Goal: Task Accomplishment & Management: Manage account settings

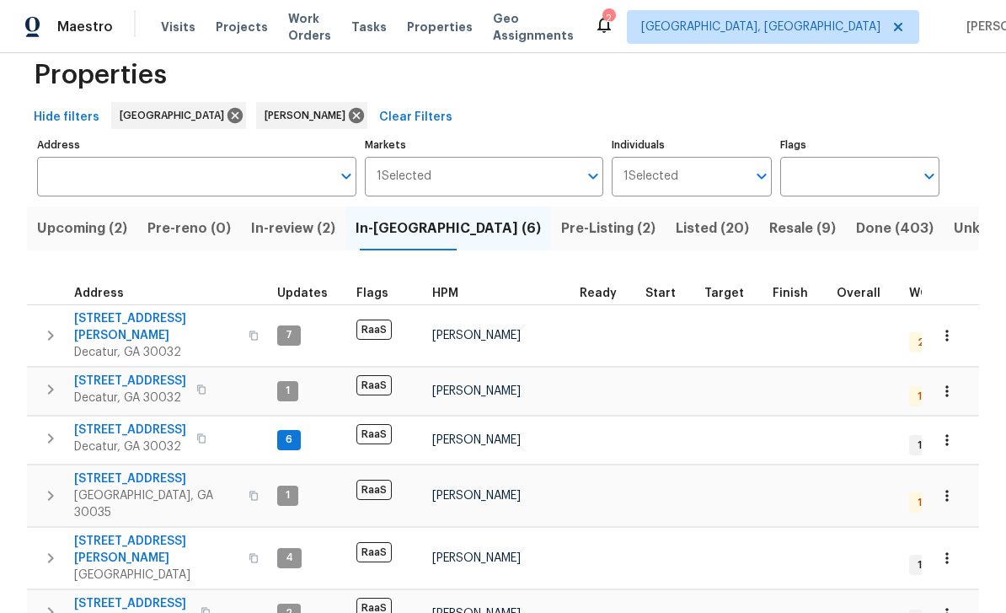
scroll to position [30, 0]
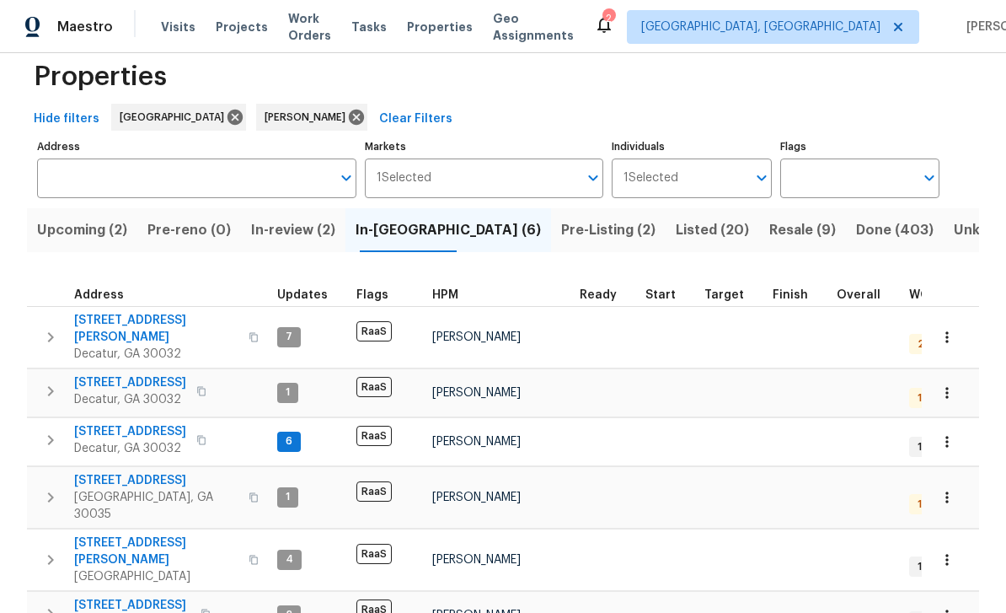
click at [112, 233] on span "Upcoming (2)" at bounding box center [82, 230] width 90 height 24
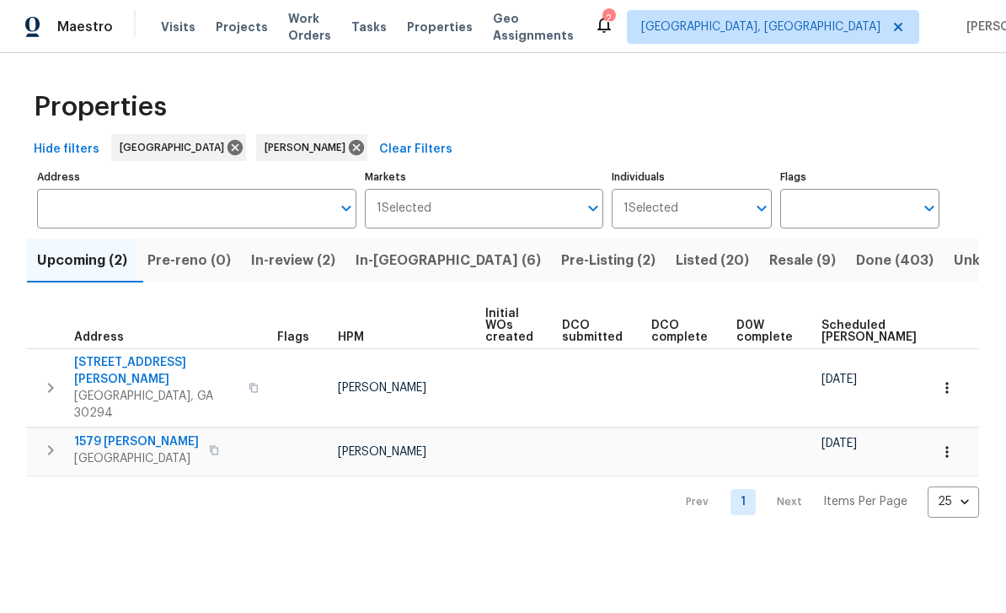
click at [561, 264] on span "Pre-Listing (2)" at bounding box center [608, 261] width 94 height 24
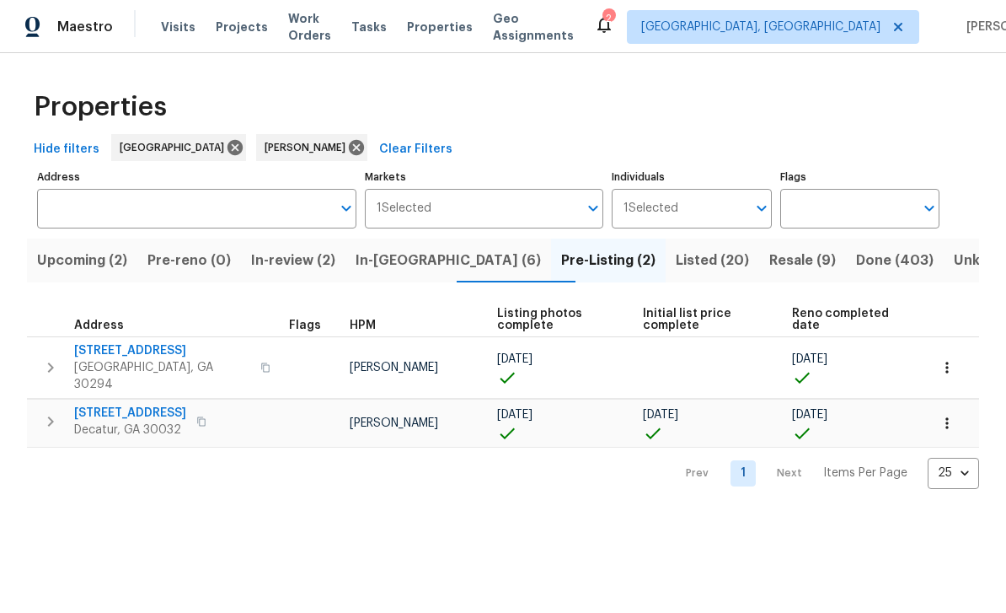
click at [769, 255] on span "Resale (9)" at bounding box center [802, 261] width 67 height 24
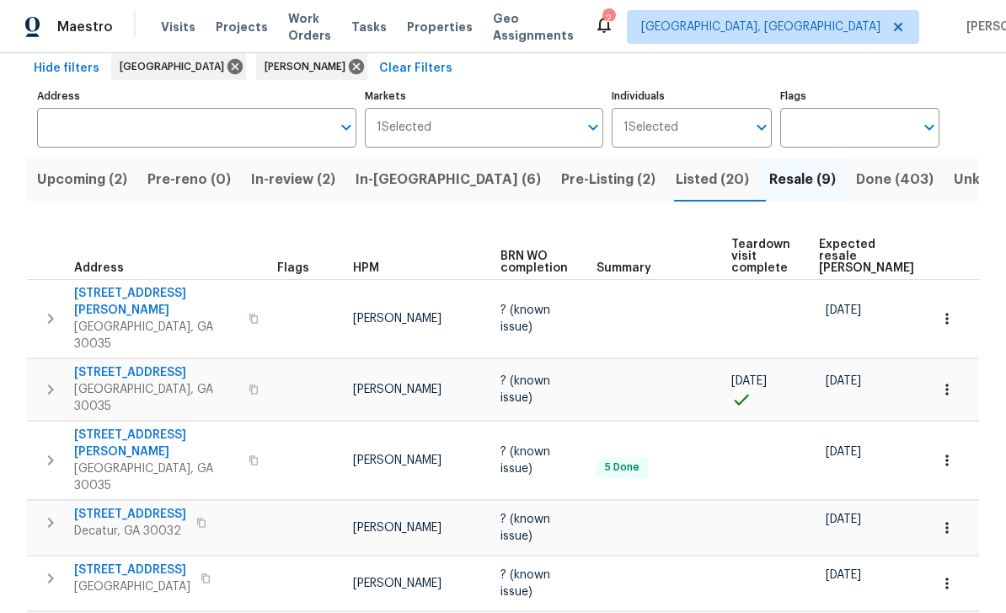
scroll to position [9, 0]
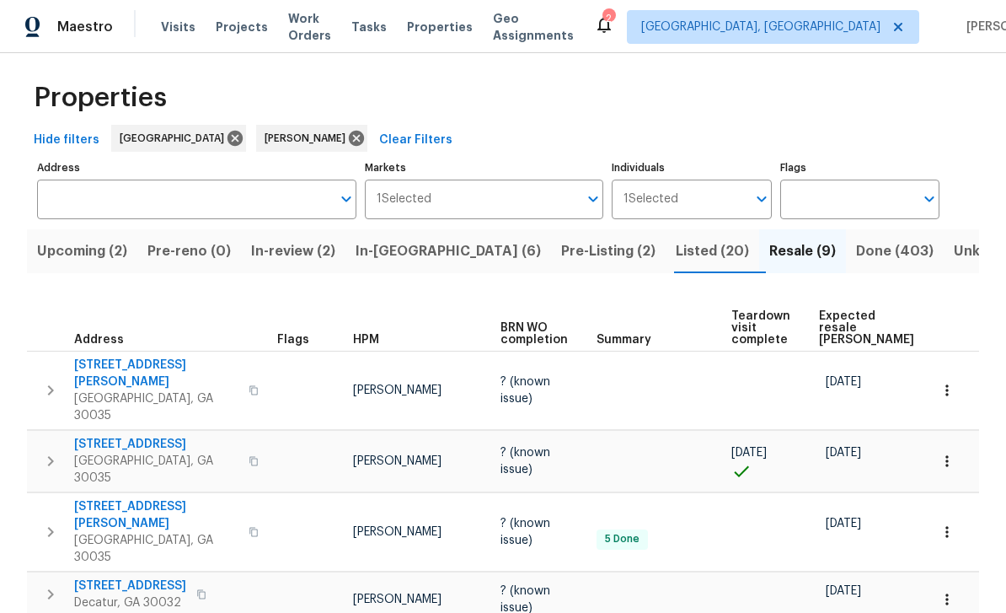
click at [422, 254] on span "In-reno (6)" at bounding box center [448, 251] width 185 height 24
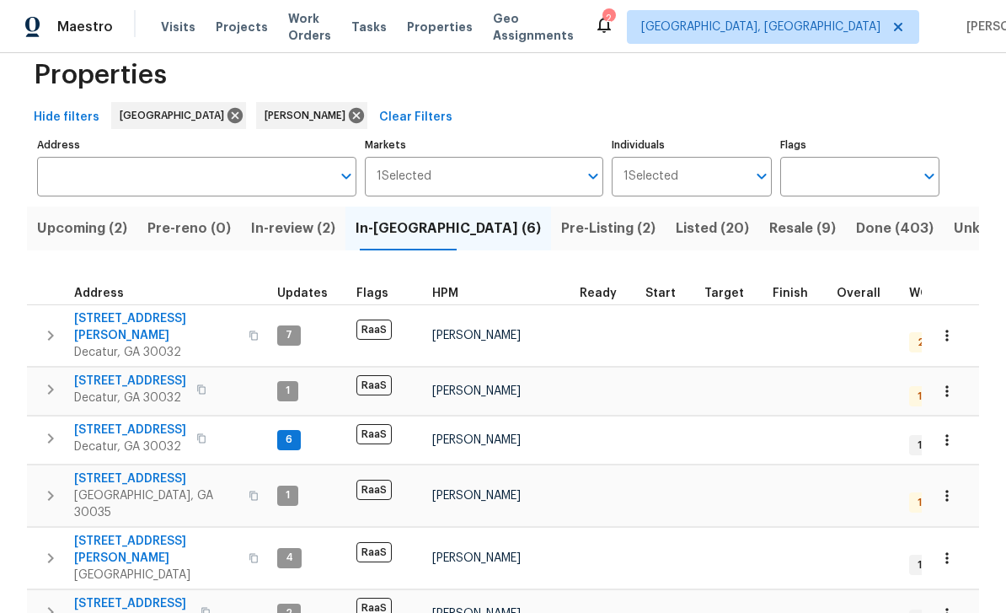
scroll to position [30, 0]
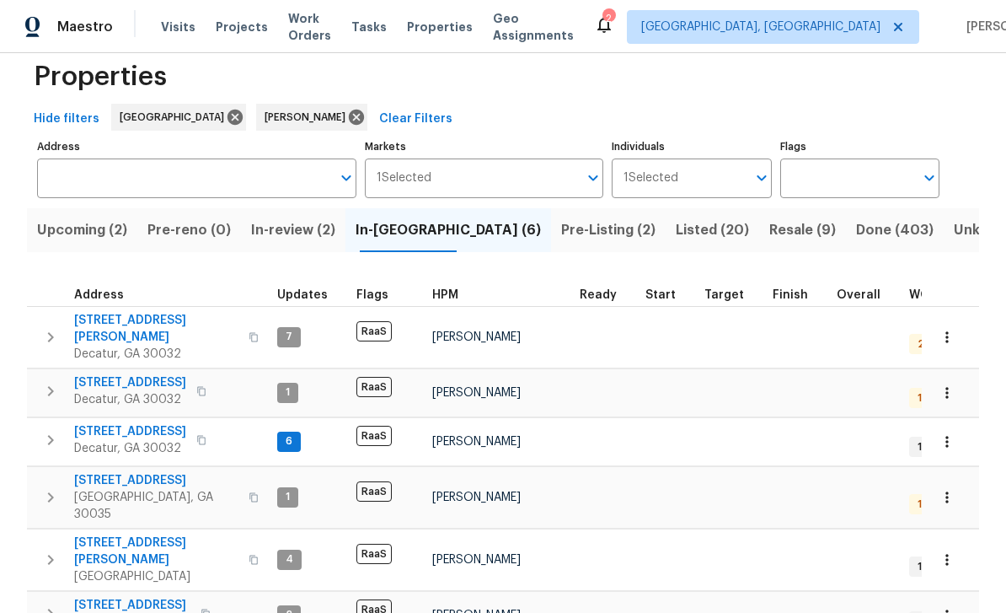
click at [333, 238] on span "In-review (2)" at bounding box center [293, 230] width 84 height 24
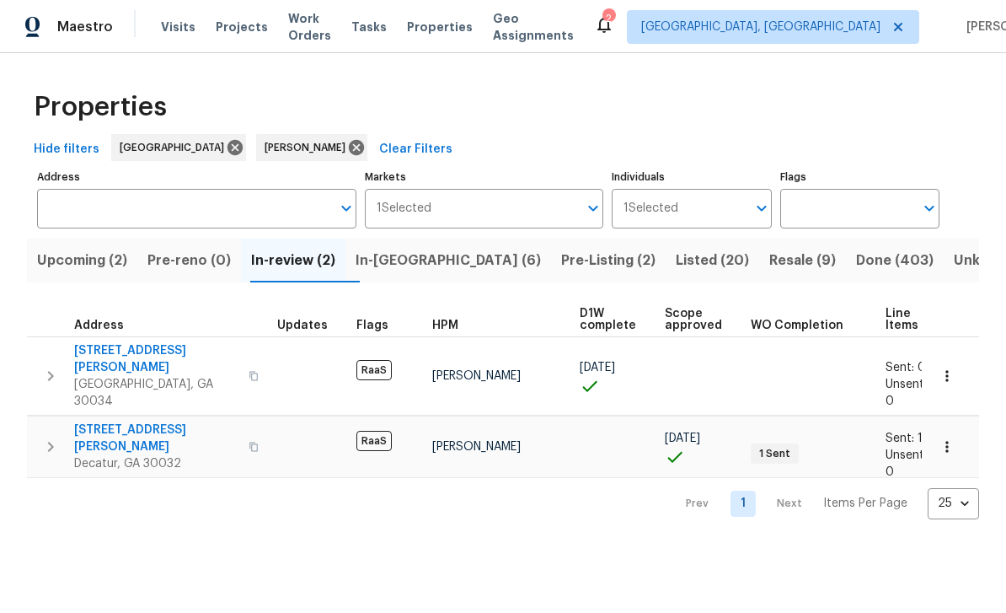
click at [109, 350] on span "3689 Laurie Woods Ln" at bounding box center [156, 359] width 164 height 34
click at [68, 264] on span "Upcoming (2)" at bounding box center [82, 261] width 90 height 24
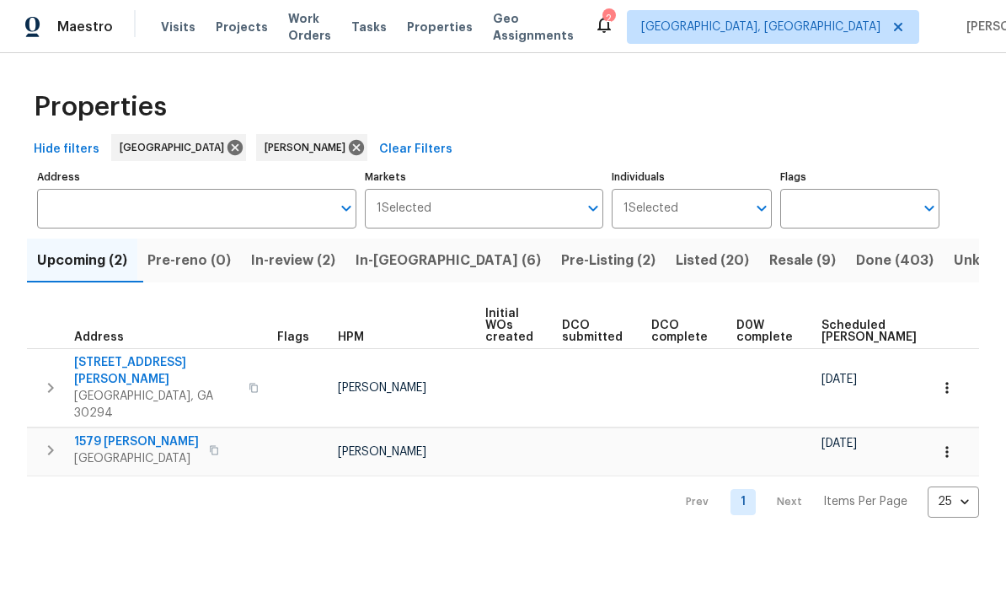
click at [561, 254] on span "Pre-Listing (2)" at bounding box center [608, 261] width 94 height 24
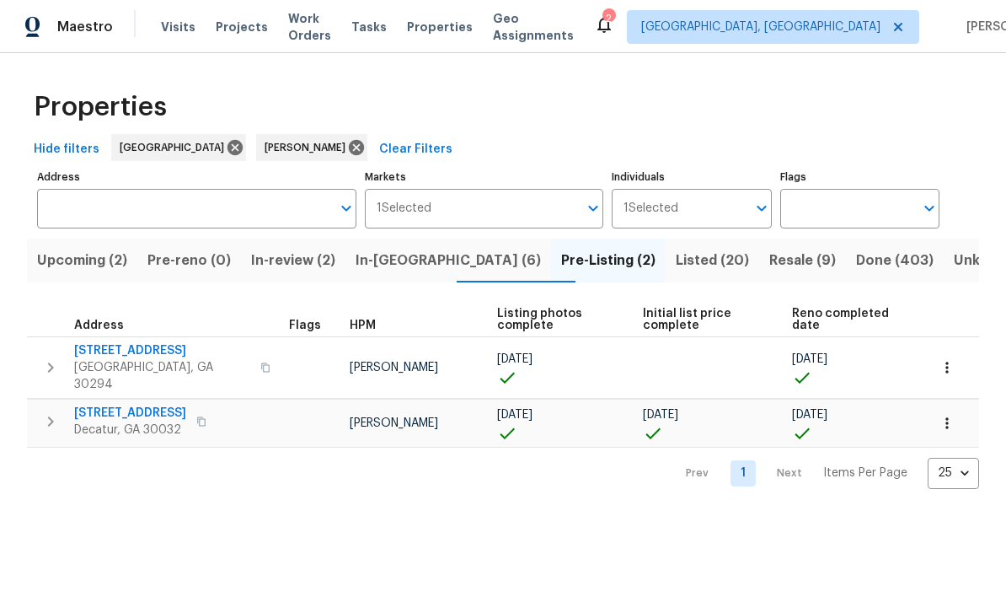
click at [676, 264] on span "Listed (20)" at bounding box center [712, 261] width 73 height 24
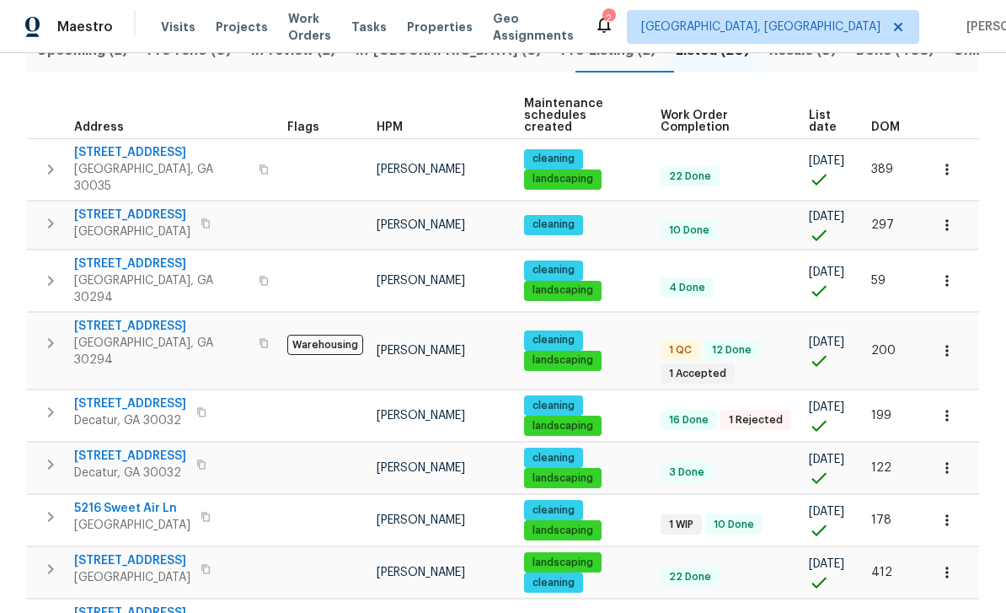
scroll to position [214, 0]
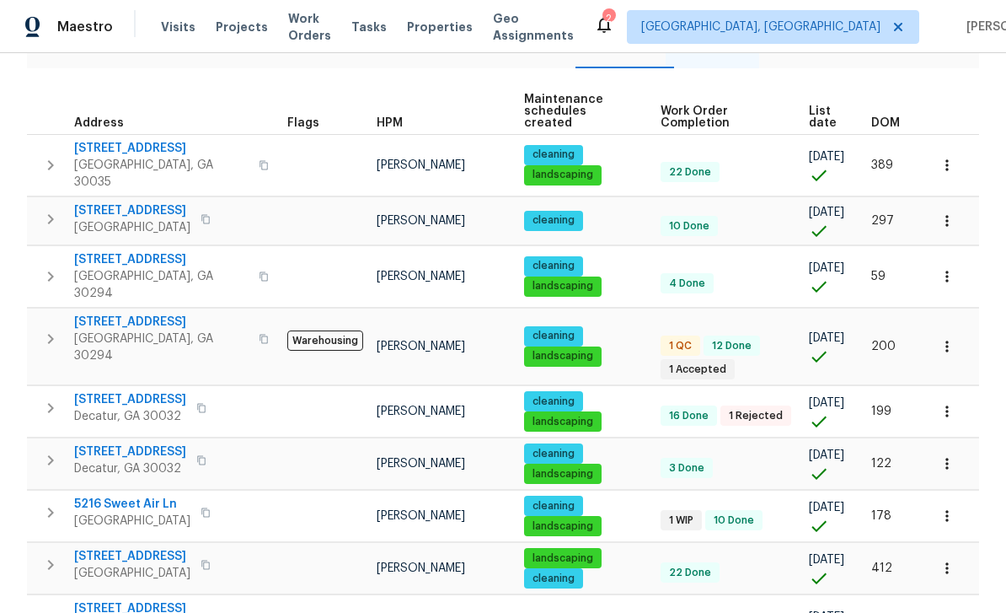
click at [80, 313] on span "4200 Flakes Mill Manor Ln" at bounding box center [161, 321] width 174 height 17
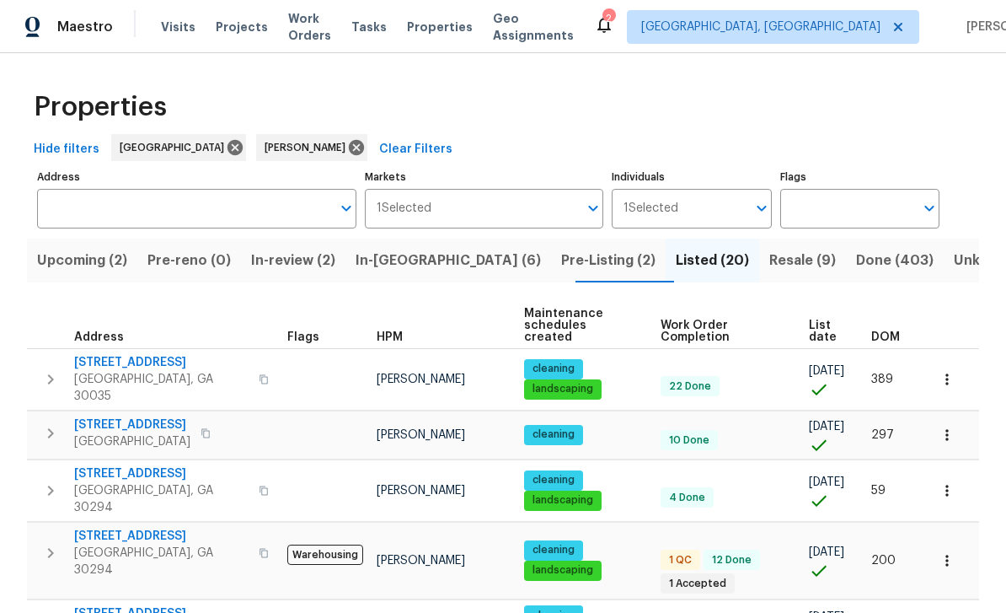
scroll to position [0, 0]
click at [180, 29] on span "Visits" at bounding box center [178, 27] width 35 height 17
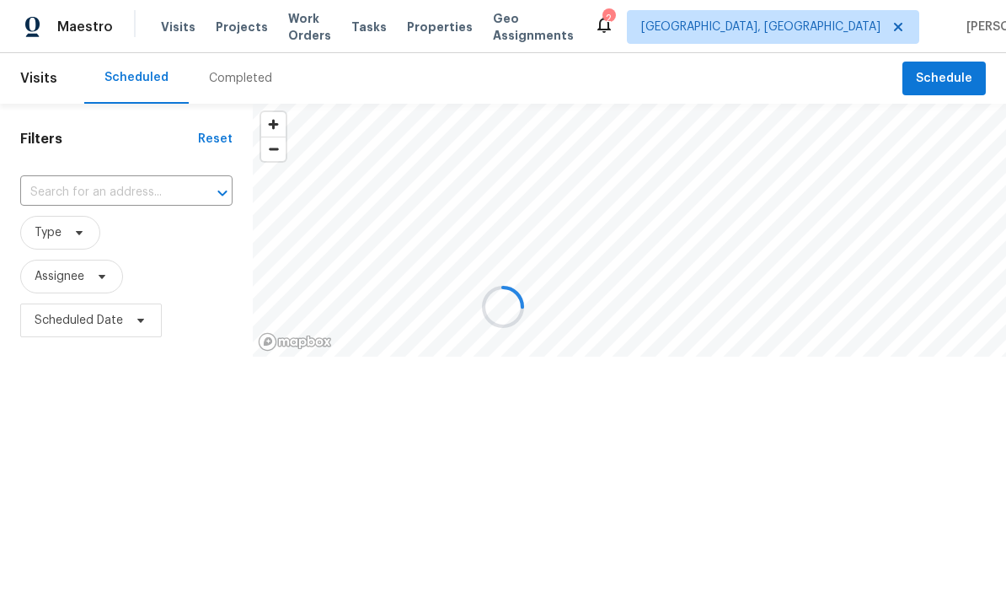
click at [109, 193] on input "text" at bounding box center [102, 192] width 165 height 26
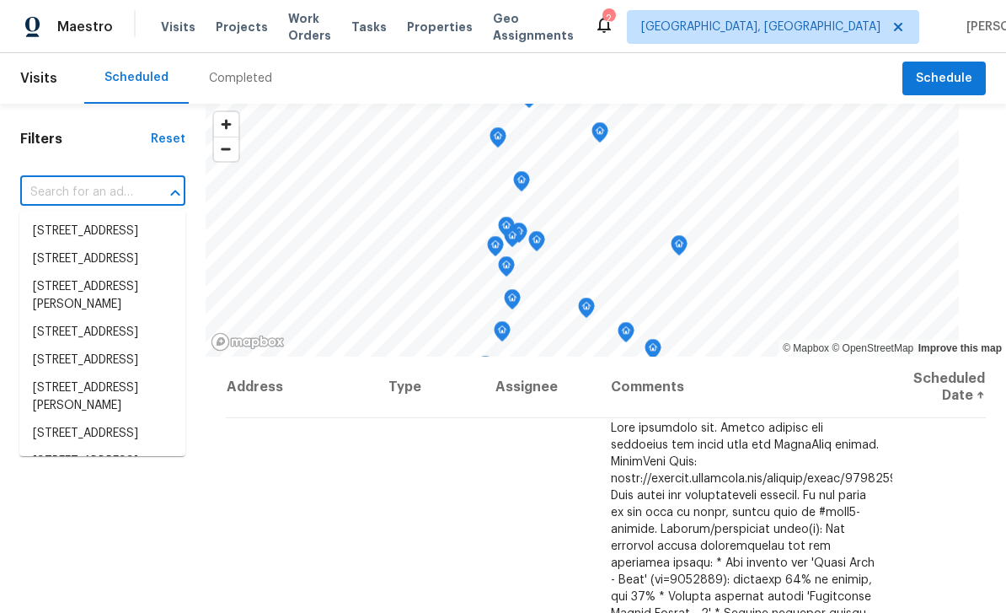
click at [73, 195] on input "text" at bounding box center [79, 192] width 118 height 26
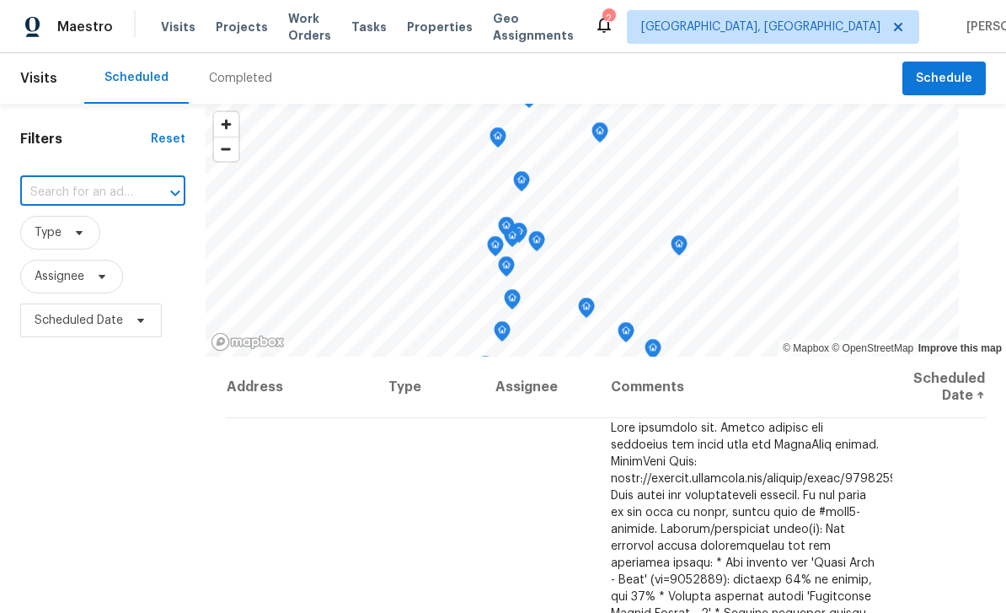
paste input "[STREET_ADDRESS][PERSON_NAME]"
type input "[STREET_ADDRESS][PERSON_NAME]"
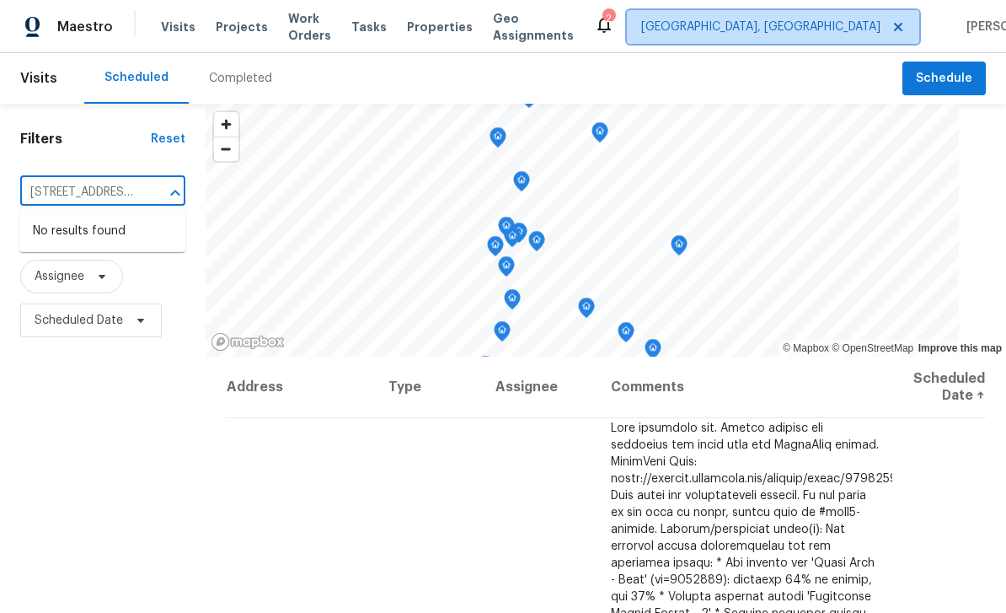
click at [803, 32] on span "Albuquerque, NM" at bounding box center [760, 27] width 239 height 17
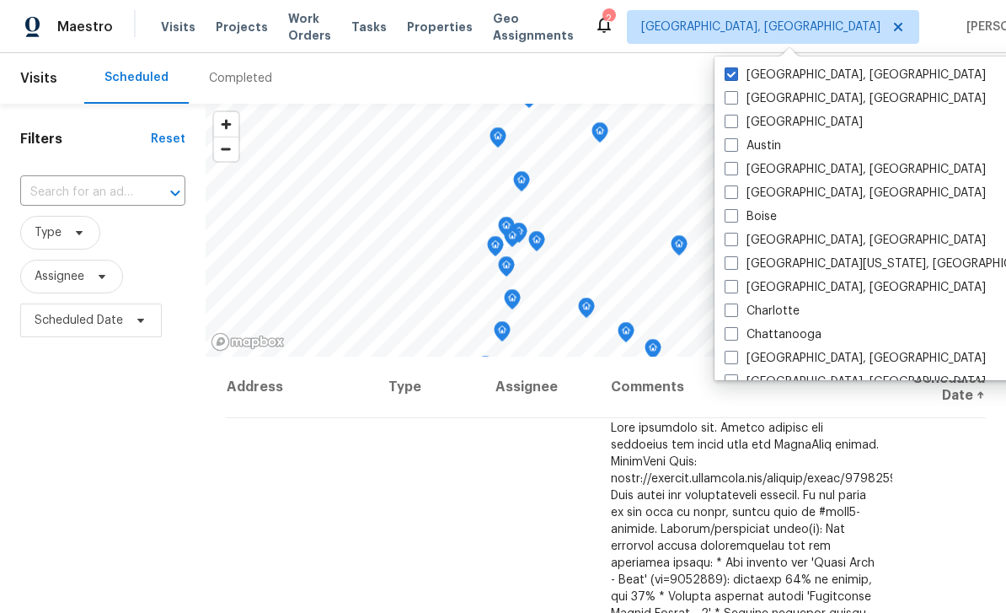
click at [747, 126] on label "[GEOGRAPHIC_DATA]" at bounding box center [794, 122] width 138 height 17
click at [736, 125] on input "[GEOGRAPHIC_DATA]" at bounding box center [730, 119] width 11 height 11
checkbox input "true"
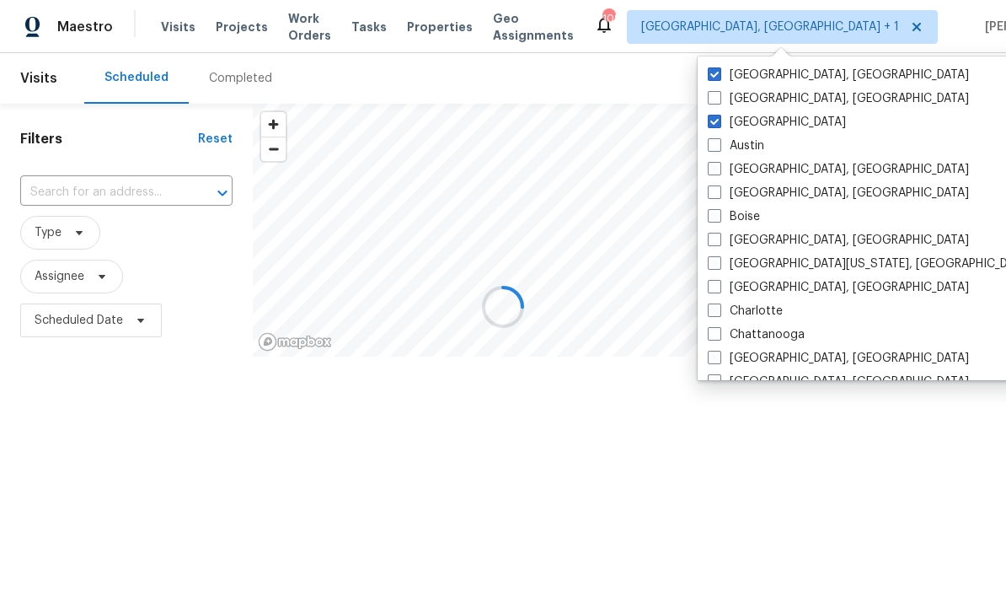
click at [757, 76] on label "Albuquerque, NM" at bounding box center [838, 75] width 261 height 17
click at [719, 76] on input "Albuquerque, NM" at bounding box center [713, 72] width 11 height 11
checkbox input "false"
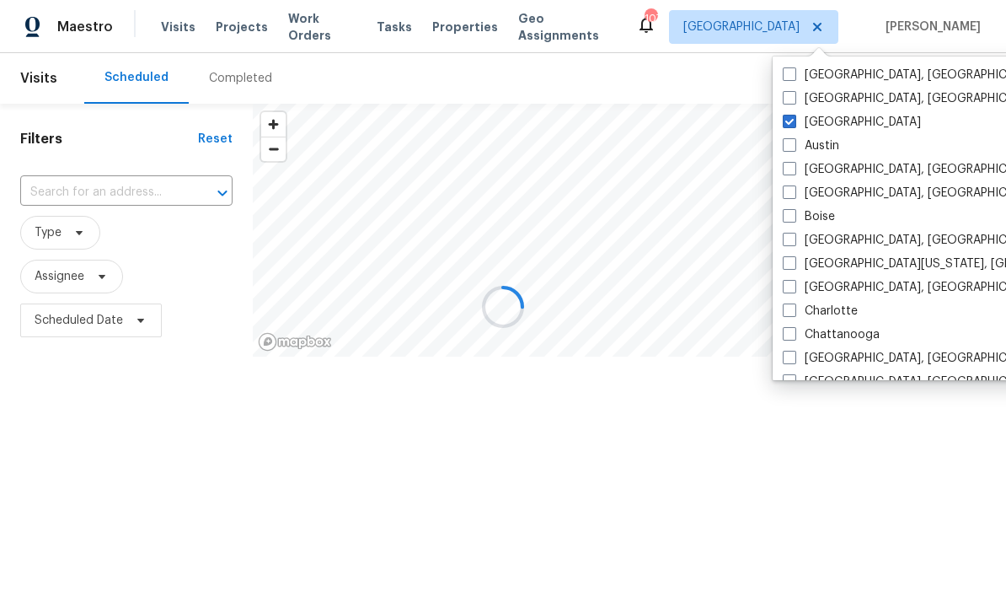
click at [74, 190] on div at bounding box center [503, 306] width 1006 height 613
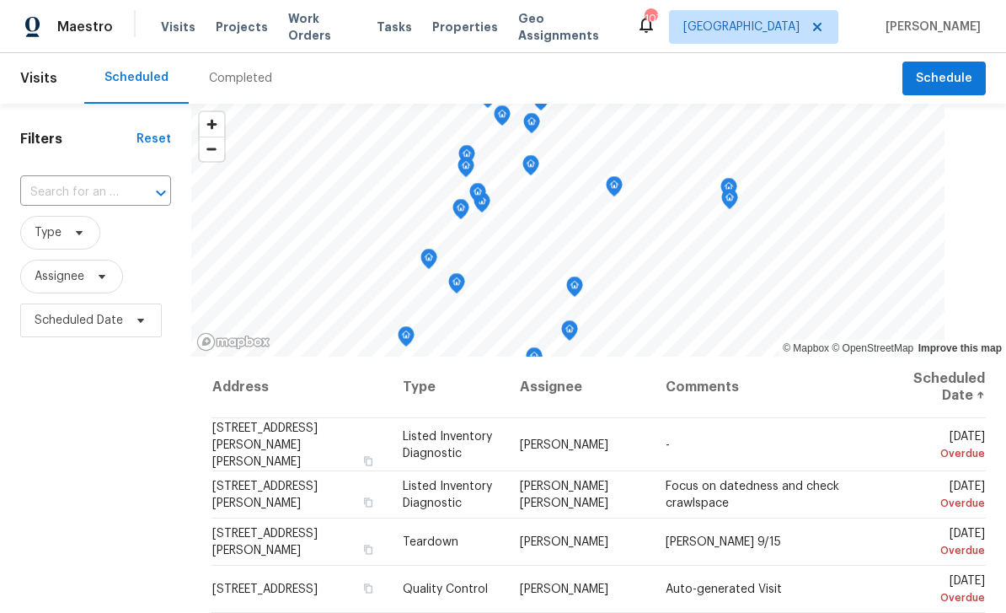
click at [72, 195] on input "text" at bounding box center [72, 192] width 104 height 26
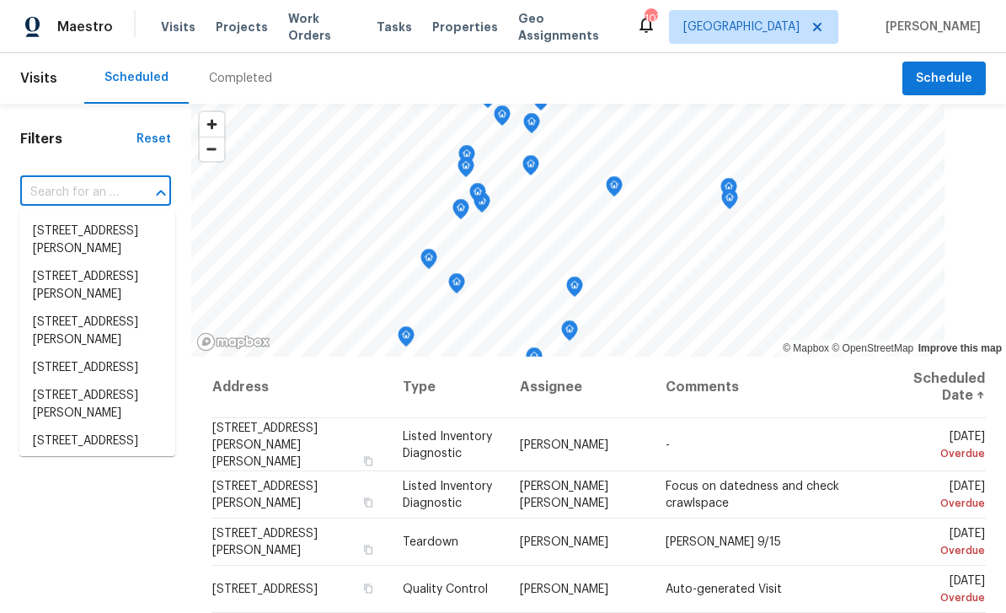
click at [71, 194] on input "text" at bounding box center [72, 192] width 104 height 26
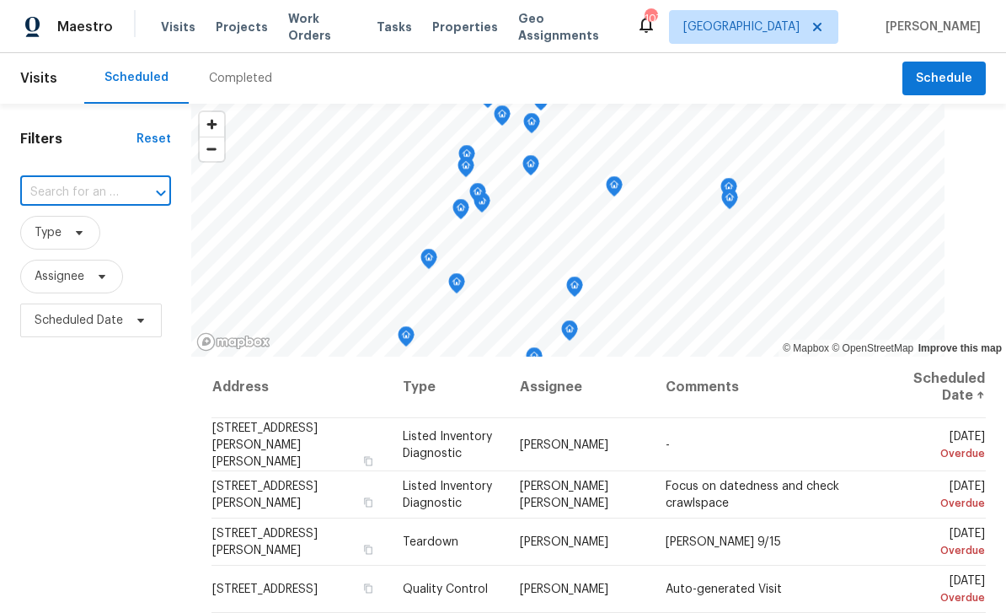
paste input "[STREET_ADDRESS][PERSON_NAME]"
type input "[STREET_ADDRESS][PERSON_NAME]"
click at [85, 233] on li "[STREET_ADDRESS][PERSON_NAME]" at bounding box center [97, 240] width 156 height 46
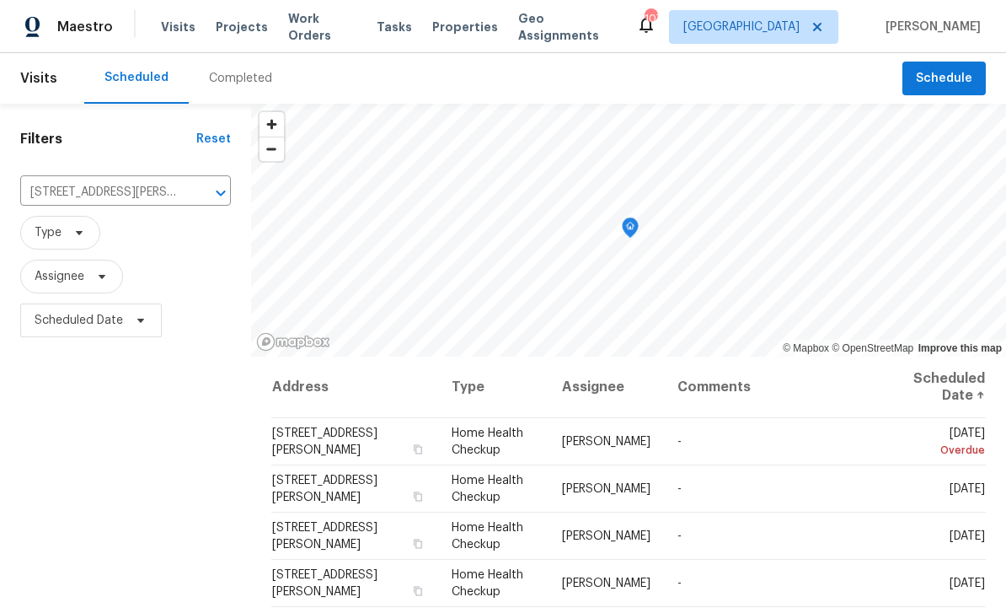
click at [0, 0] on icon at bounding box center [0, 0] width 0 height 0
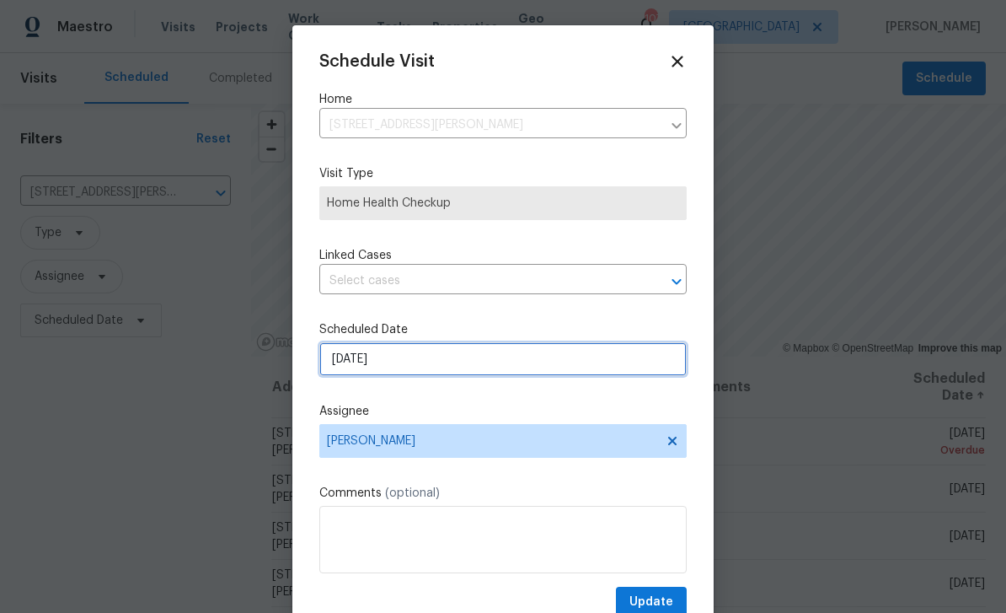
click at [572, 364] on input "[DATE]" at bounding box center [502, 359] width 367 height 34
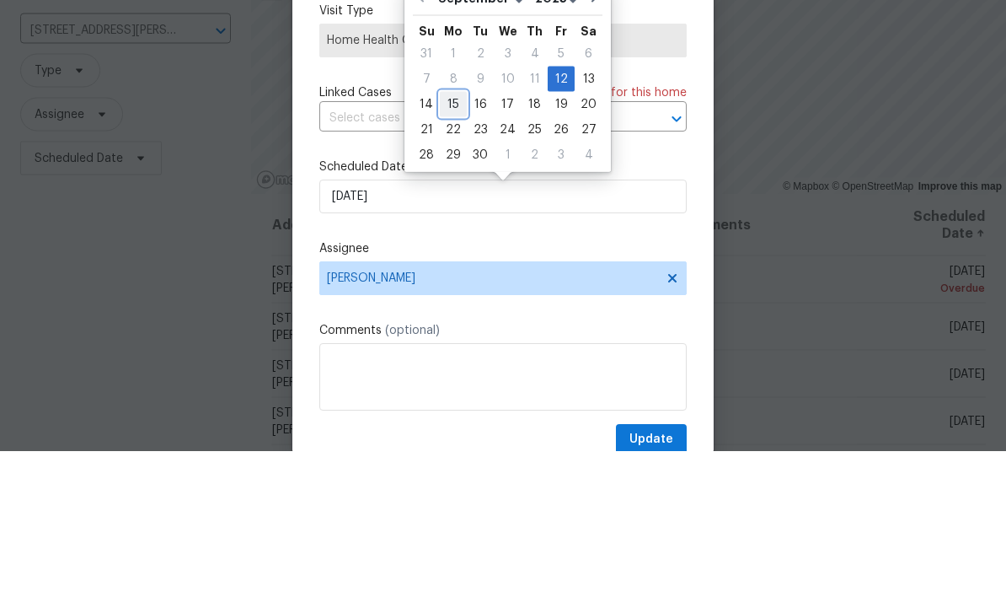
click at [447, 254] on div "15" at bounding box center [453, 266] width 27 height 24
type input "[DATE]"
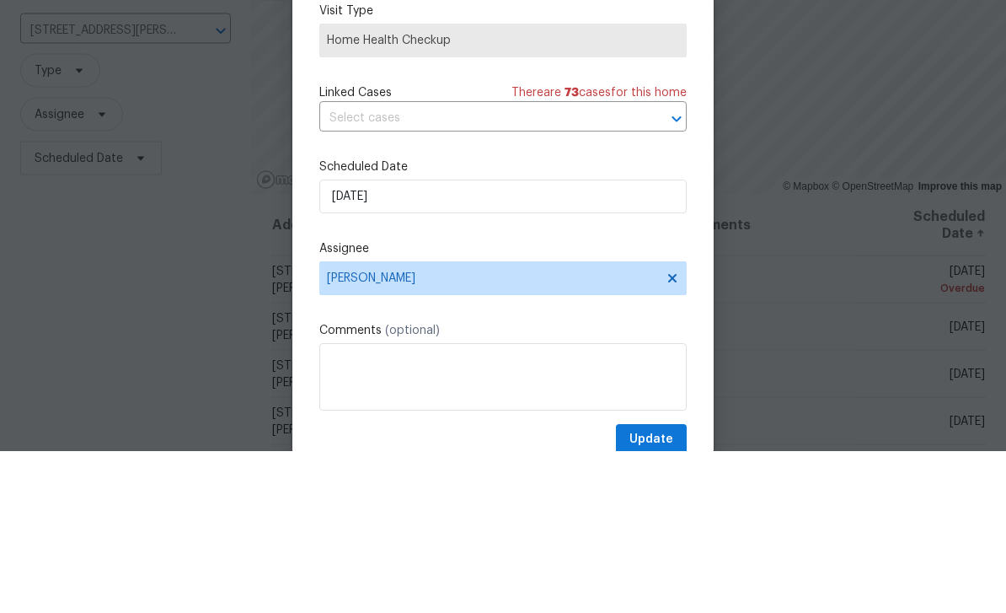
scroll to position [54, 0]
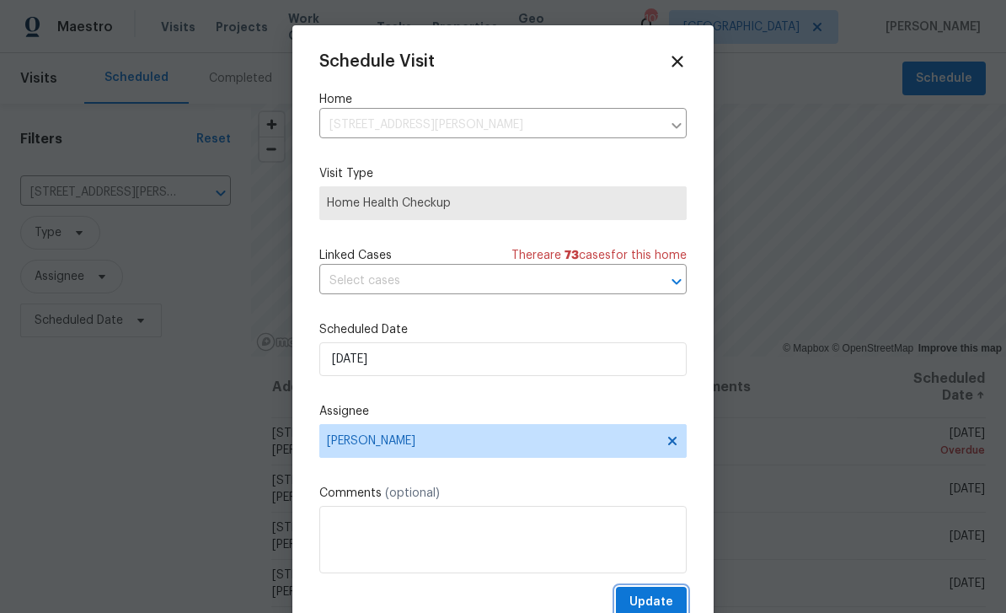
click at [672, 603] on span "Update" at bounding box center [651, 602] width 44 height 21
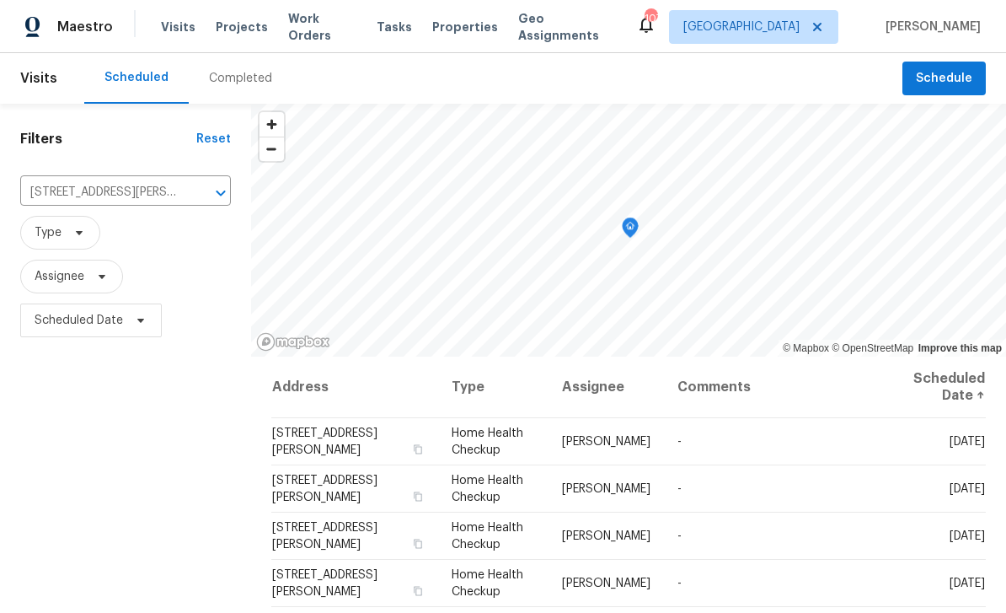
click at [190, 185] on icon "Clear" at bounding box center [198, 193] width 17 height 17
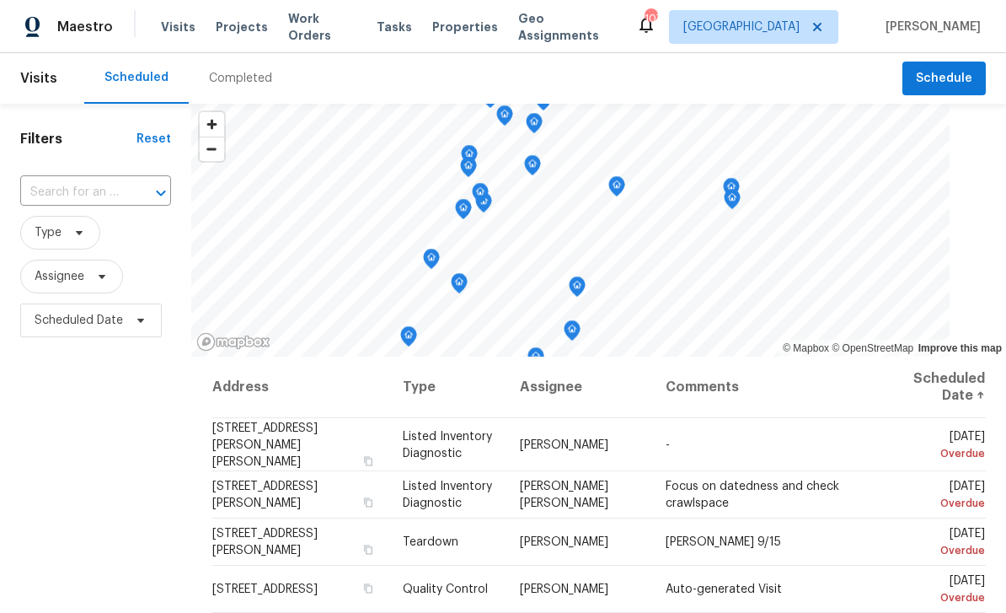
click at [85, 185] on input "text" at bounding box center [72, 192] width 104 height 26
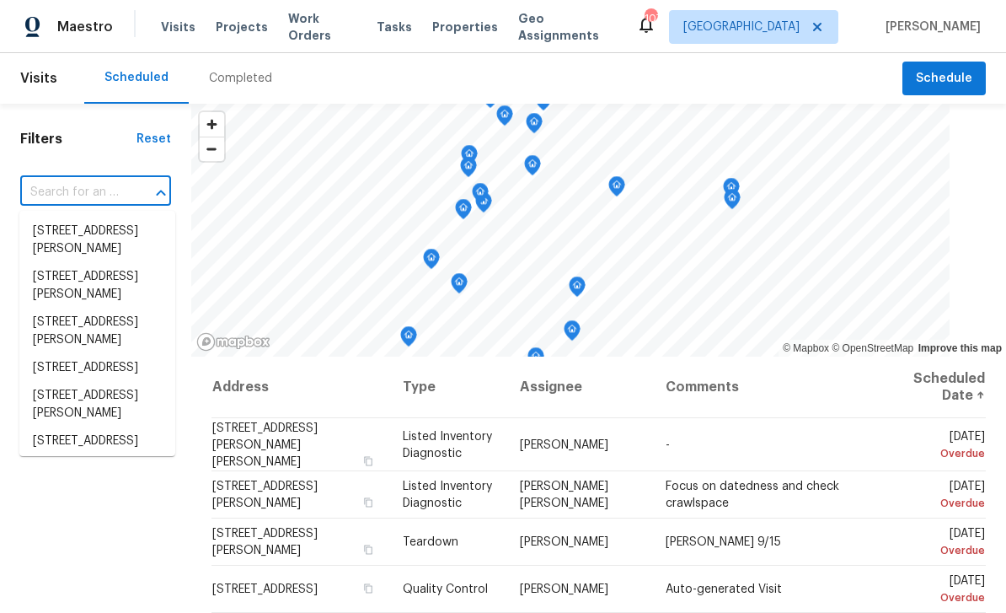
click at [67, 187] on input "text" at bounding box center [72, 192] width 104 height 26
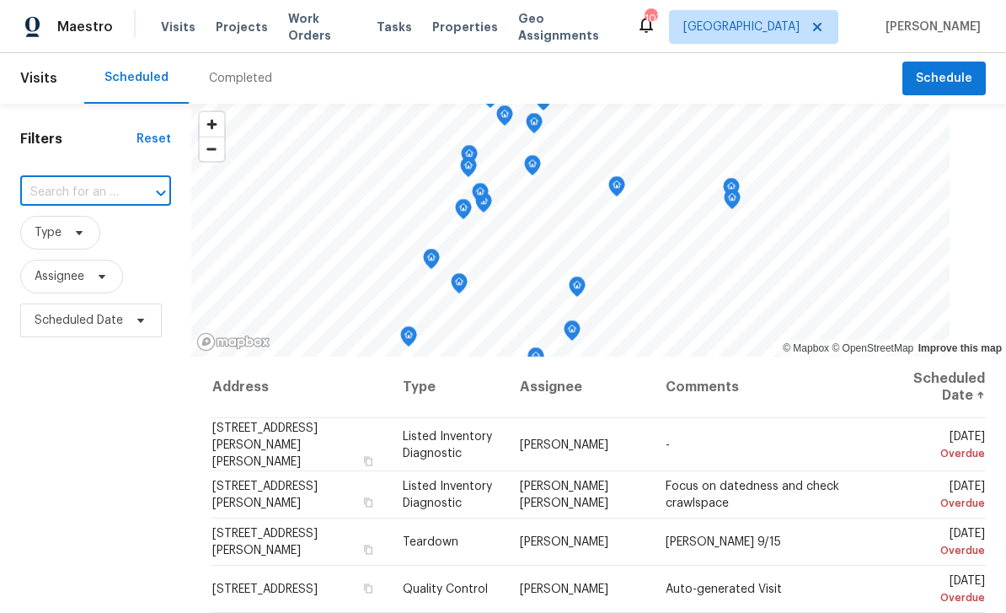
paste input "2575 Walden Lake Dr, Decatur, GA 30035"
type input "2575 Walden Lake Dr, Decatur, GA 30035"
click at [75, 228] on li "2575 Walden Lake Dr, Decatur, GA 30035" at bounding box center [97, 240] width 156 height 46
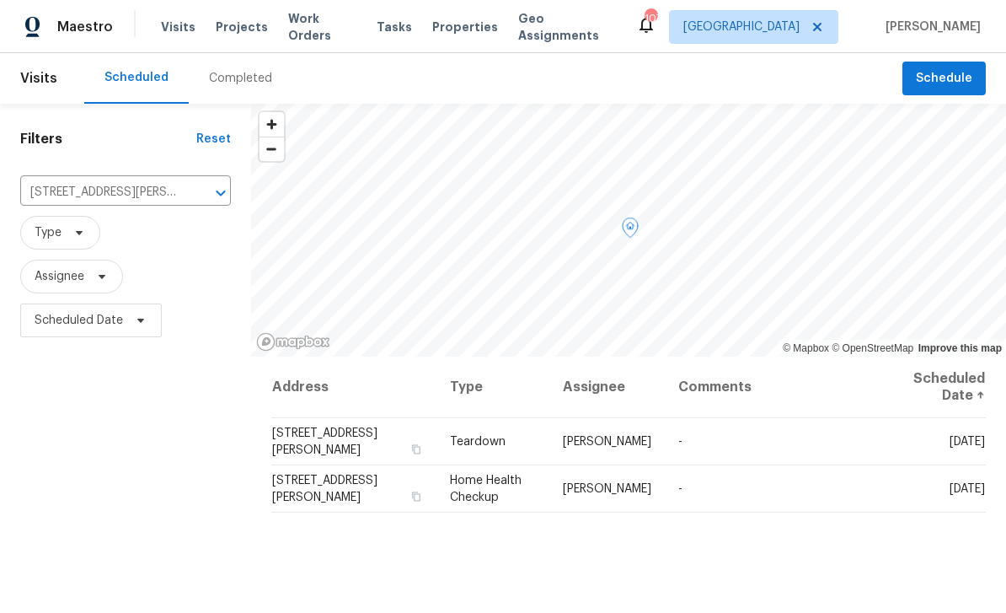
click at [0, 0] on icon at bounding box center [0, 0] width 0 height 0
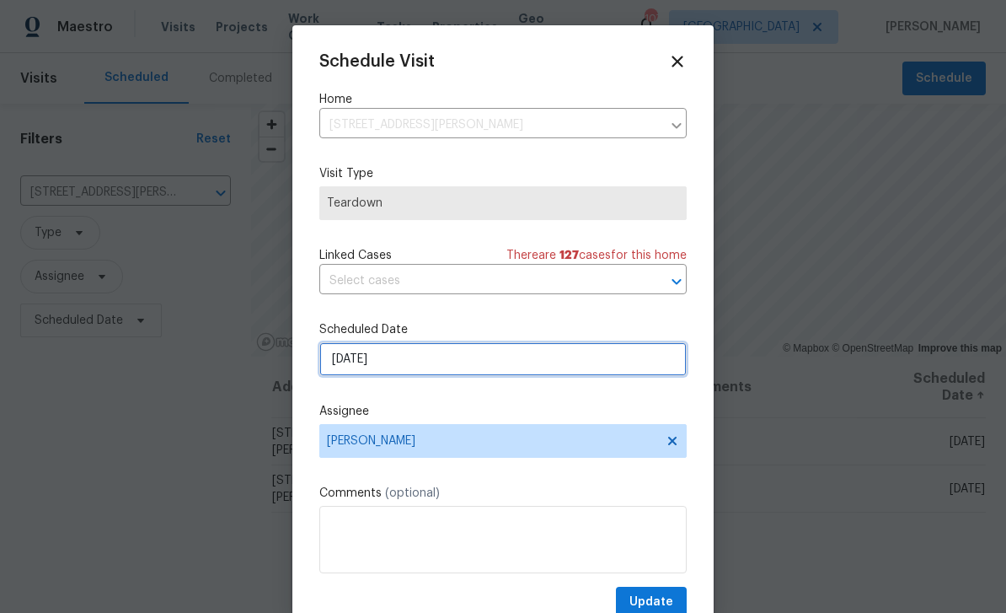
click at [570, 367] on input "[DATE]" at bounding box center [502, 359] width 367 height 34
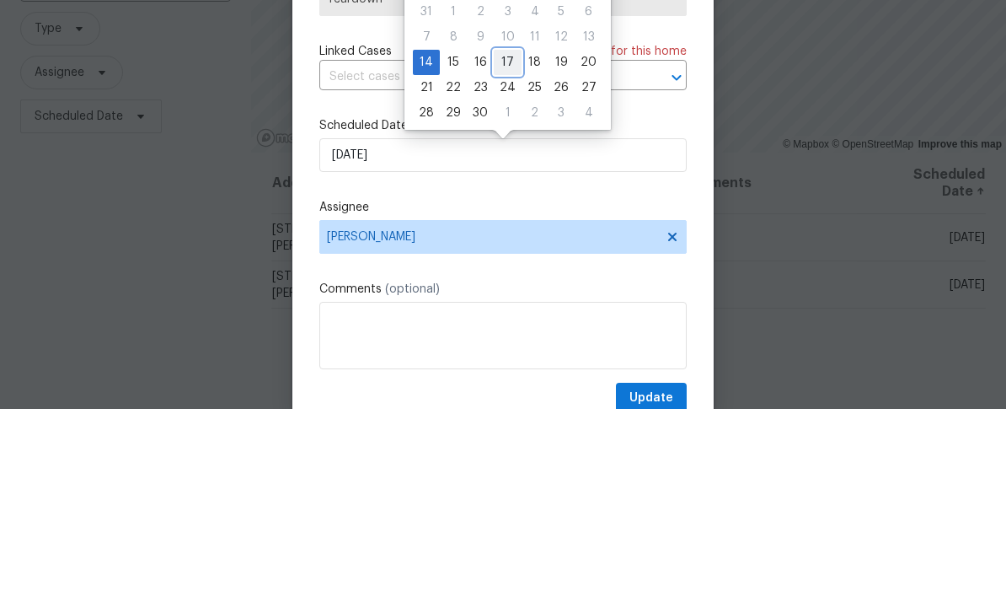
click at [508, 254] on div "17" at bounding box center [508, 266] width 28 height 24
type input "9/17/2025"
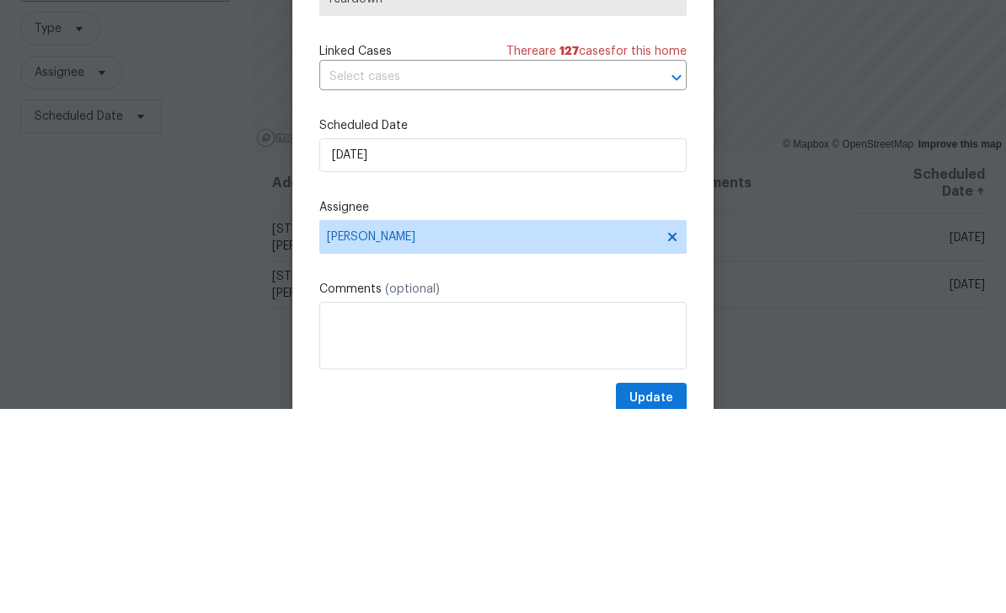
scroll to position [54, 0]
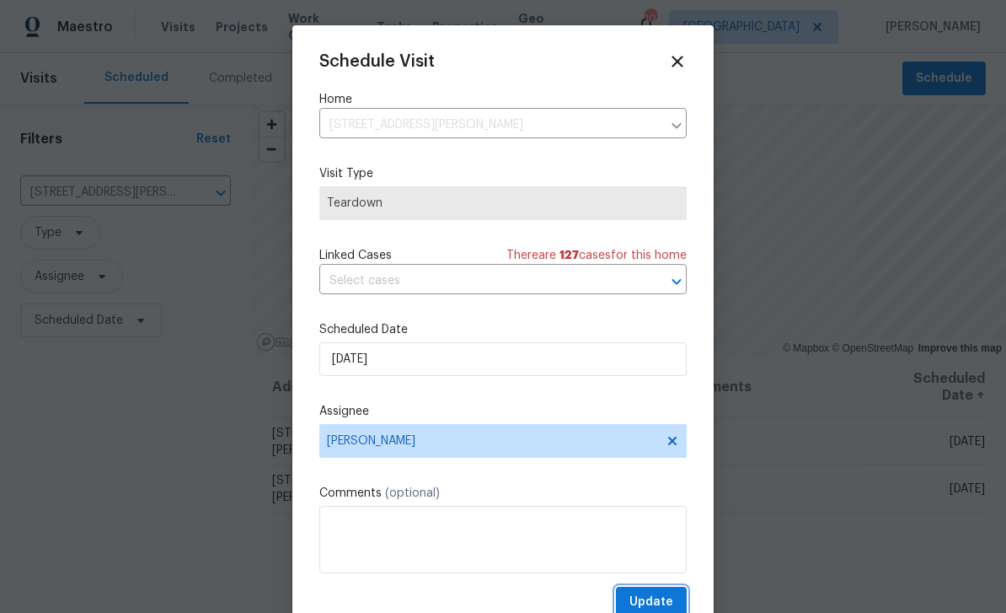
click at [675, 602] on button "Update" at bounding box center [651, 601] width 71 height 31
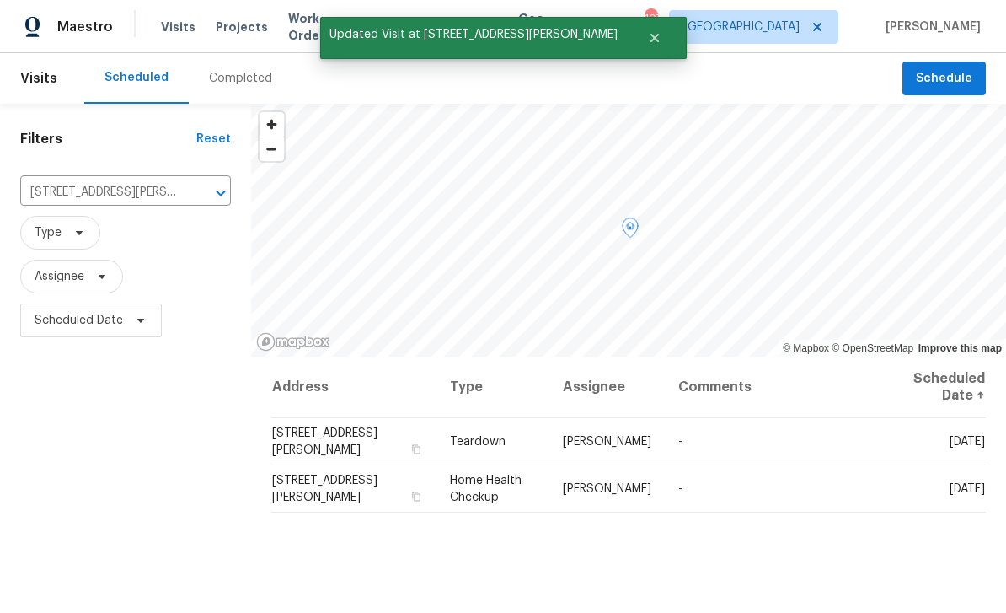
click at [0, 0] on icon at bounding box center [0, 0] width 0 height 0
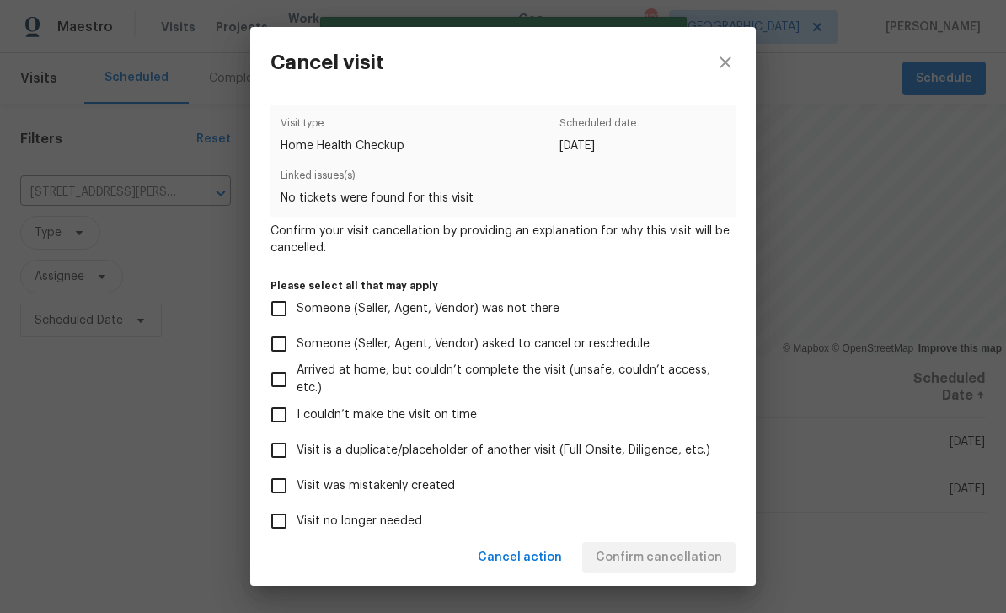
scroll to position [75, 0]
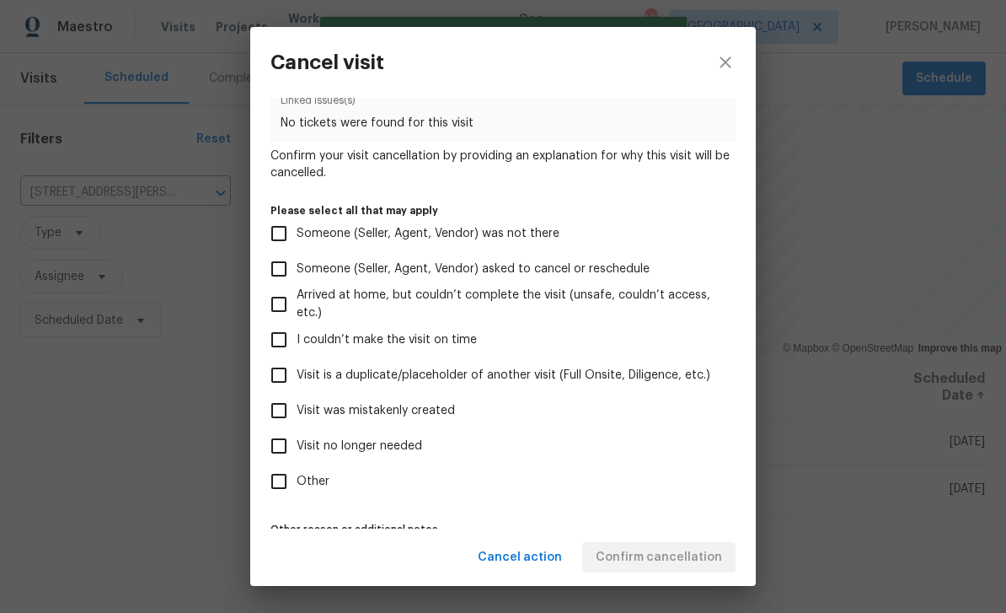
click at [417, 453] on span "Visit no longer needed" at bounding box center [360, 446] width 126 height 18
click at [297, 453] on input "Visit no longer needed" at bounding box center [278, 445] width 35 height 35
checkbox input "true"
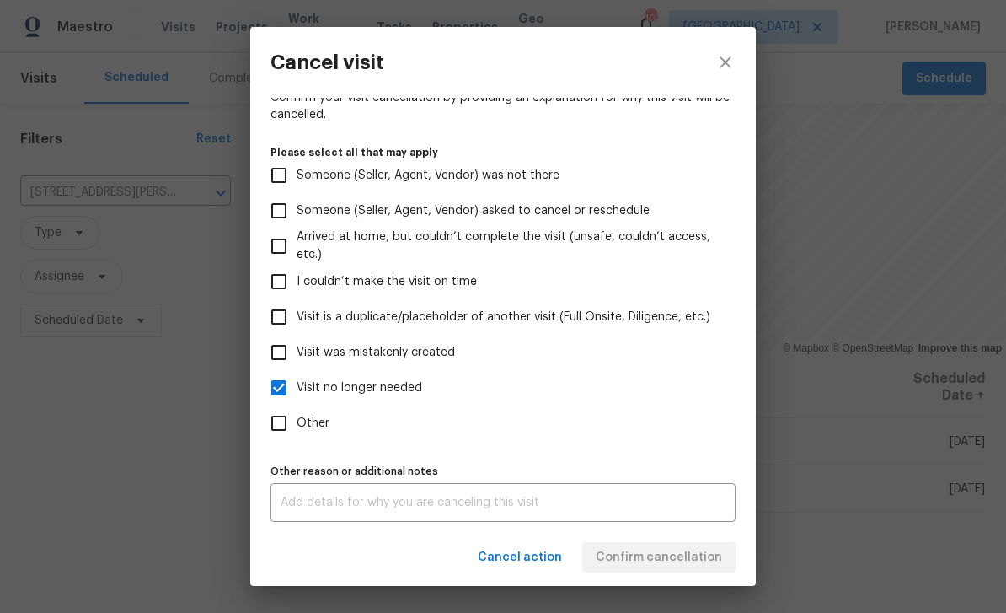
click at [563, 501] on textarea at bounding box center [503, 502] width 445 height 12
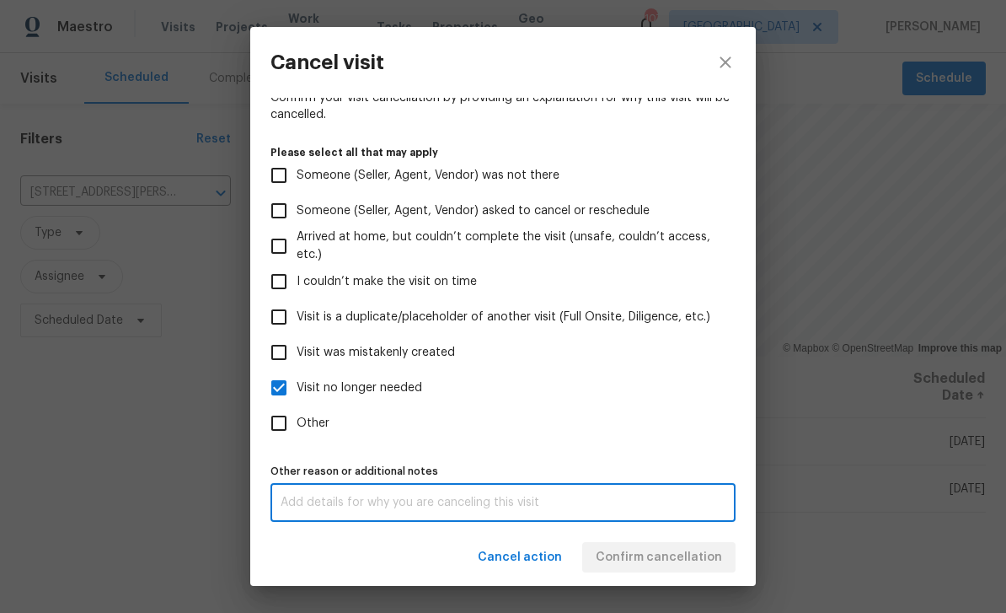
scroll to position [140, 0]
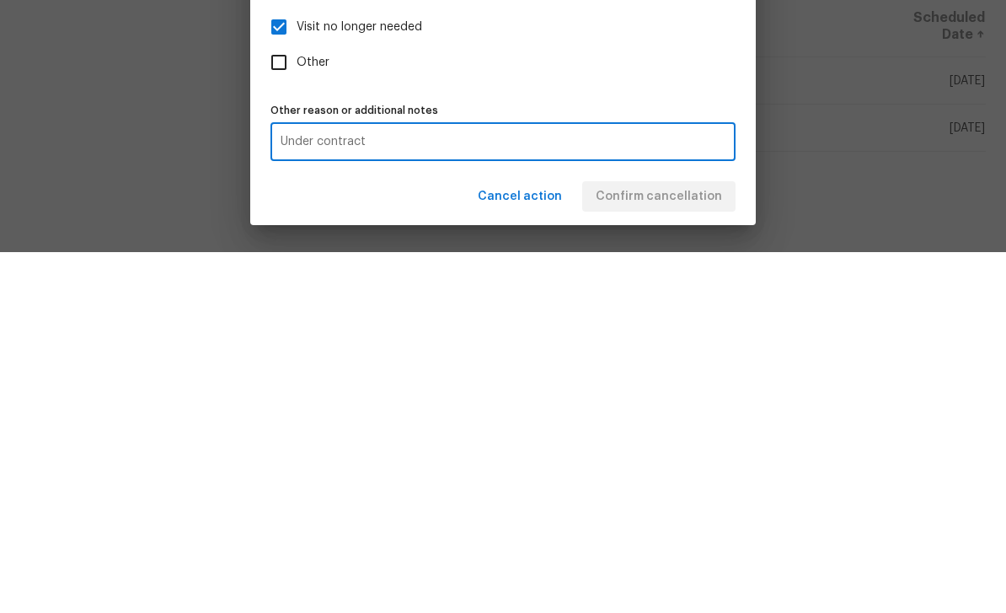
type textarea "Under contract"
click at [708, 528] on div "Cancel action Confirm cancellation" at bounding box center [503, 557] width 506 height 58
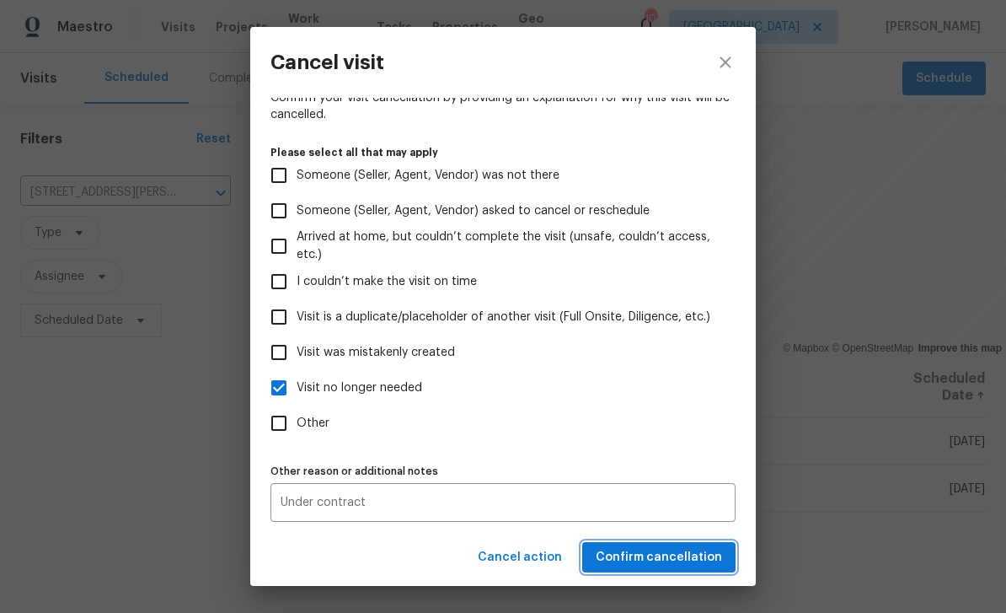
click at [709, 554] on span "Confirm cancellation" at bounding box center [659, 557] width 126 height 21
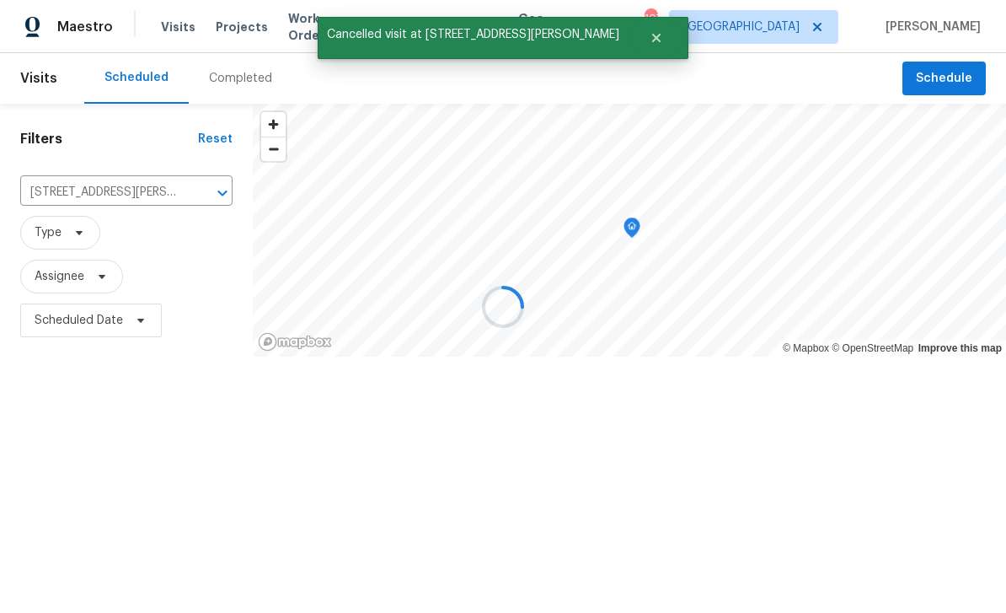
scroll to position [0, 0]
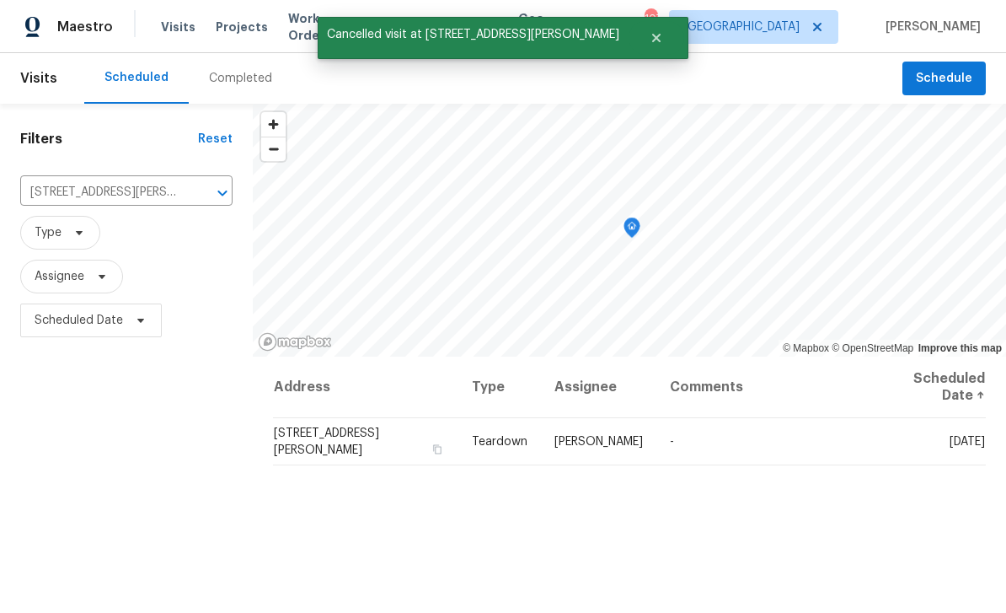
click at [201, 196] on icon "Clear" at bounding box center [200, 193] width 17 height 17
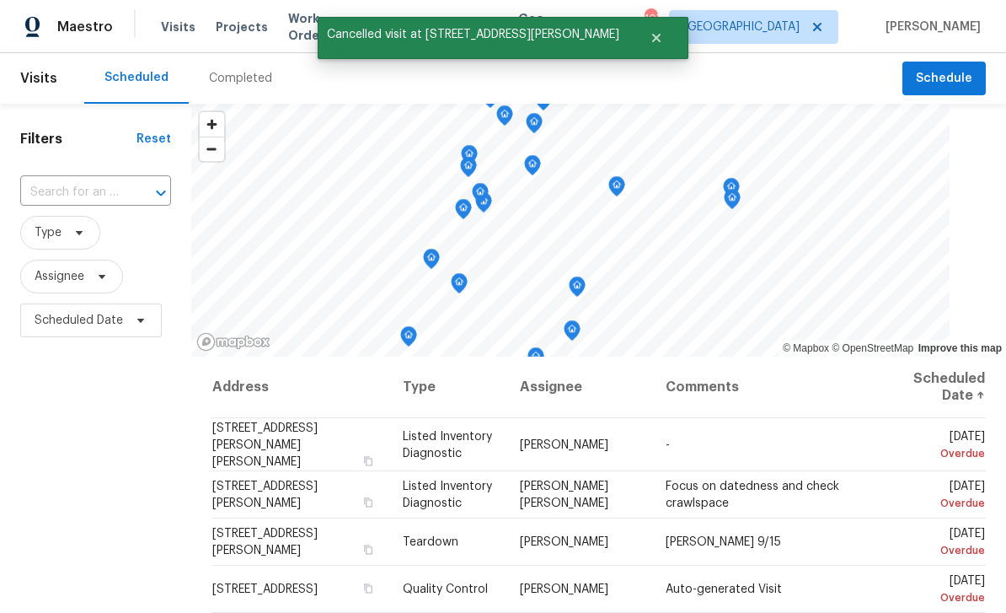
click at [107, 196] on input "text" at bounding box center [72, 192] width 104 height 26
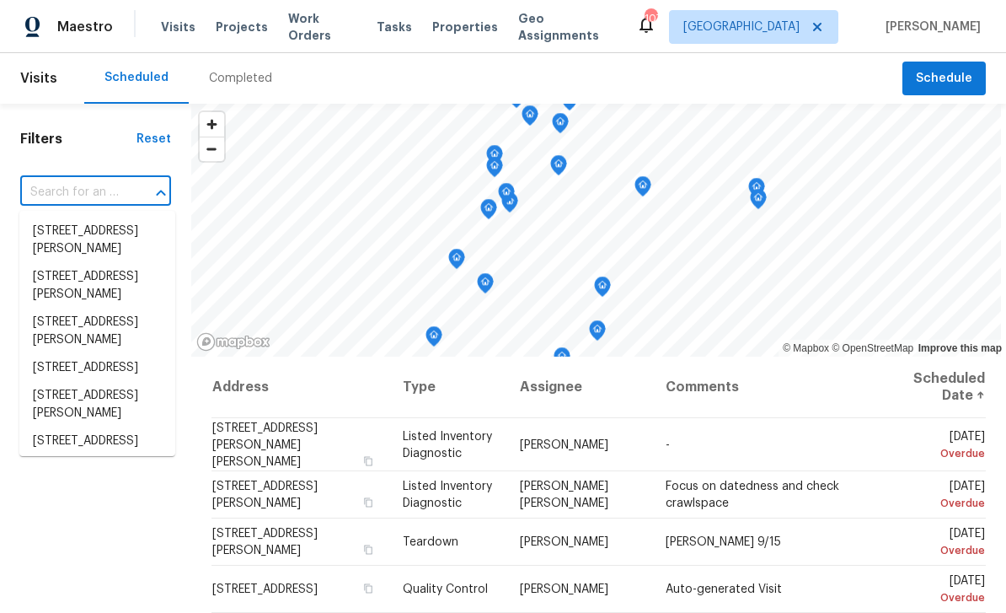
click at [322, 32] on span "Work Orders" at bounding box center [322, 27] width 68 height 34
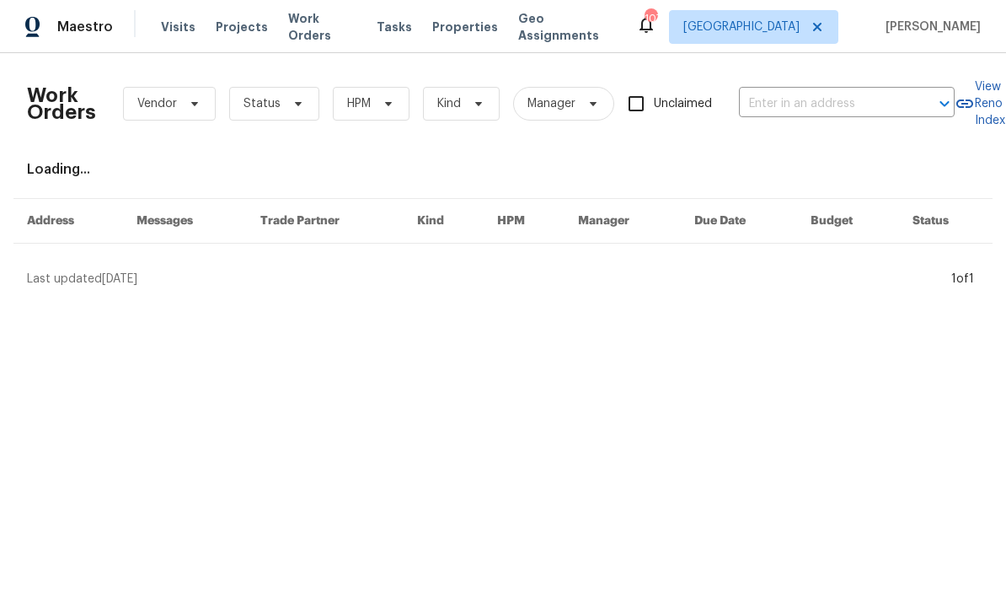
click at [801, 106] on input "text" at bounding box center [823, 104] width 169 height 26
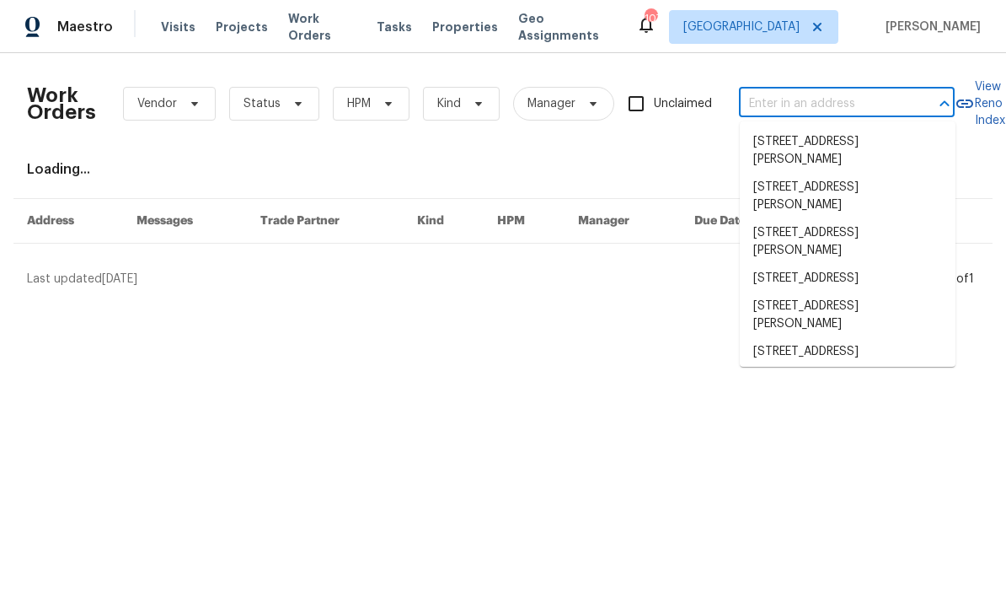
click at [790, 104] on input "text" at bounding box center [823, 104] width 169 height 26
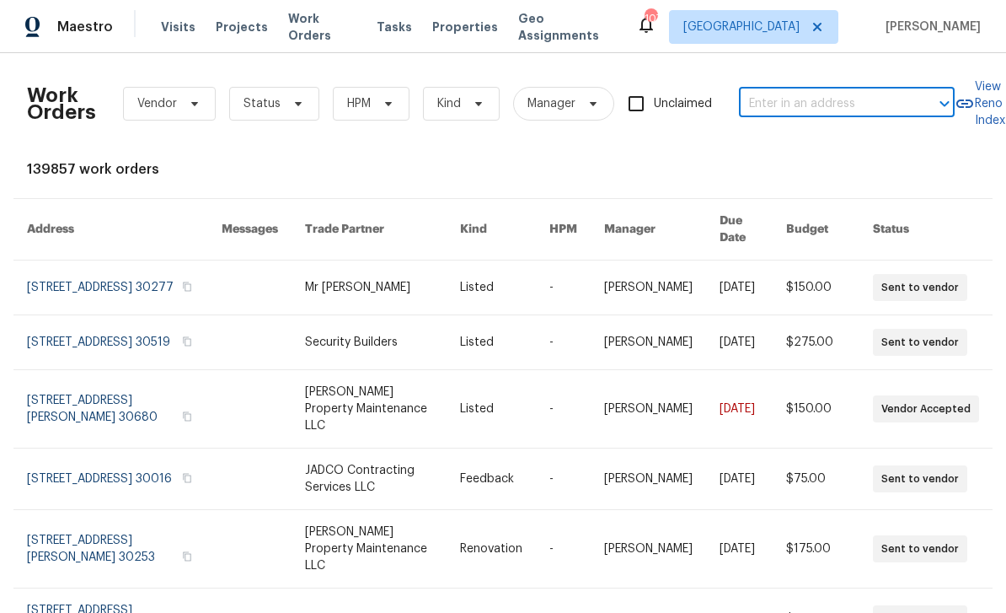
paste input "[STREET_ADDRESS][PERSON_NAME]"
type input "[STREET_ADDRESS][PERSON_NAME]"
click at [845, 151] on li "[STREET_ADDRESS][PERSON_NAME]" at bounding box center [848, 151] width 216 height 46
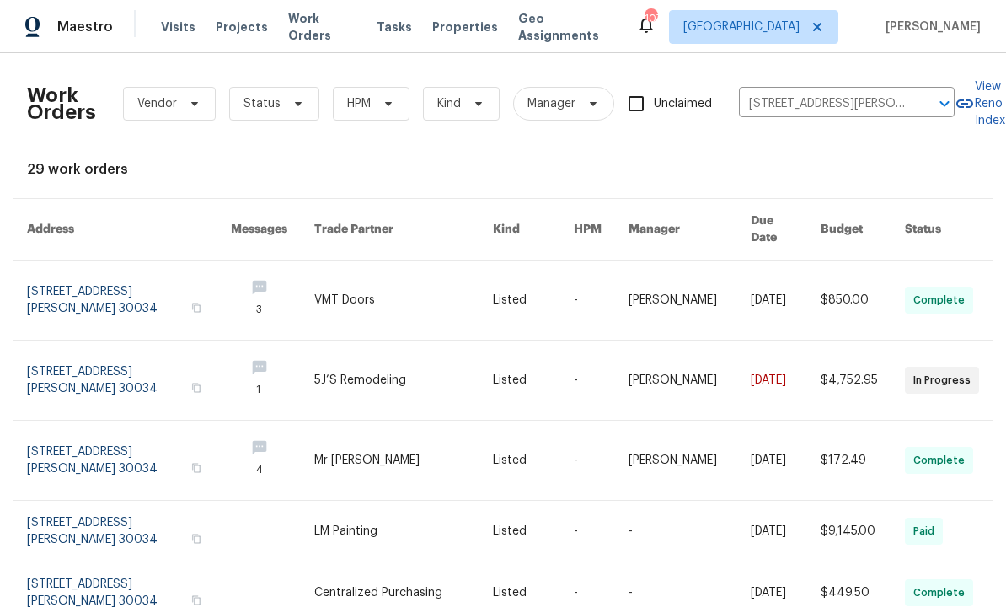
click at [109, 359] on link at bounding box center [129, 379] width 204 height 79
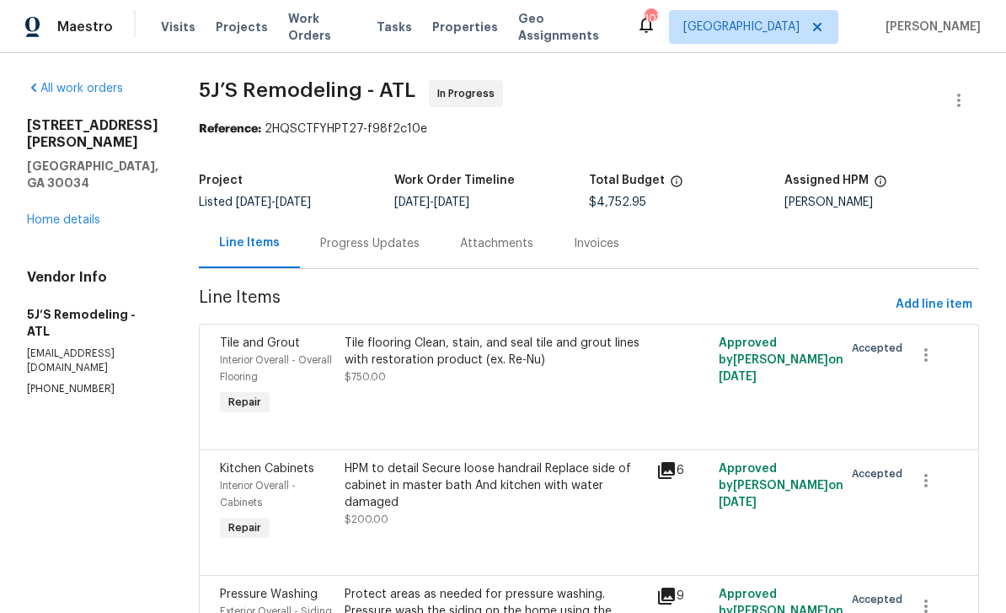
click at [393, 250] on div "Progress Updates" at bounding box center [369, 243] width 99 height 17
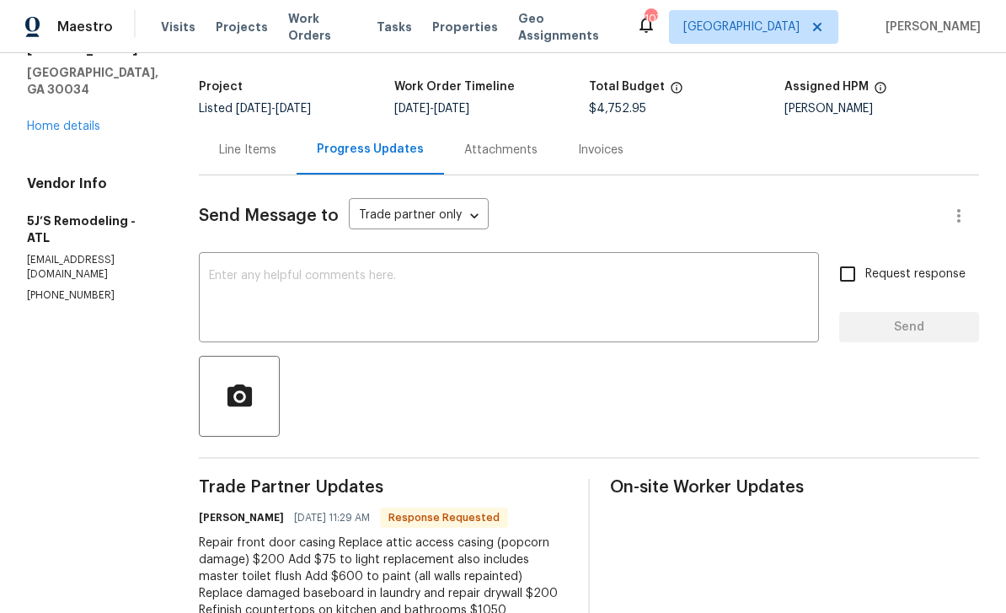
scroll to position [54, 0]
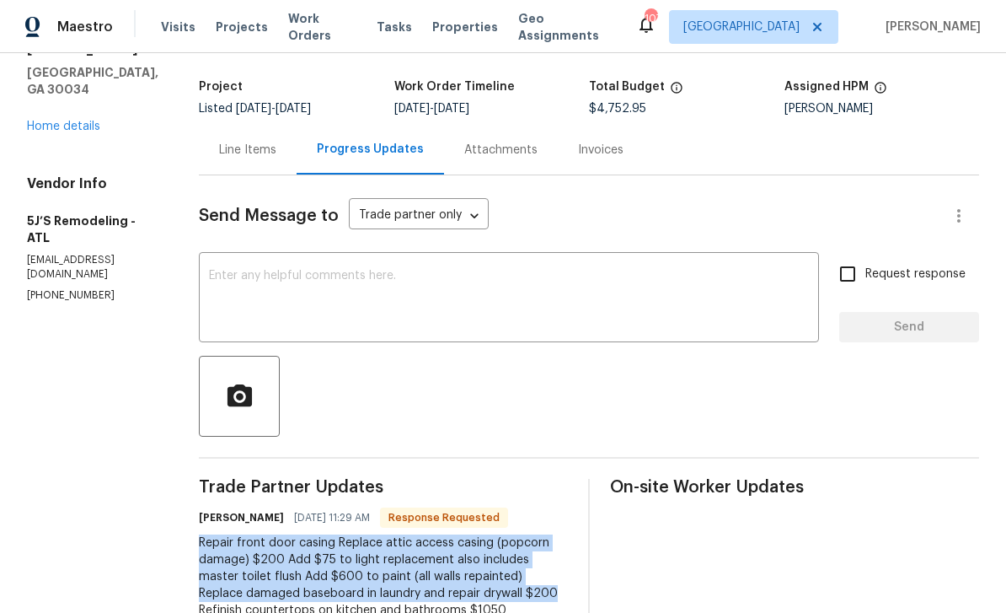
copy div "Repair front door casing Replace attic access casing (popcorn damage) $200 Add …"
click at [258, 125] on div "Line Items" at bounding box center [248, 150] width 98 height 50
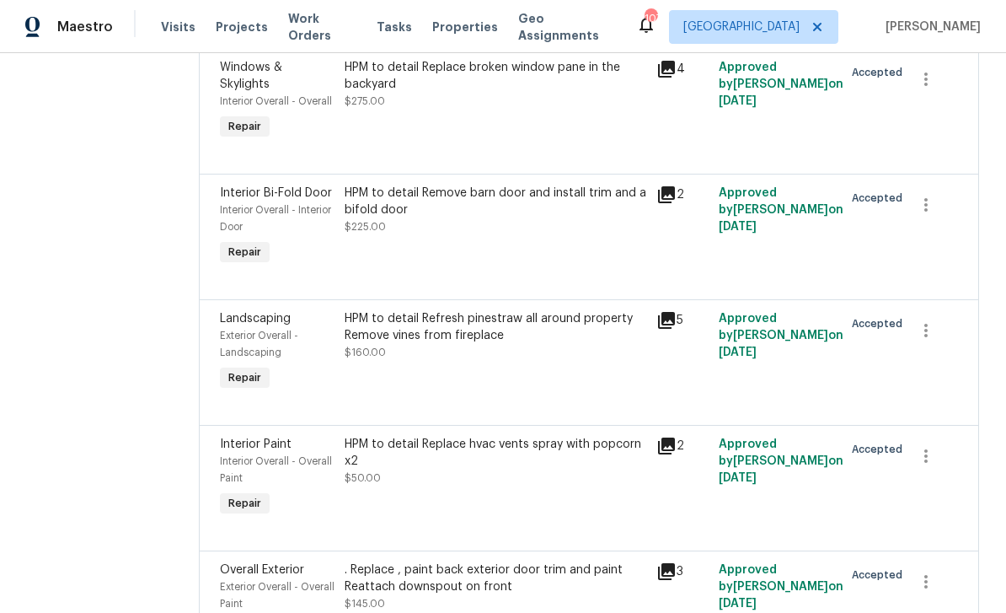
scroll to position [1382, 0]
click at [667, 185] on icon at bounding box center [666, 193] width 17 height 17
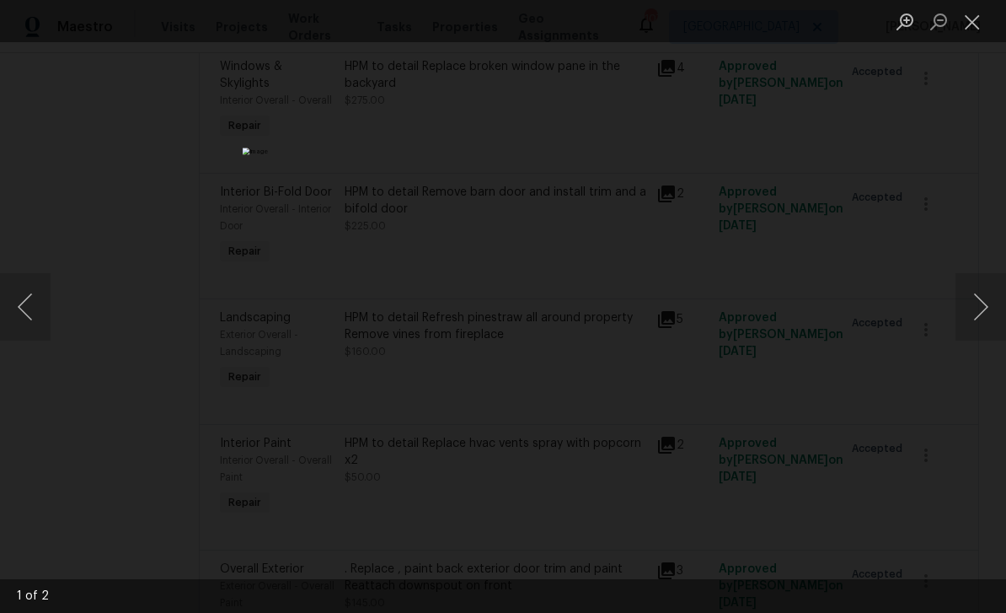
click at [987, 308] on button "Next image" at bounding box center [981, 306] width 51 height 67
click at [977, 19] on button "Close lightbox" at bounding box center [973, 21] width 34 height 29
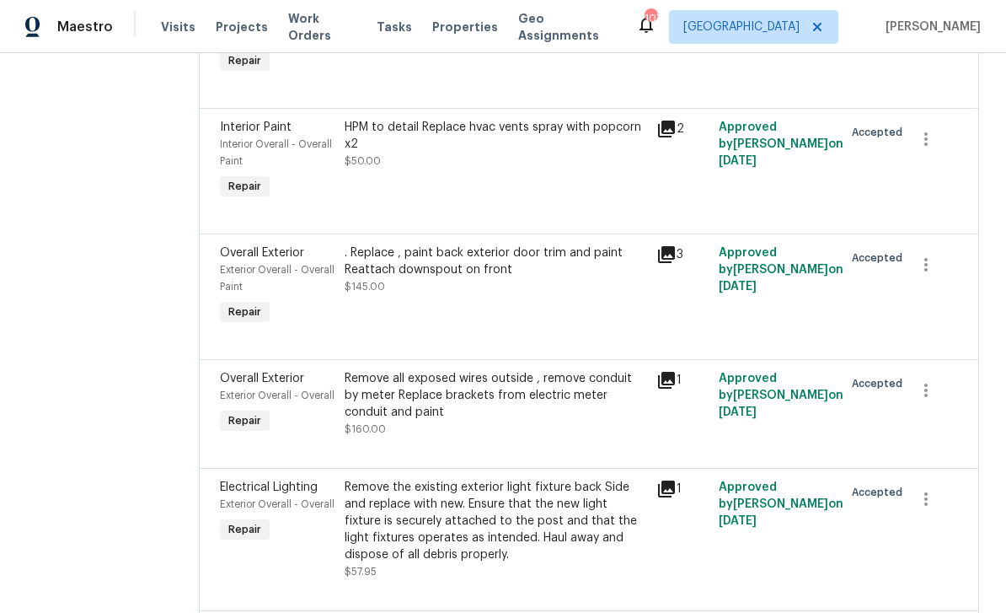
scroll to position [1702, 0]
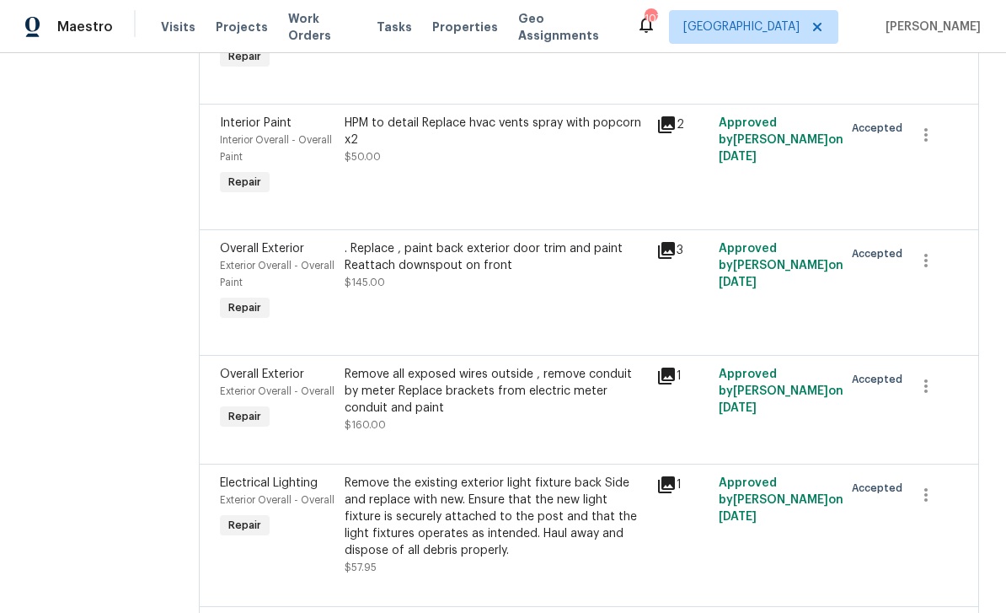
click at [663, 116] on icon at bounding box center [666, 124] width 17 height 17
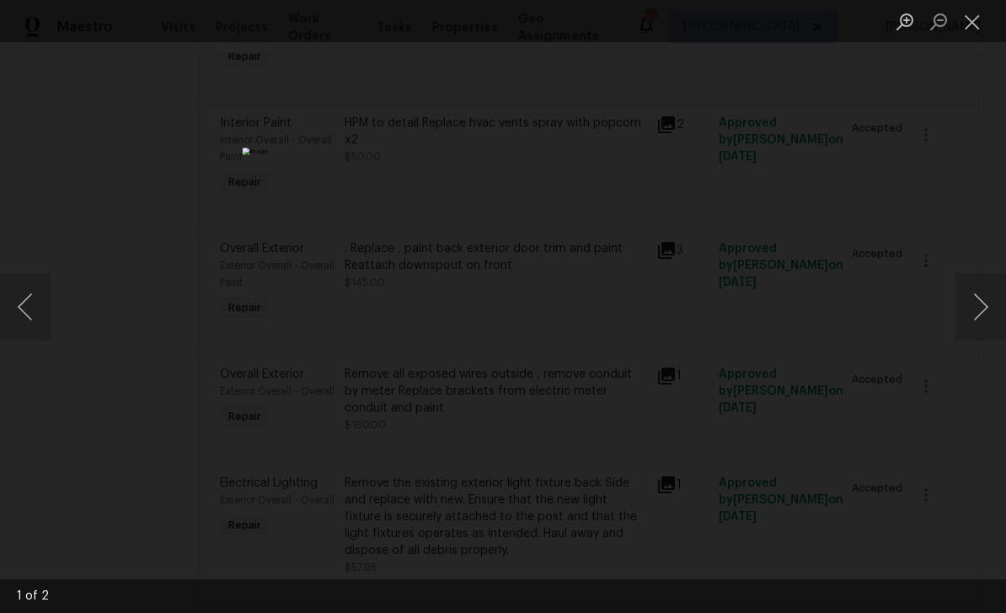
click at [978, 313] on button "Next image" at bounding box center [981, 306] width 51 height 67
click at [972, 24] on button "Close lightbox" at bounding box center [973, 21] width 34 height 29
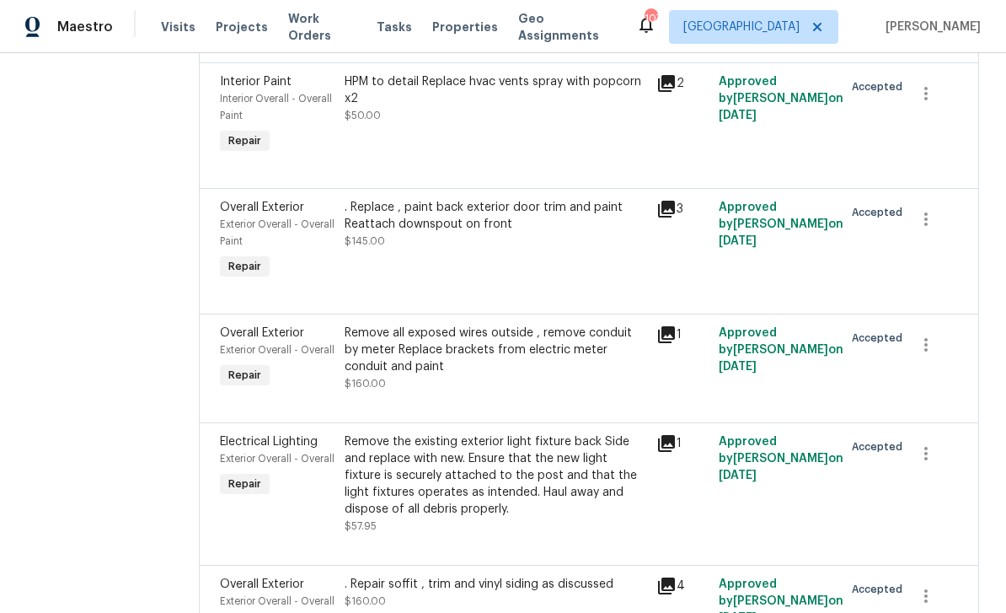
scroll to position [1744, 0]
click at [668, 200] on icon at bounding box center [666, 208] width 17 height 17
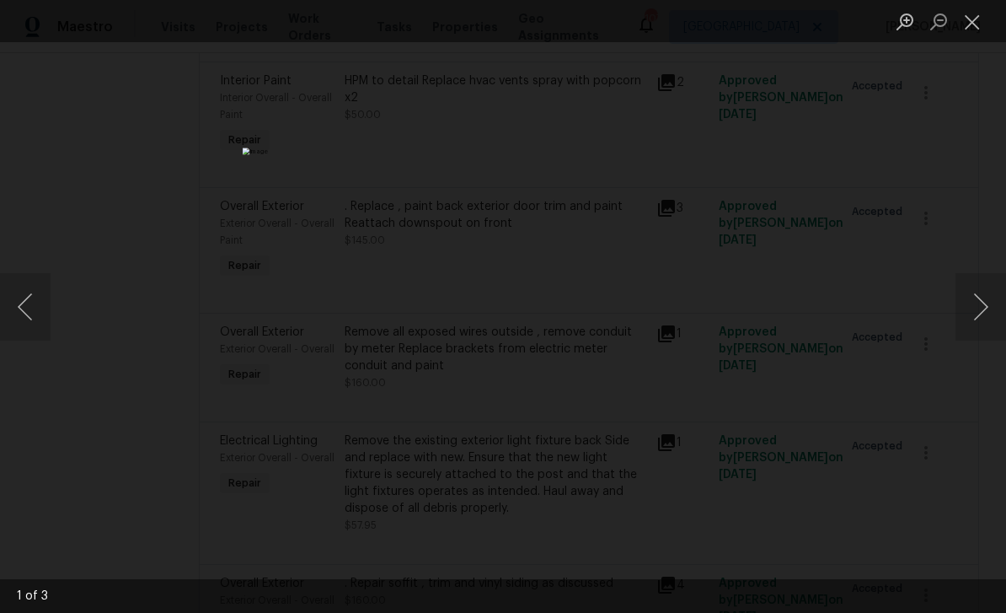
click at [979, 311] on button "Next image" at bounding box center [981, 306] width 51 height 67
click at [984, 311] on button "Next image" at bounding box center [981, 306] width 51 height 67
click at [972, 17] on button "Close lightbox" at bounding box center [973, 21] width 34 height 29
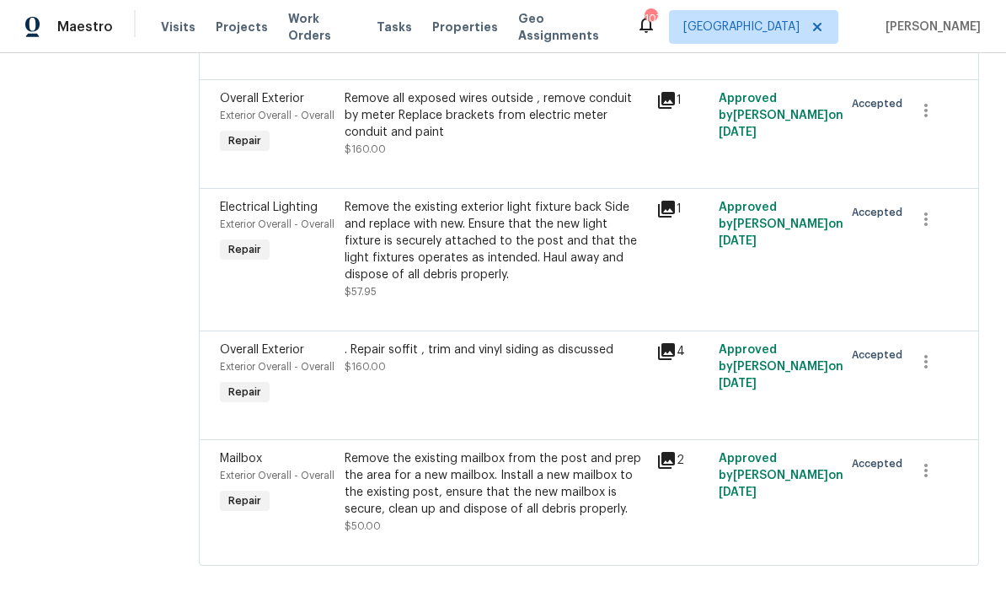
scroll to position [1981, 0]
click at [667, 466] on icon at bounding box center [666, 460] width 17 height 17
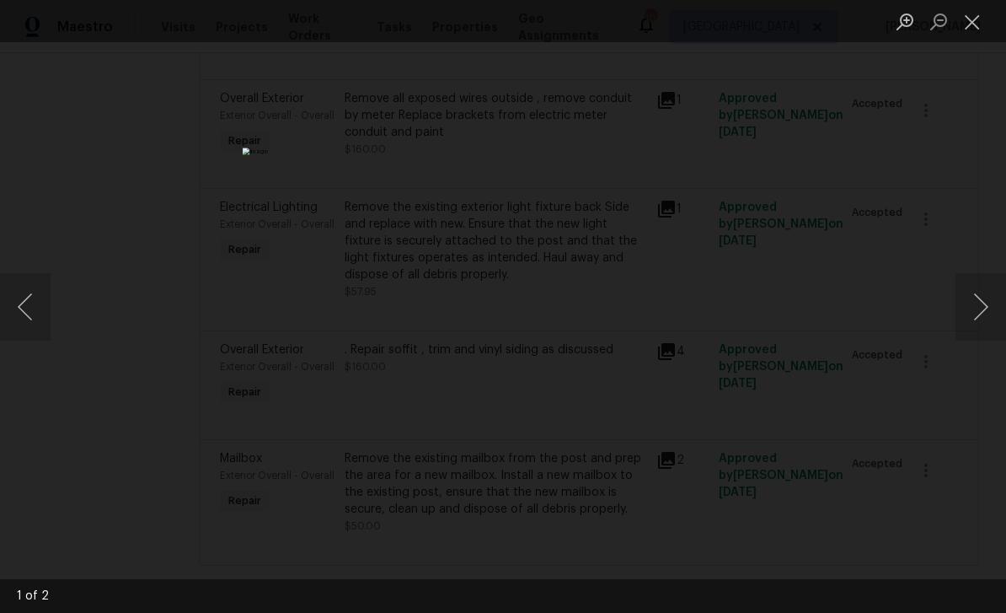
click at [979, 311] on button "Next image" at bounding box center [981, 306] width 51 height 67
click at [967, 20] on button "Close lightbox" at bounding box center [973, 21] width 34 height 29
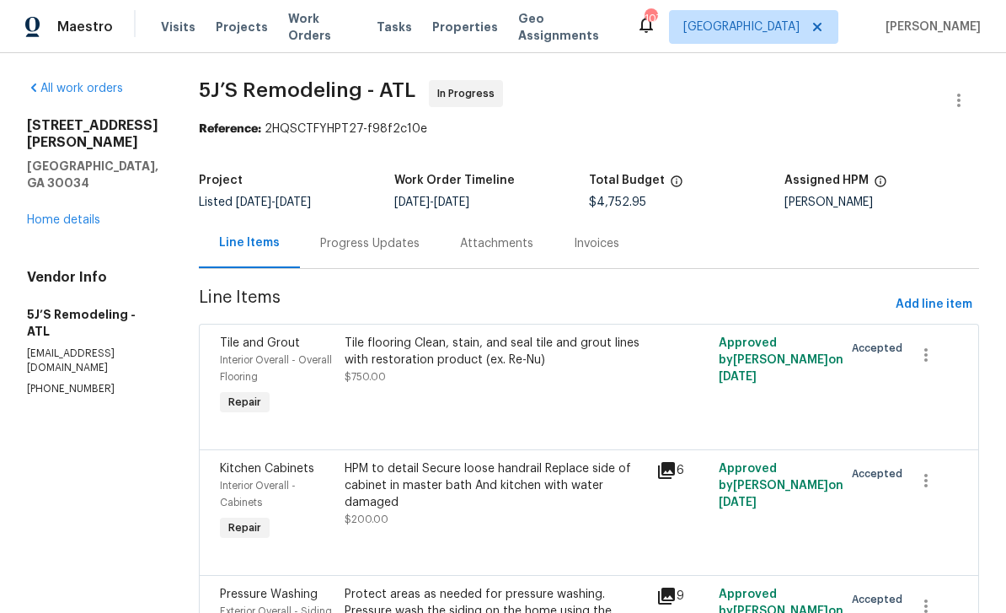
scroll to position [0, 0]
click at [930, 294] on span "Add line item" at bounding box center [934, 304] width 77 height 21
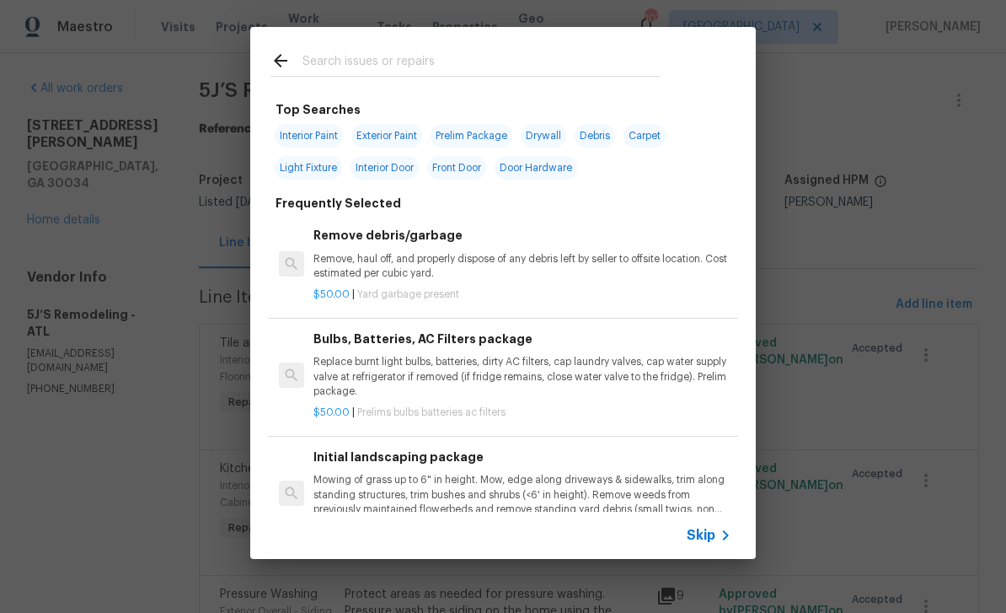
click at [592, 59] on input "text" at bounding box center [481, 63] width 357 height 25
type input "Inter"
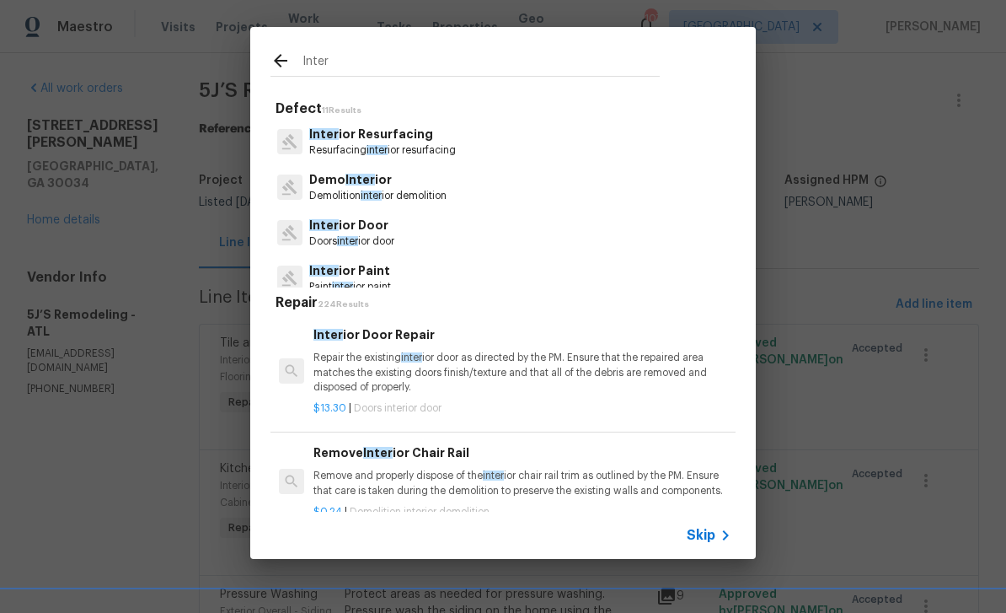
click at [441, 142] on p "Inter ior Resurfacing" at bounding box center [382, 135] width 147 height 18
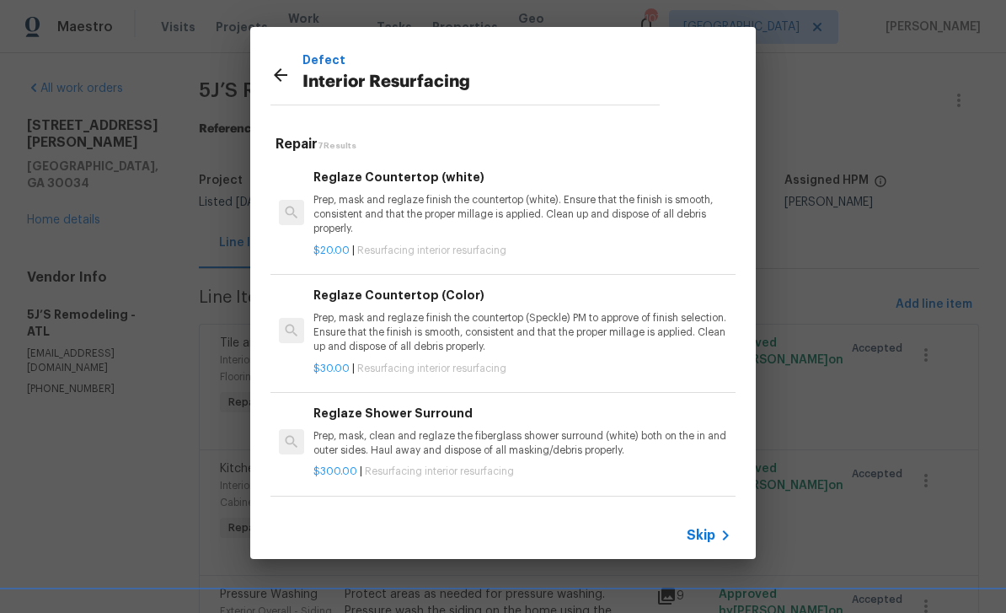
click at [560, 215] on p "Prep, mask and reglaze finish the countertop (white). Ensure that the finish is…" at bounding box center [522, 214] width 418 height 43
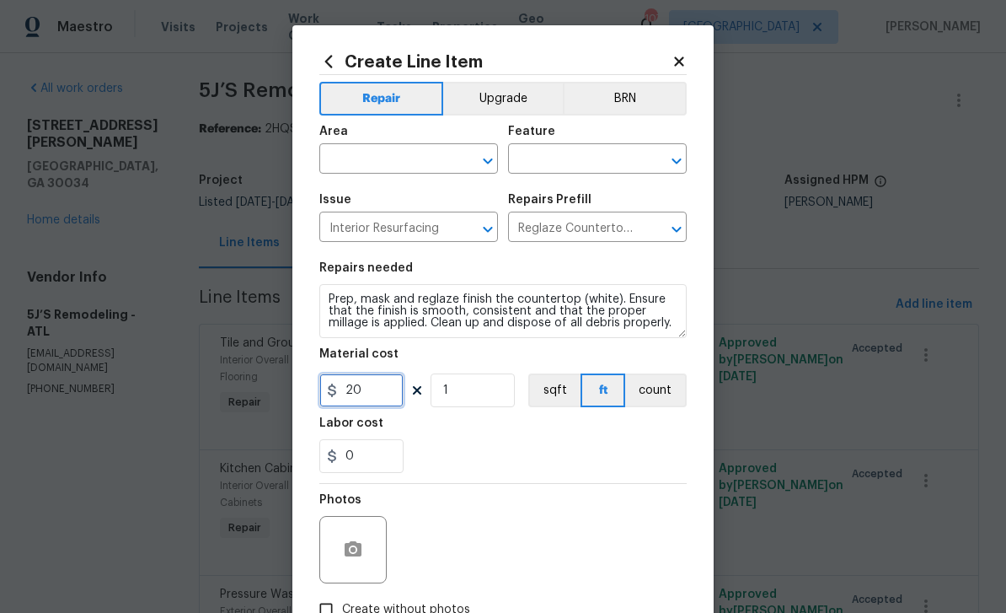
click at [400, 389] on input "20" at bounding box center [361, 390] width 84 height 34
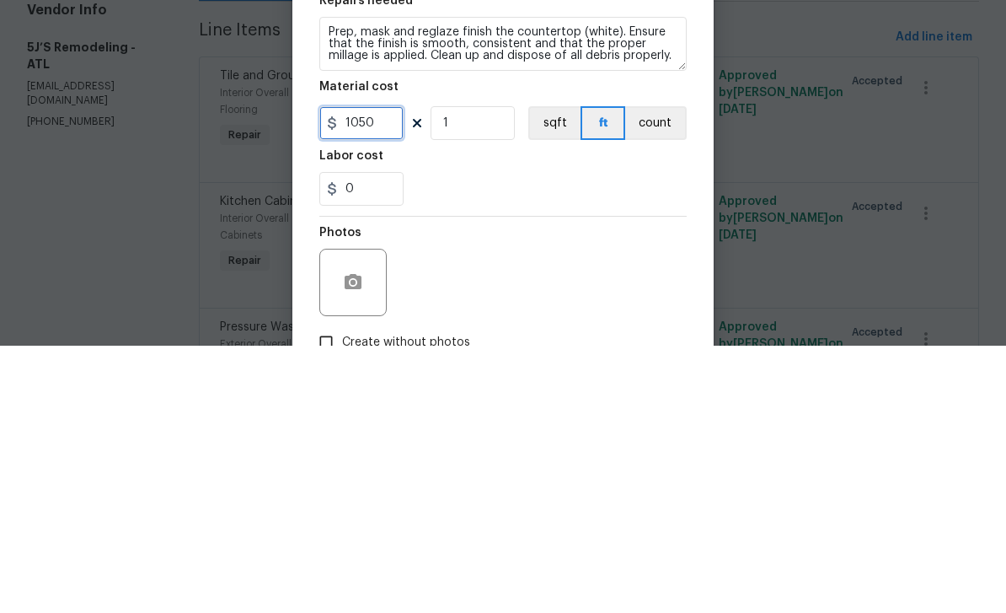
type input "1050"
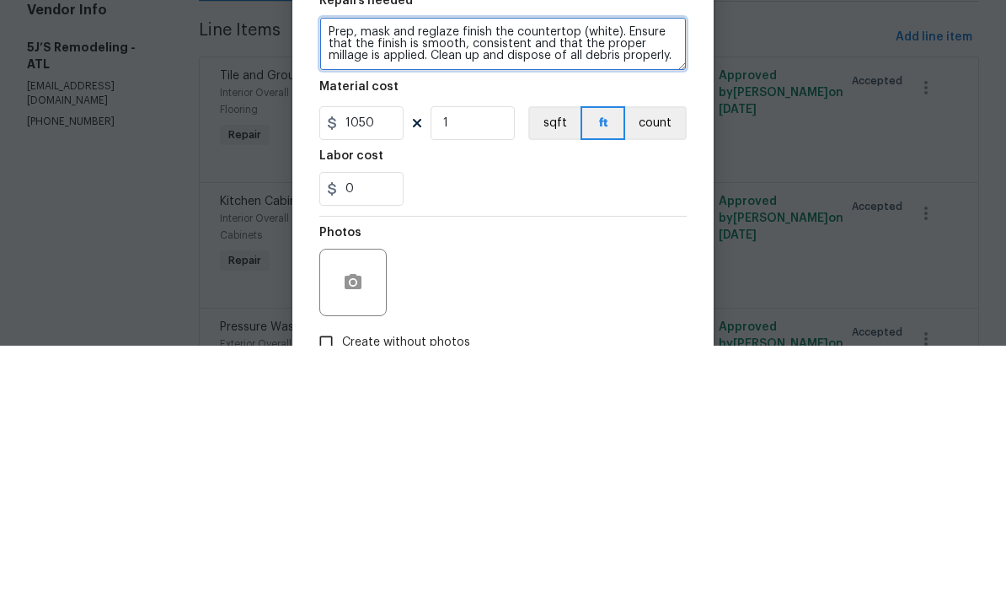
click at [327, 284] on textarea "Prep, mask and reglaze finish the countertop (white). Ensure that the finish is…" at bounding box center [502, 311] width 367 height 54
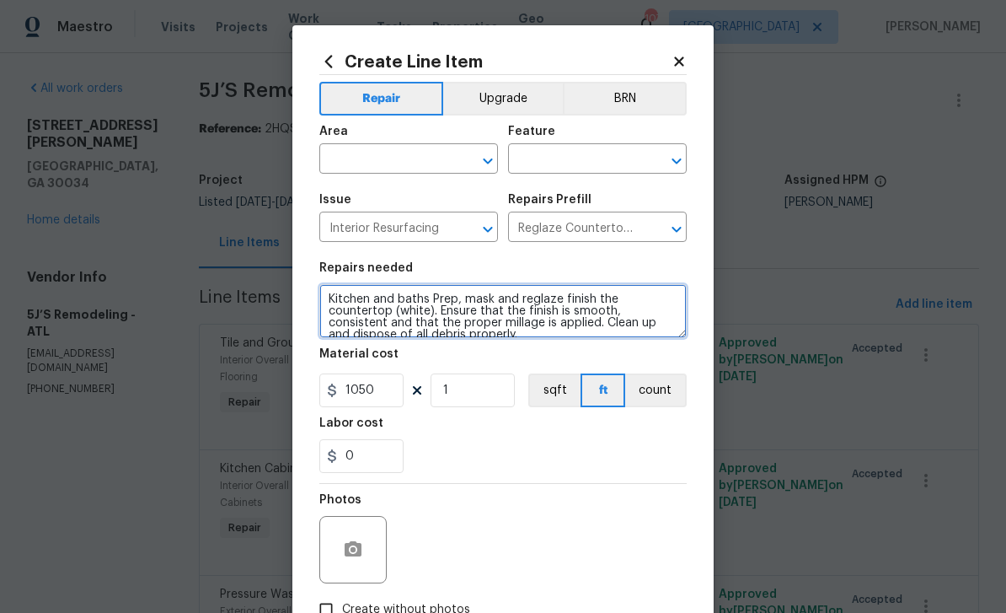
type textarea "Kitchen and baths Prep, mask and reglaze finish the countertop (white). Ensure …"
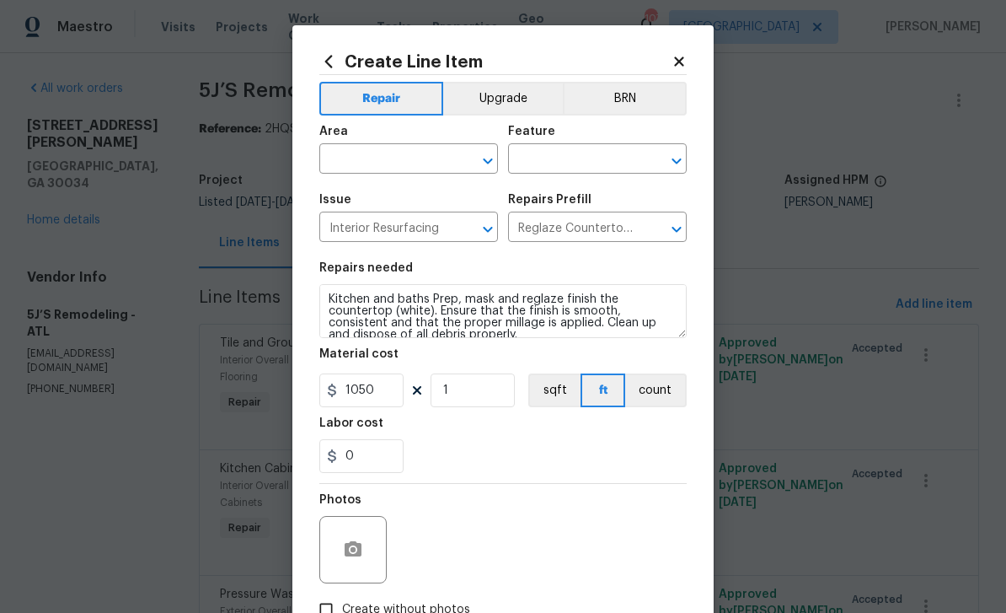
click at [415, 163] on input "text" at bounding box center [384, 160] width 131 height 26
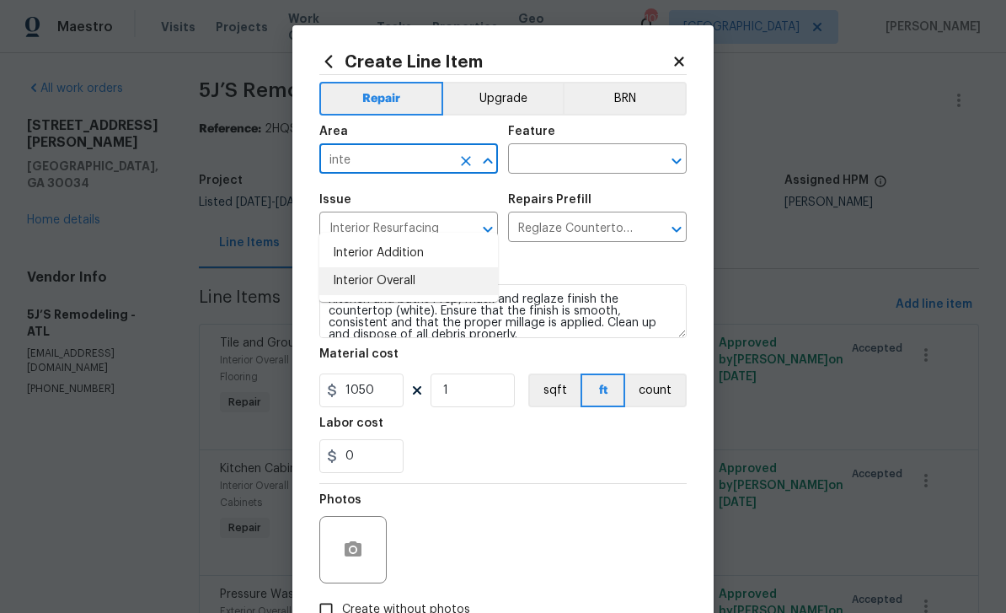
click at [420, 267] on li "Interior Overall" at bounding box center [408, 281] width 179 height 28
type input "Interior Overall"
click at [578, 156] on input "text" at bounding box center [573, 160] width 131 height 26
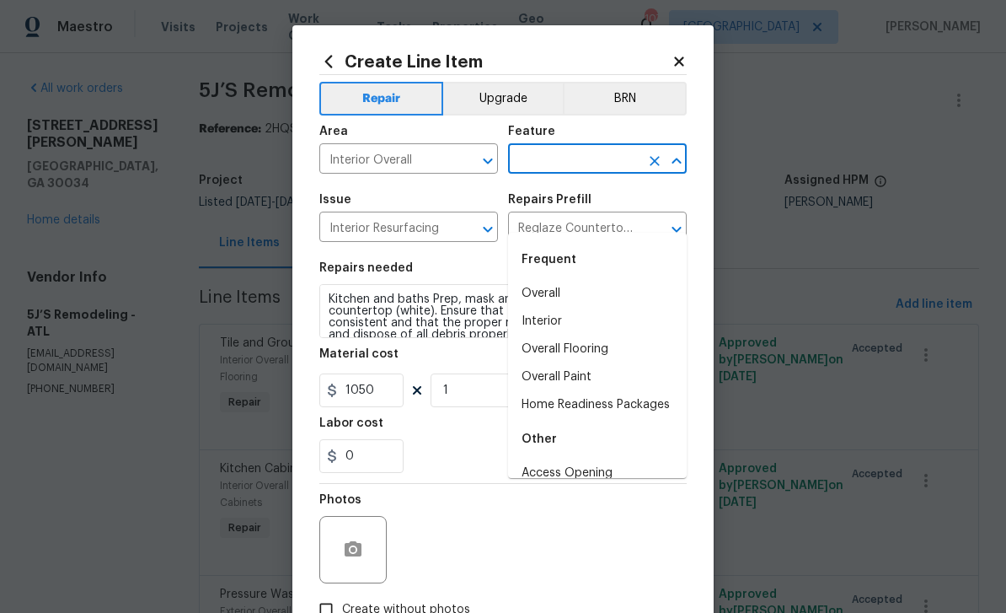
click at [576, 280] on li "Overall" at bounding box center [597, 294] width 179 height 28
type input "Overall"
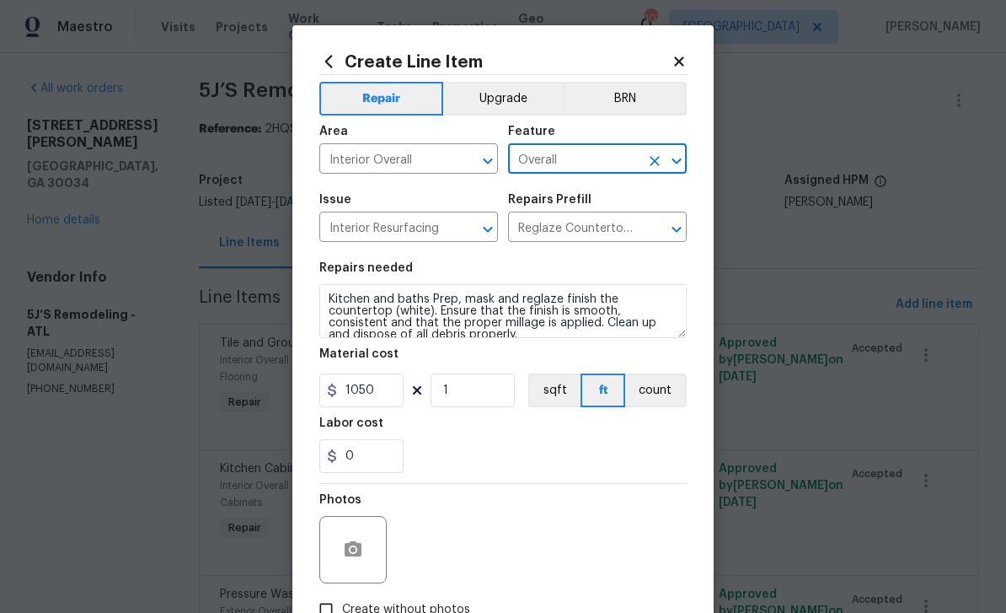
scroll to position [56, 0]
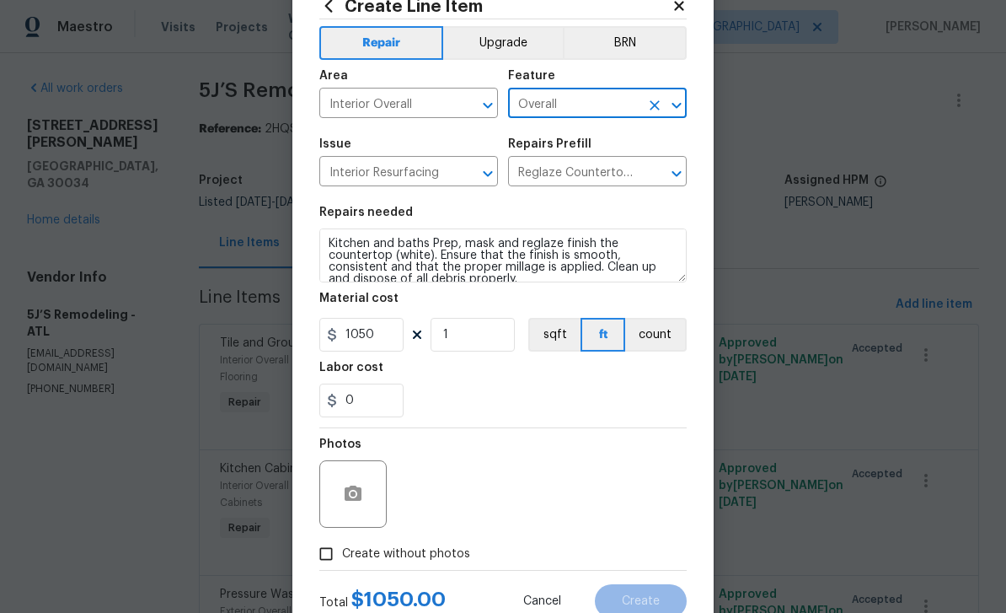
click at [326, 560] on input "Create without photos" at bounding box center [326, 554] width 32 height 32
checkbox input "true"
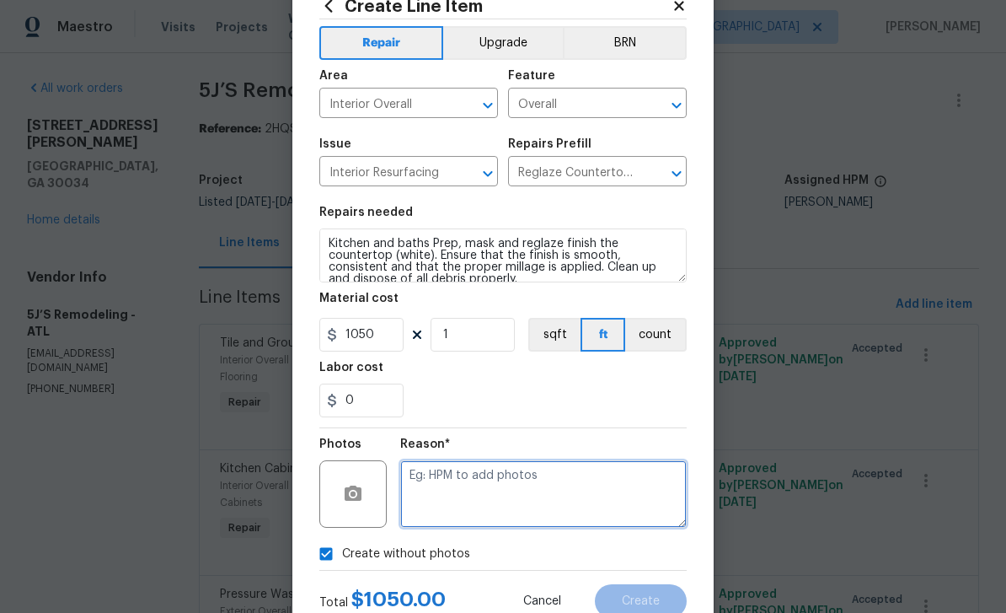
click at [482, 507] on textarea at bounding box center [543, 493] width 286 height 67
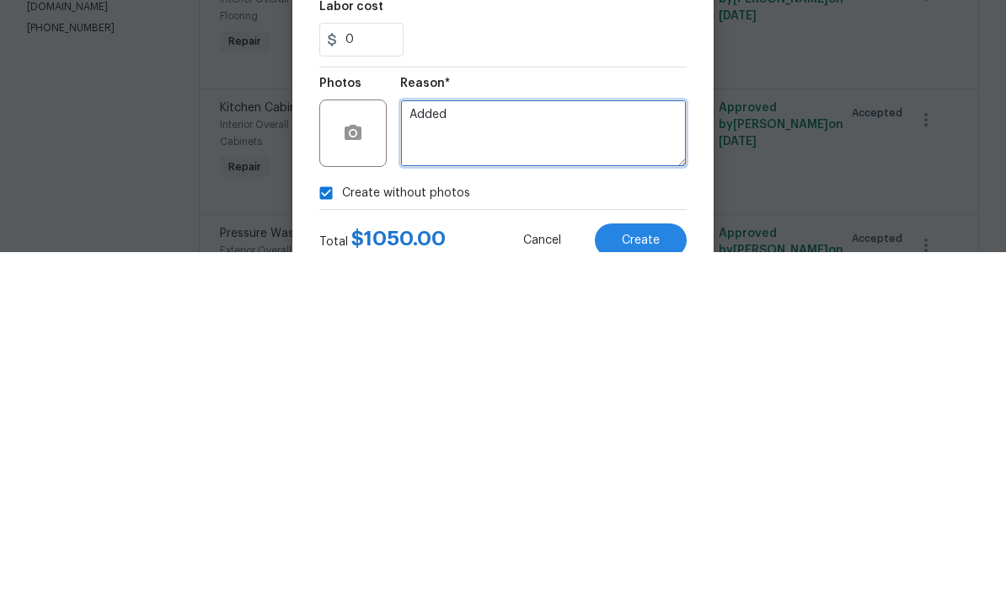
type textarea "Added"
click at [666, 584] on button "Create" at bounding box center [641, 601] width 92 height 34
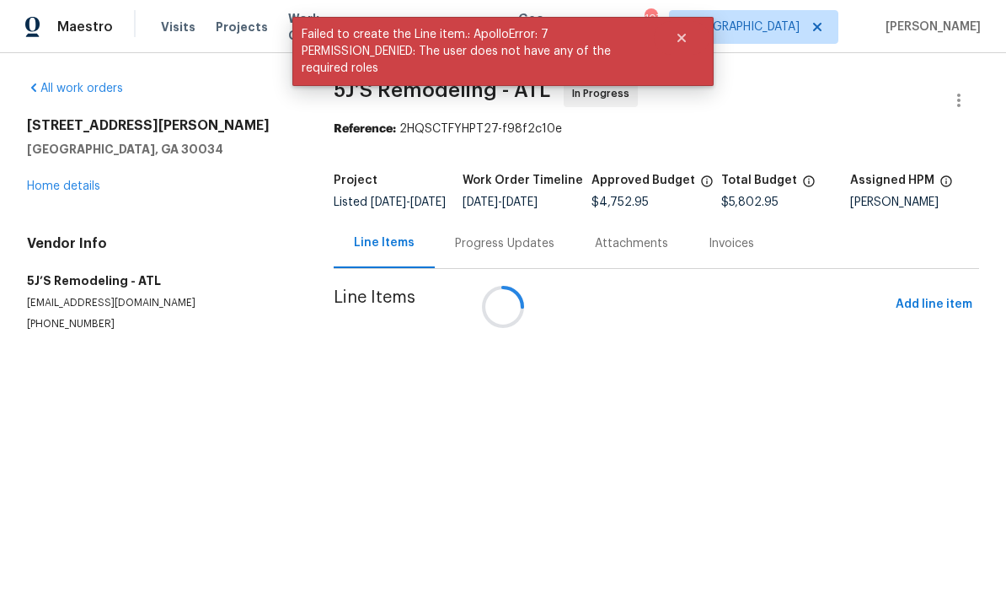
scroll to position [0, 0]
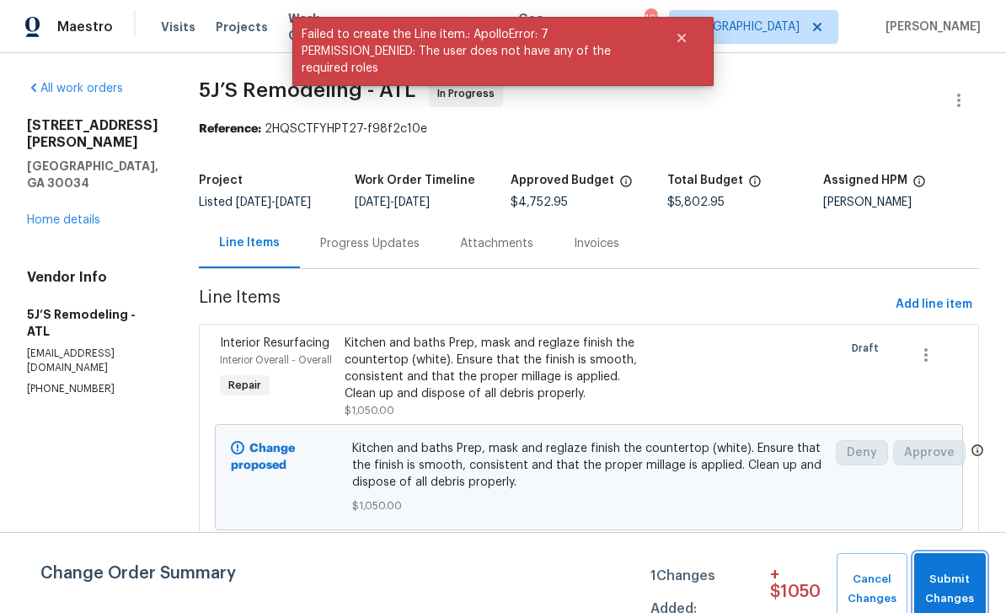
click at [967, 576] on span "Submit Changes" at bounding box center [950, 589] width 55 height 39
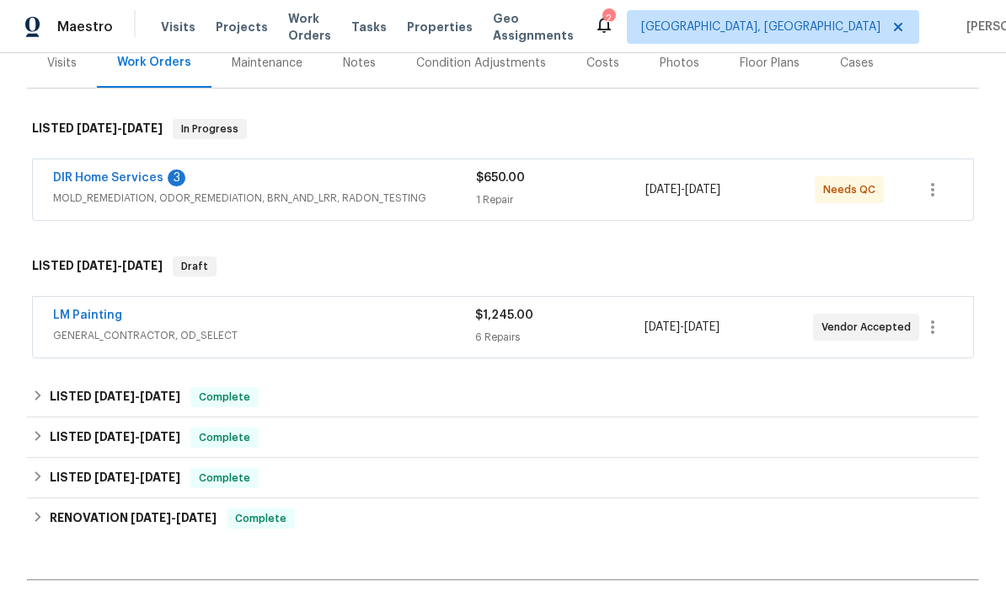
scroll to position [219, 0]
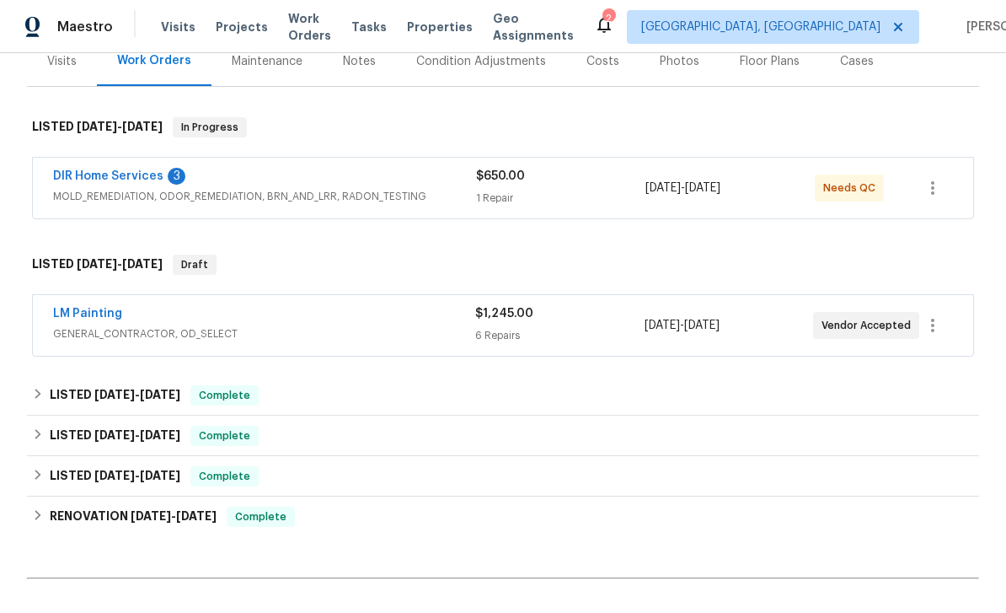
click at [85, 180] on link "DIR Home Services" at bounding box center [108, 176] width 110 height 12
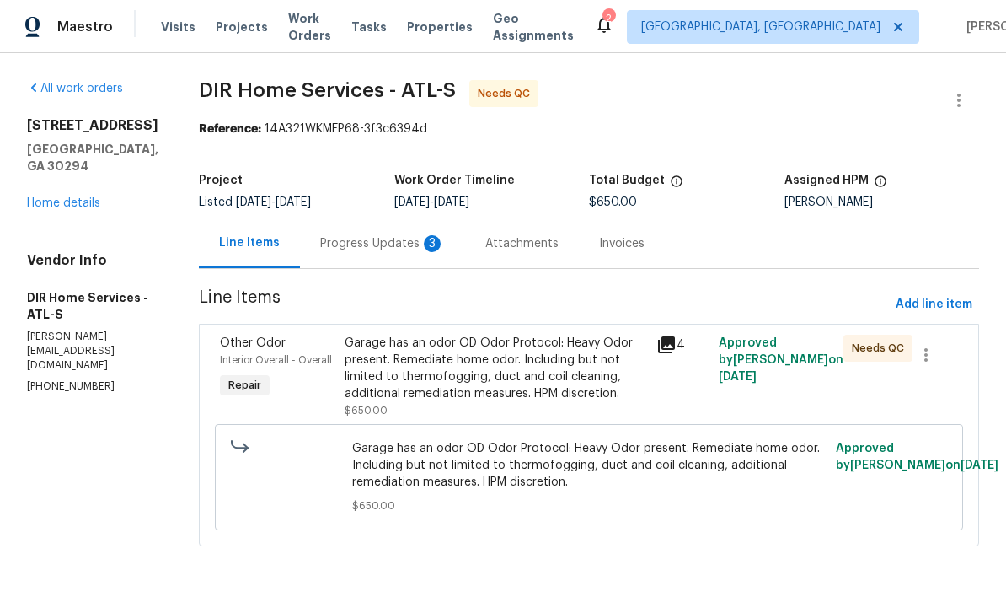
click at [430, 244] on div "Progress Updates 3" at bounding box center [382, 243] width 125 height 17
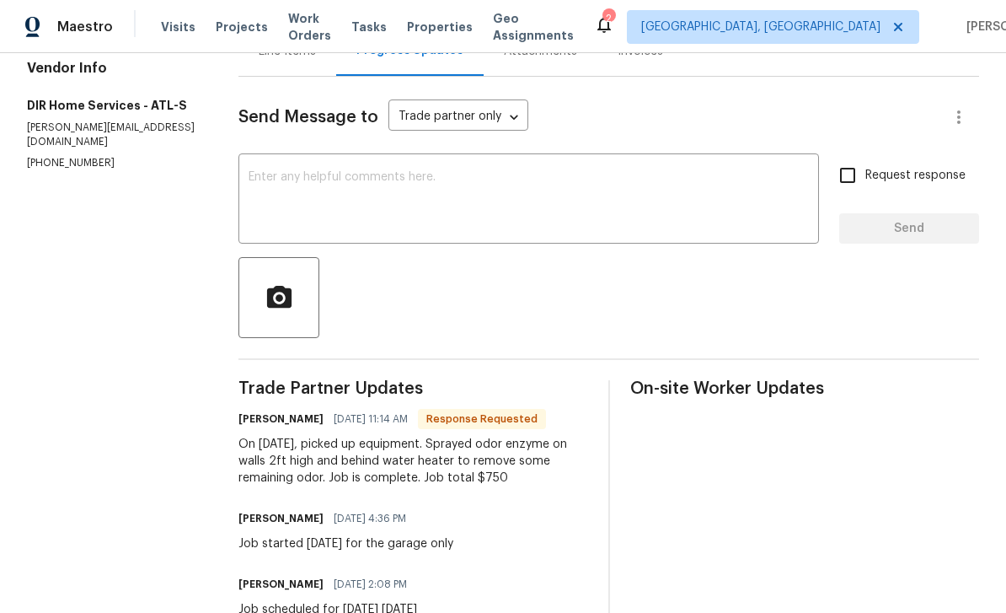
scroll to position [191, 0]
click at [551, 200] on textarea at bounding box center [529, 201] width 560 height 59
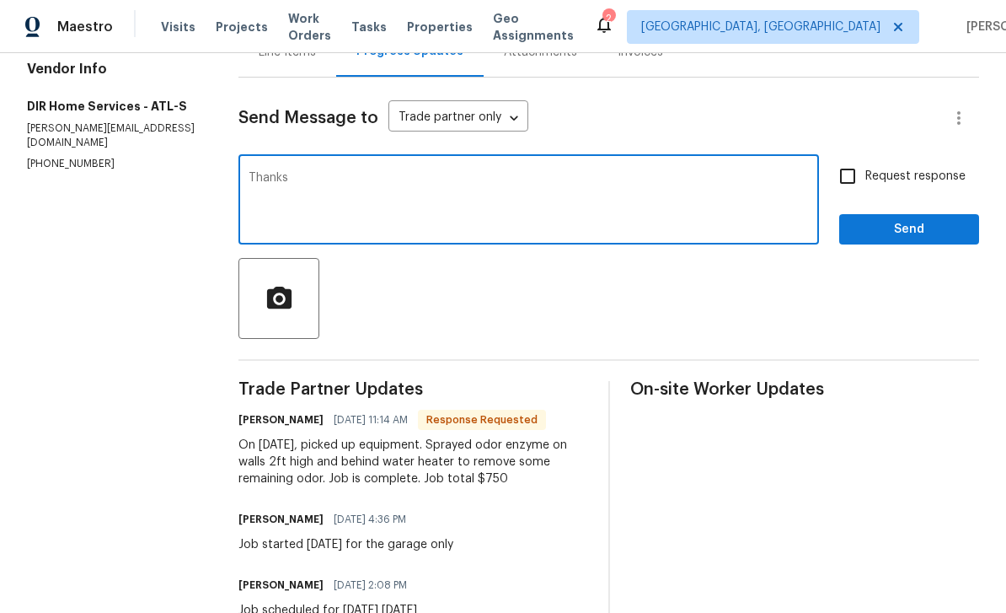
type textarea "Thanks"
click at [854, 183] on input "Request response" at bounding box center [847, 175] width 35 height 35
checkbox input "true"
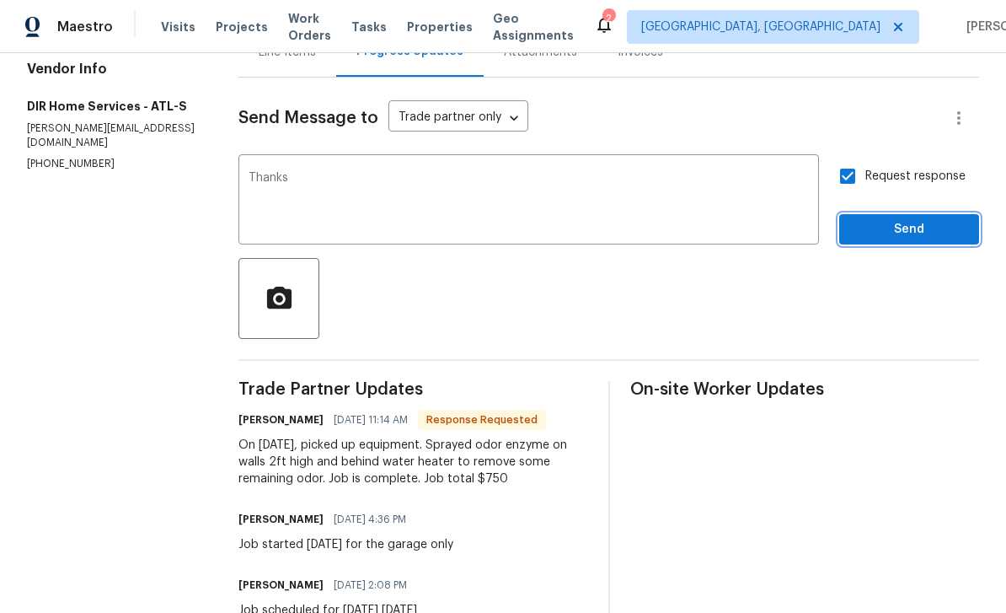
click at [908, 239] on span "Send" at bounding box center [909, 229] width 113 height 21
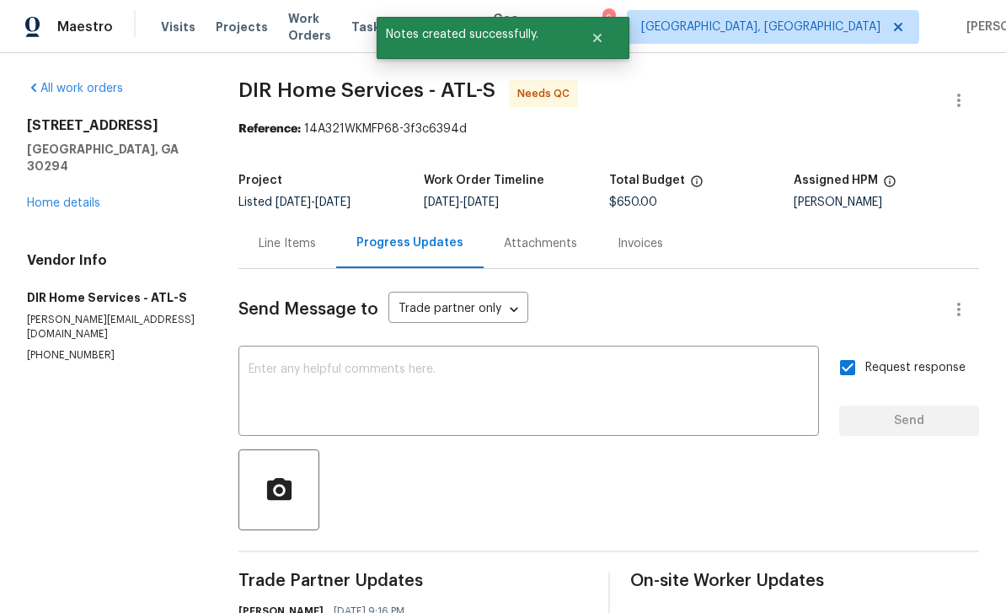
click at [307, 248] on div "Line Items" at bounding box center [287, 243] width 57 height 17
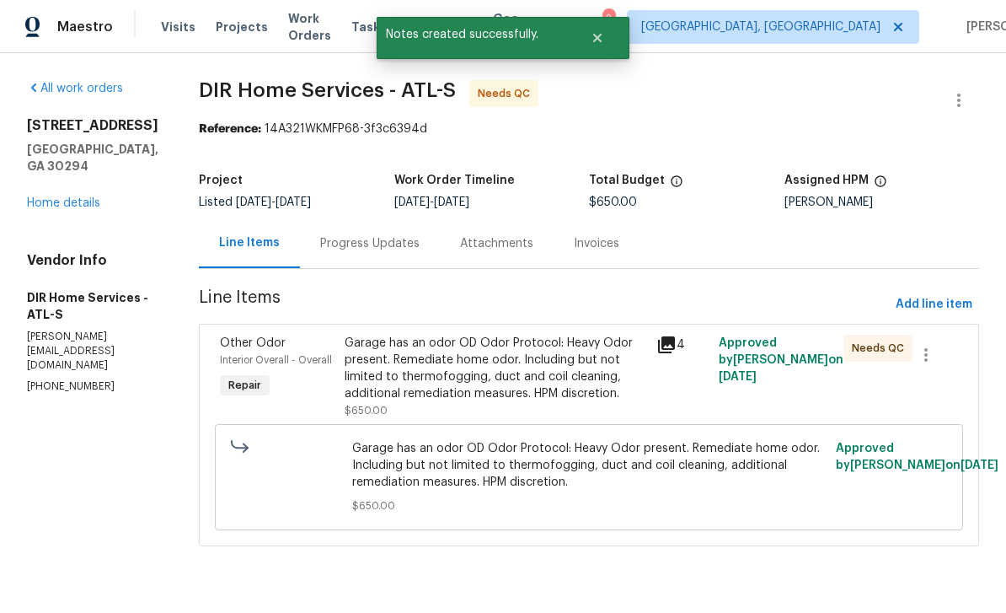
click at [533, 404] on div "Garage has an odor OD Odor Protocol: Heavy Odor present. Remediate home odor. I…" at bounding box center [496, 377] width 302 height 84
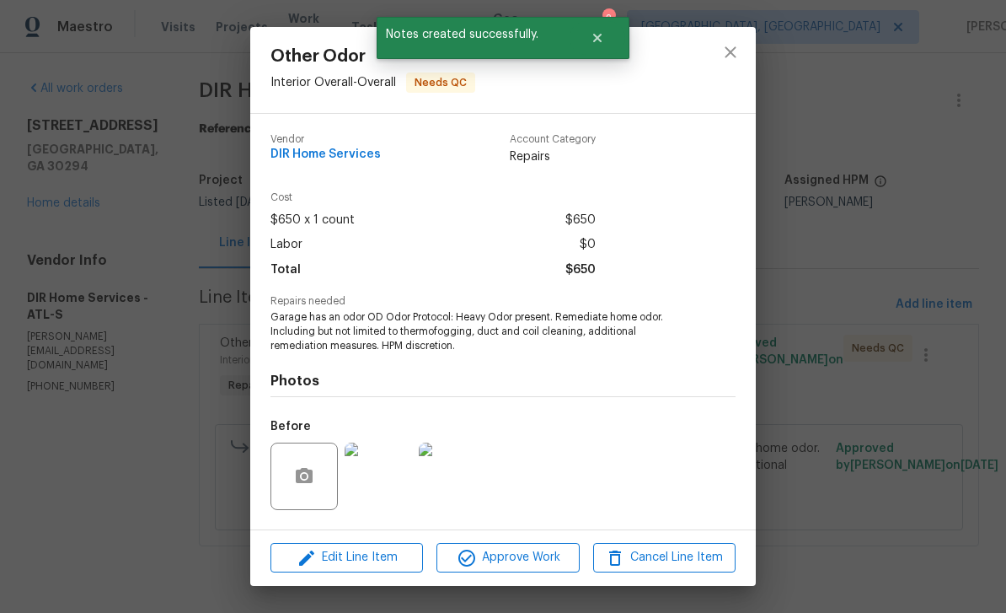
scroll to position [102, 0]
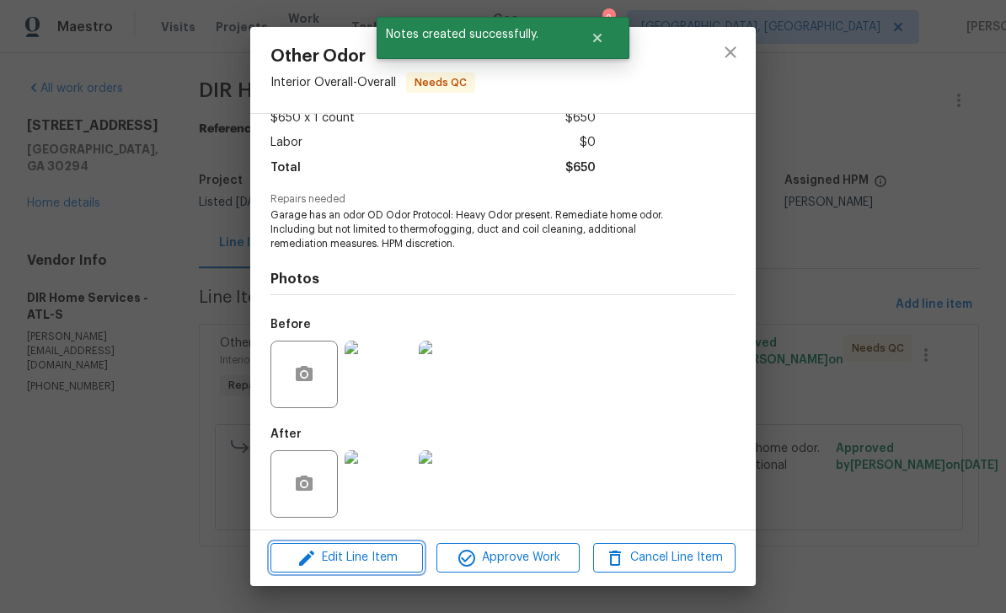
click at [390, 558] on span "Edit Line Item" at bounding box center [347, 557] width 142 height 21
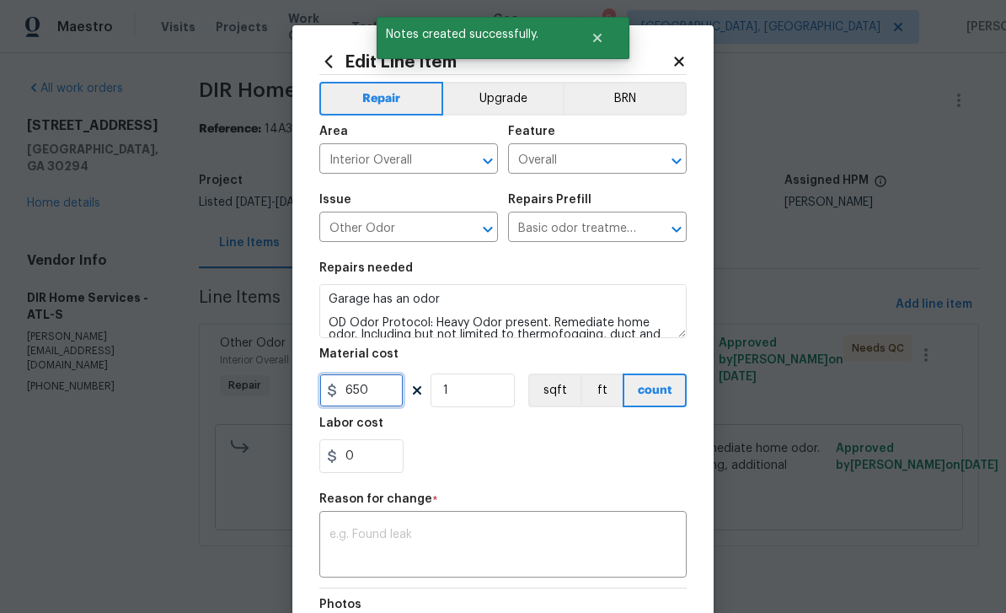
click at [392, 400] on input "650" at bounding box center [361, 390] width 84 height 34
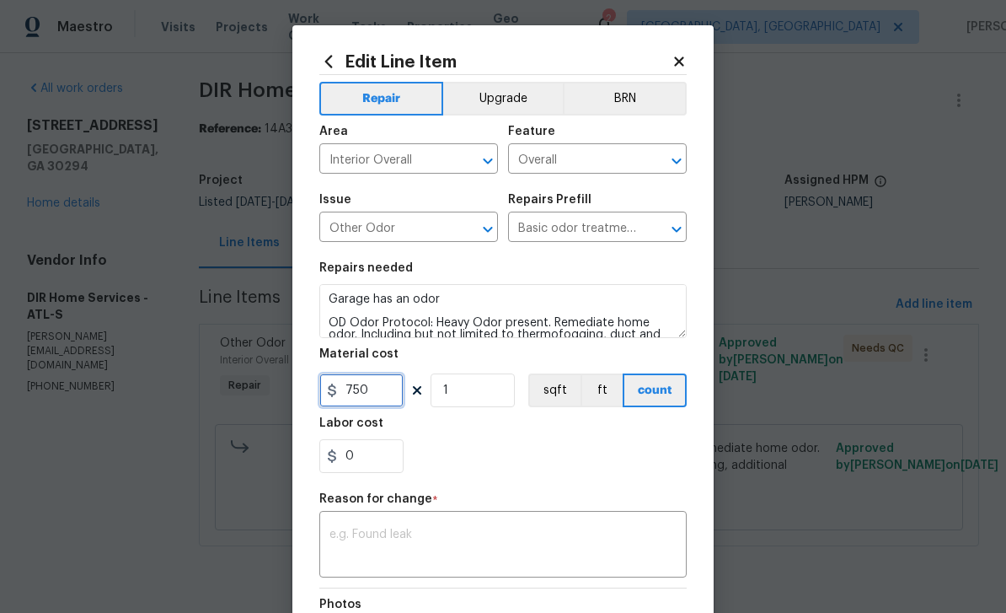
type input "750"
click at [547, 545] on textarea at bounding box center [502, 545] width 347 height 35
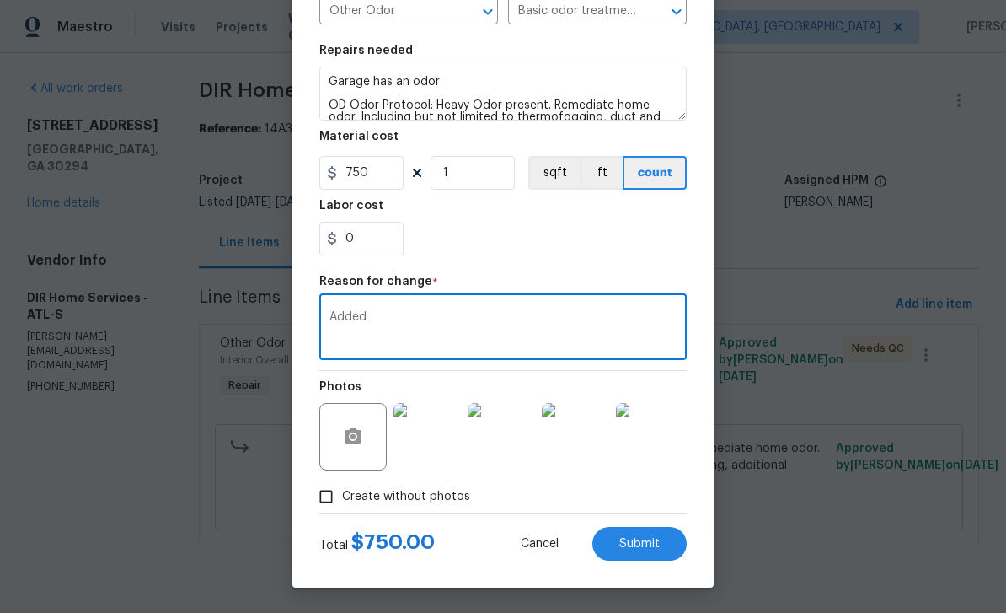
scroll to position [221, 0]
type textarea "Added"
click at [660, 540] on button "Submit" at bounding box center [639, 544] width 94 height 34
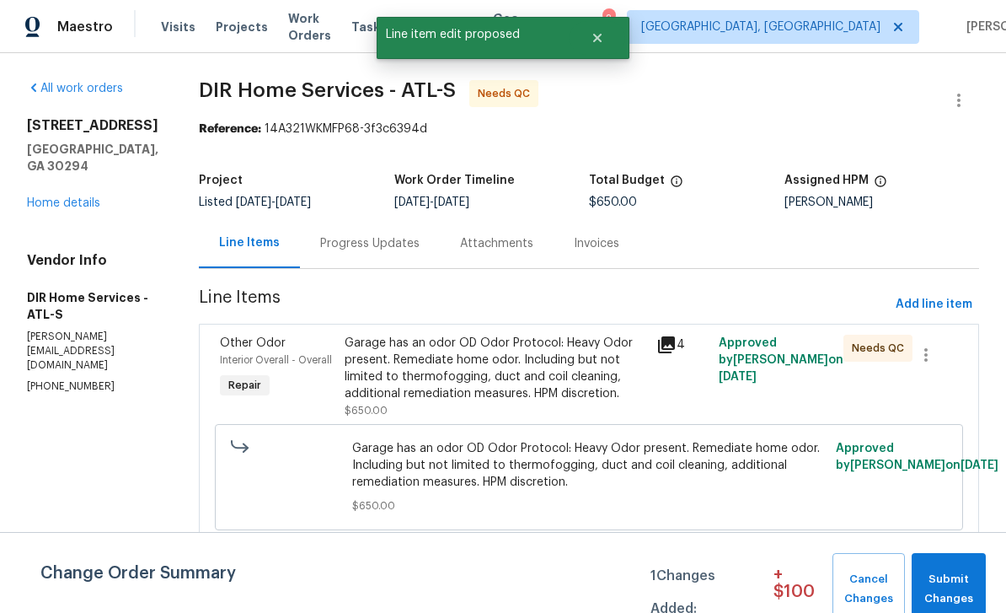
scroll to position [0, 0]
click at [951, 582] on span "Submit Changes" at bounding box center [948, 589] width 57 height 39
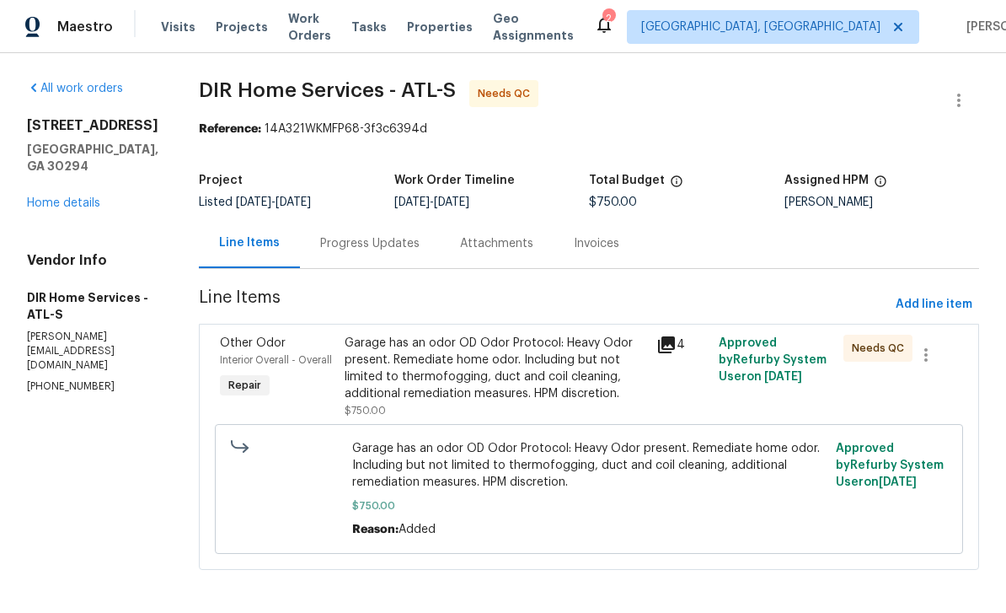
click at [604, 377] on div "Garage has an odor OD Odor Protocol: Heavy Odor present. Remediate home odor. I…" at bounding box center [496, 368] width 302 height 67
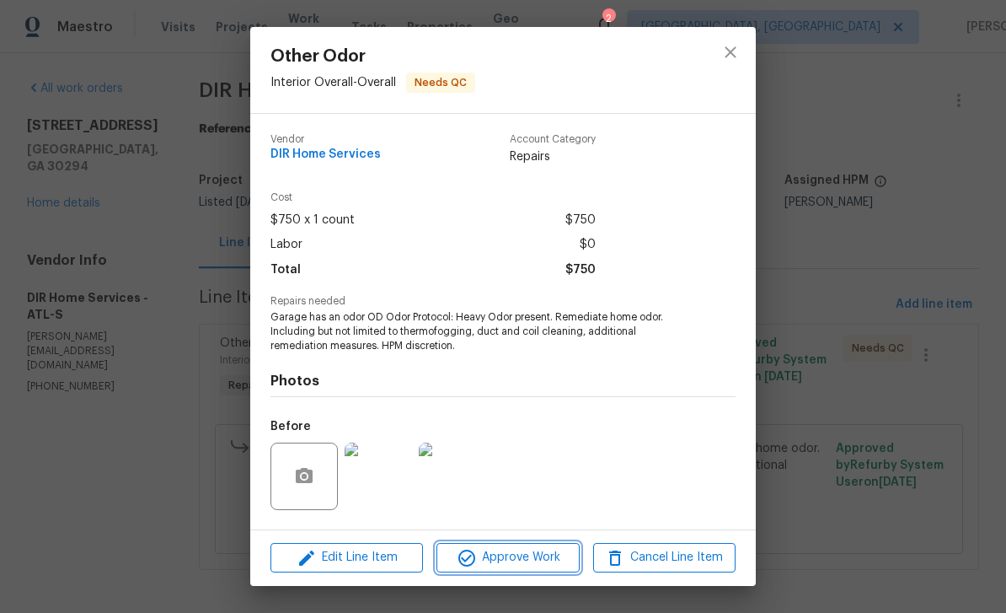
click at [555, 554] on span "Approve Work" at bounding box center [508, 557] width 132 height 21
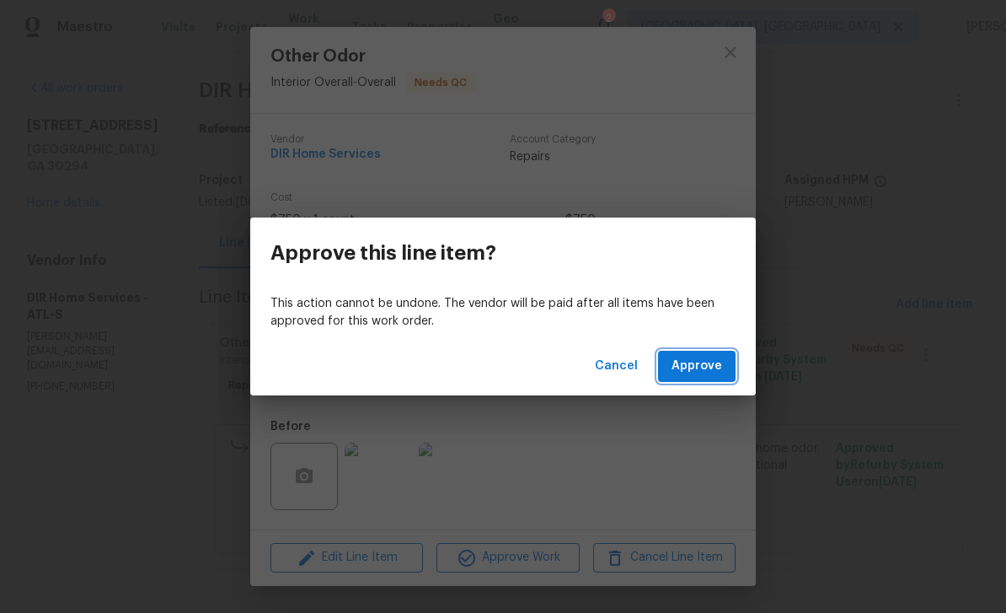
click at [714, 372] on span "Approve" at bounding box center [697, 366] width 51 height 21
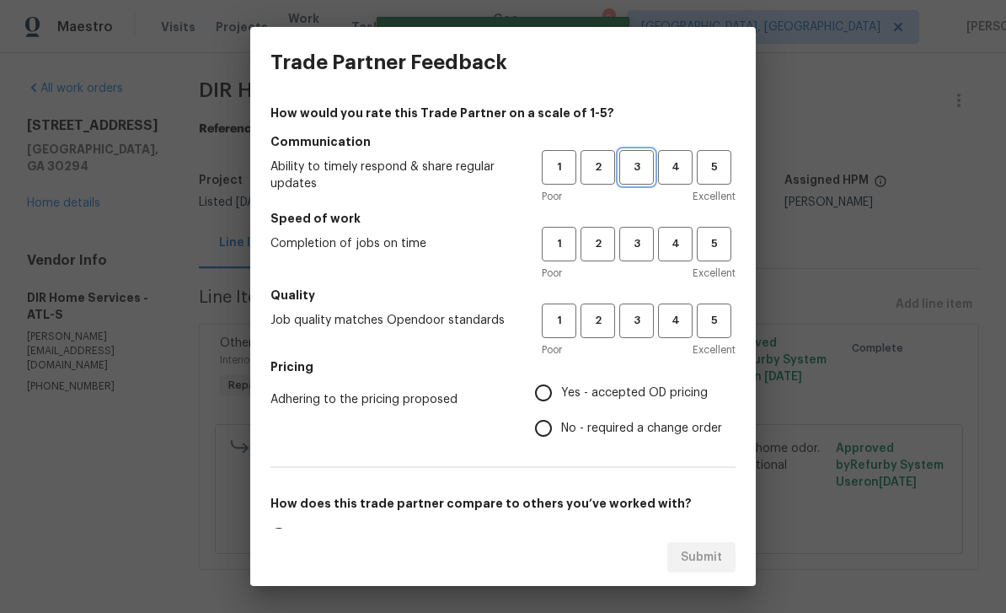
click at [638, 174] on span "3" at bounding box center [636, 167] width 31 height 19
click at [645, 329] on span "3" at bounding box center [636, 320] width 31 height 19
click at [548, 406] on input "Yes - accepted OD pricing" at bounding box center [543, 392] width 35 height 35
radio input "true"
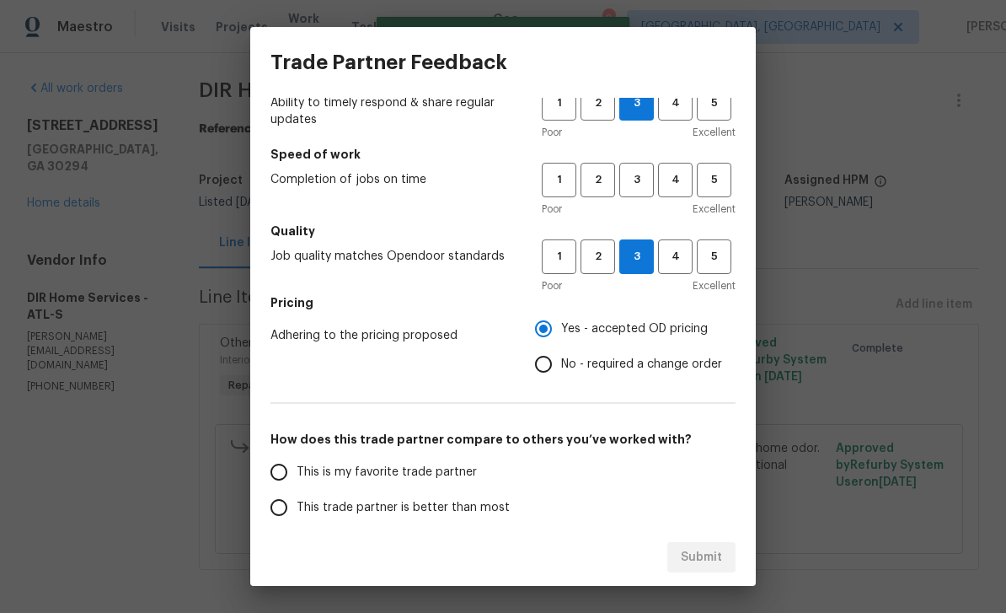
scroll to position [67, 0]
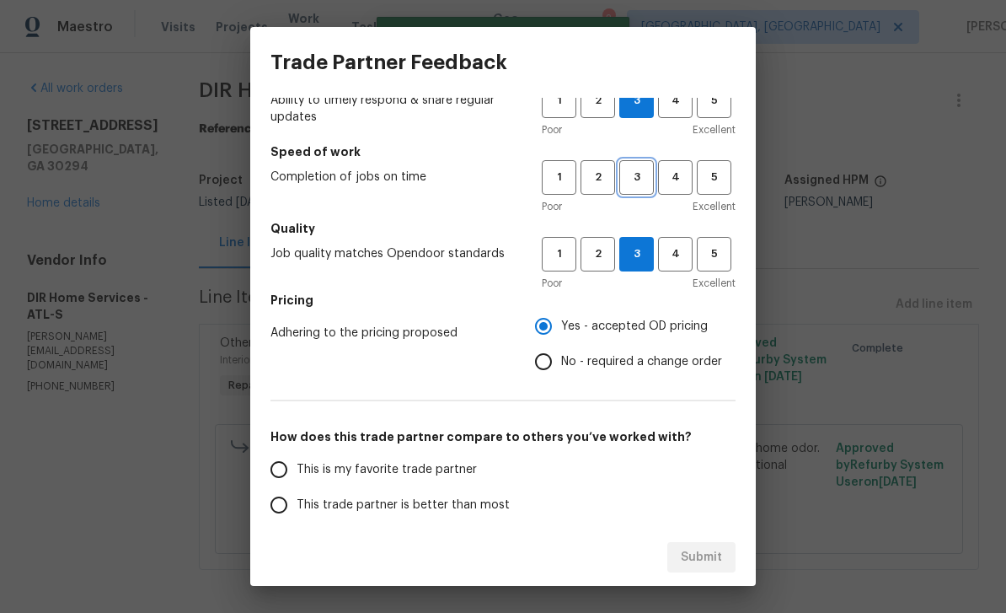
click at [640, 186] on span "3" at bounding box center [636, 177] width 31 height 19
click at [274, 473] on input "This is my favorite trade partner" at bounding box center [278, 469] width 35 height 35
click at [706, 564] on span "Submit" at bounding box center [701, 557] width 41 height 21
radio input "true"
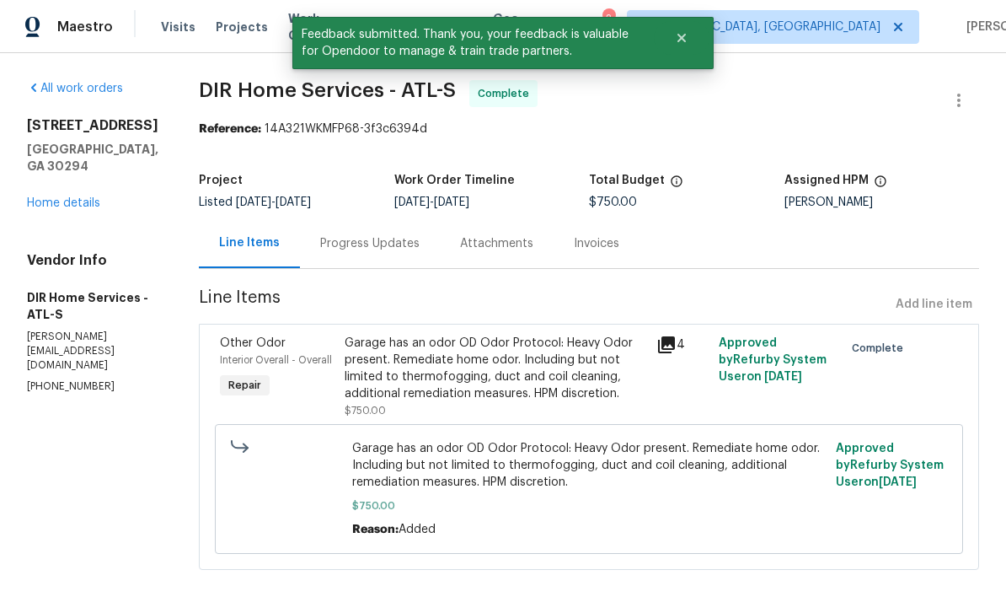
click at [59, 208] on link "Home details" at bounding box center [63, 203] width 73 height 12
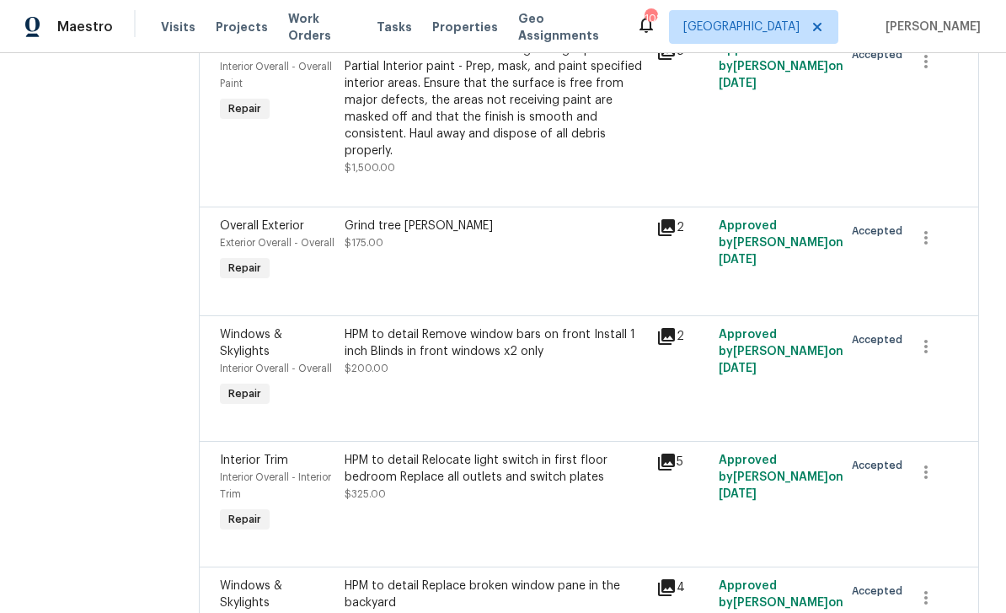
scroll to position [1083, 0]
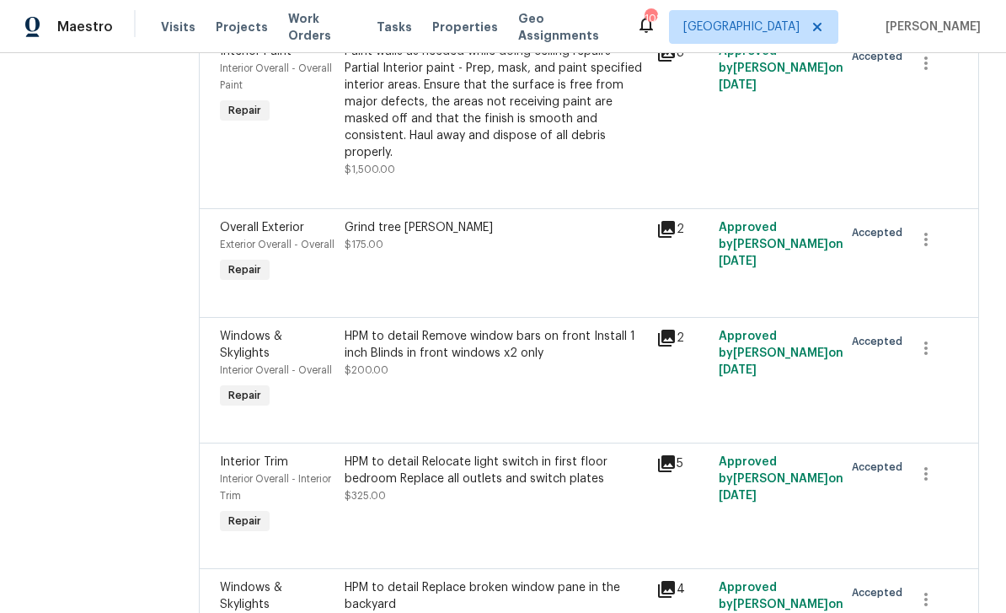
click at [672, 221] on icon at bounding box center [666, 229] width 17 height 17
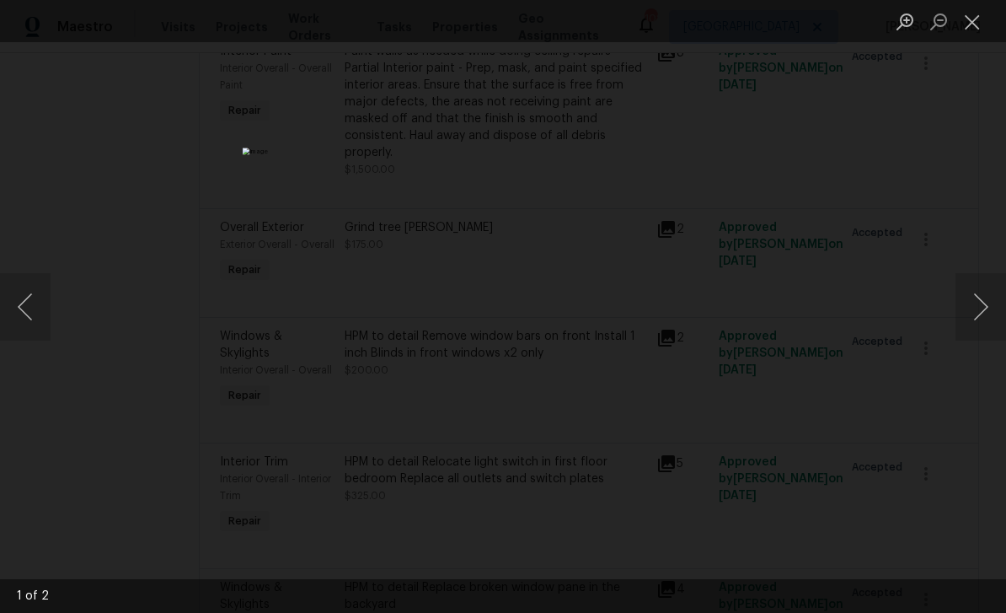
click at [978, 19] on button "Close lightbox" at bounding box center [973, 21] width 34 height 29
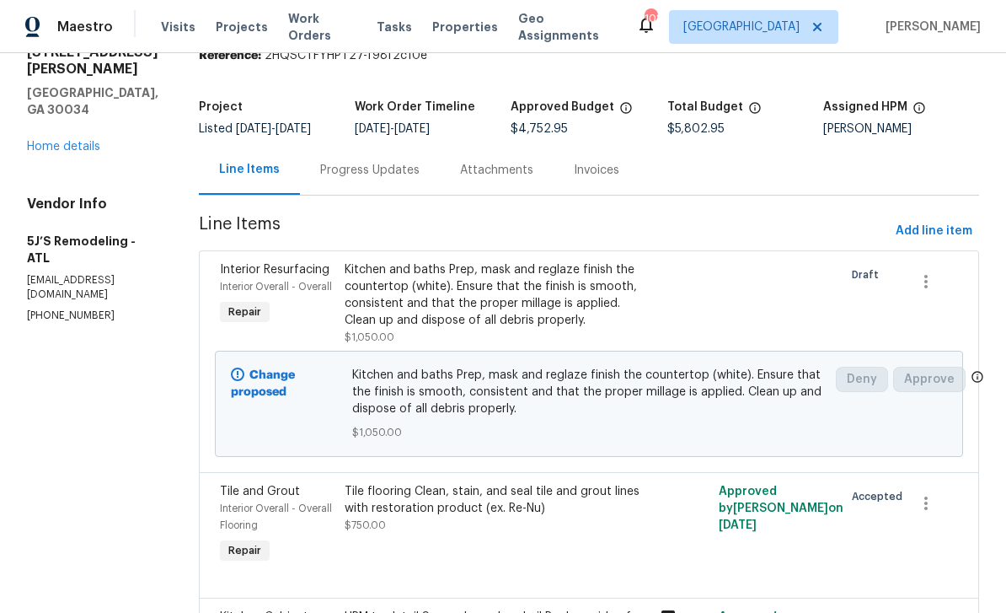
scroll to position [99, 0]
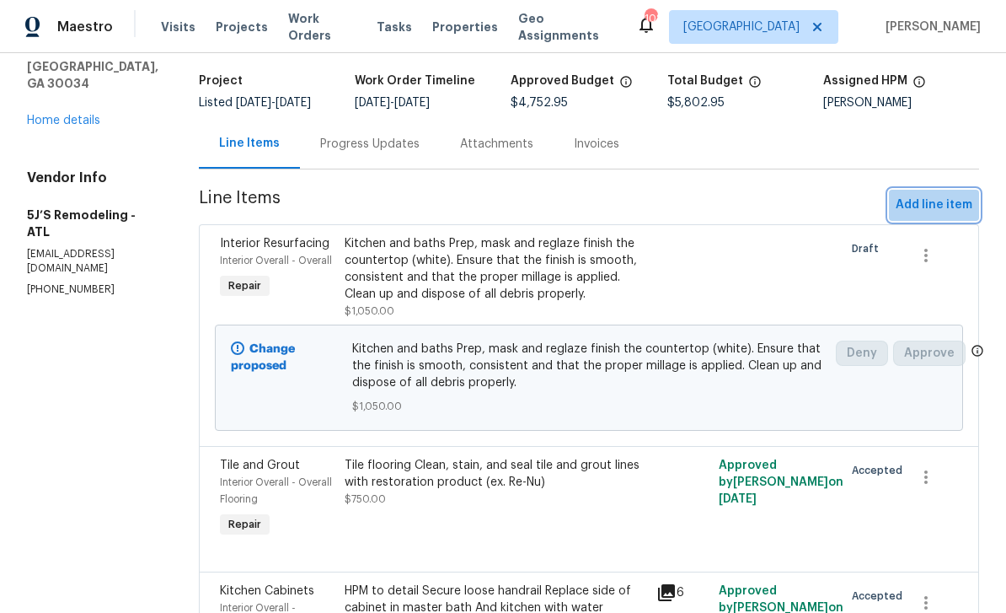
click at [940, 205] on span "Add line item" at bounding box center [934, 205] width 77 height 21
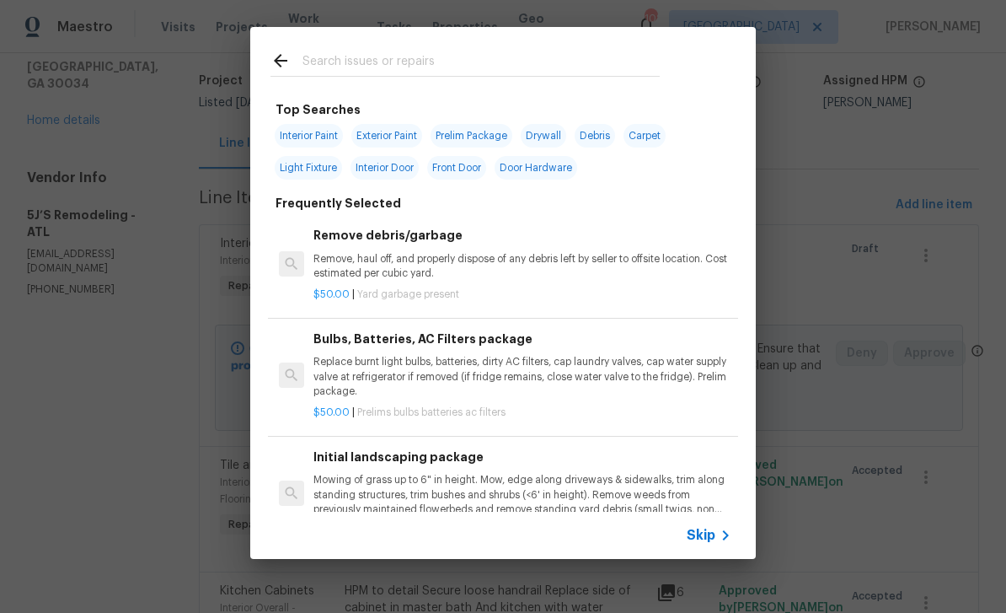
click at [555, 69] on input "text" at bounding box center [481, 63] width 357 height 25
type input "Inte"
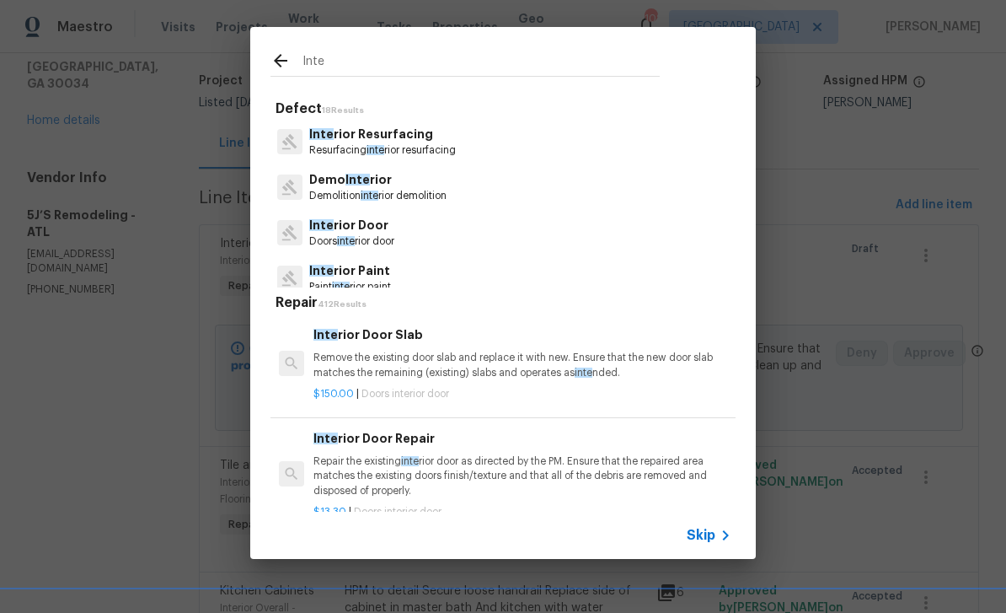
click at [715, 538] on span "Skip" at bounding box center [701, 535] width 29 height 17
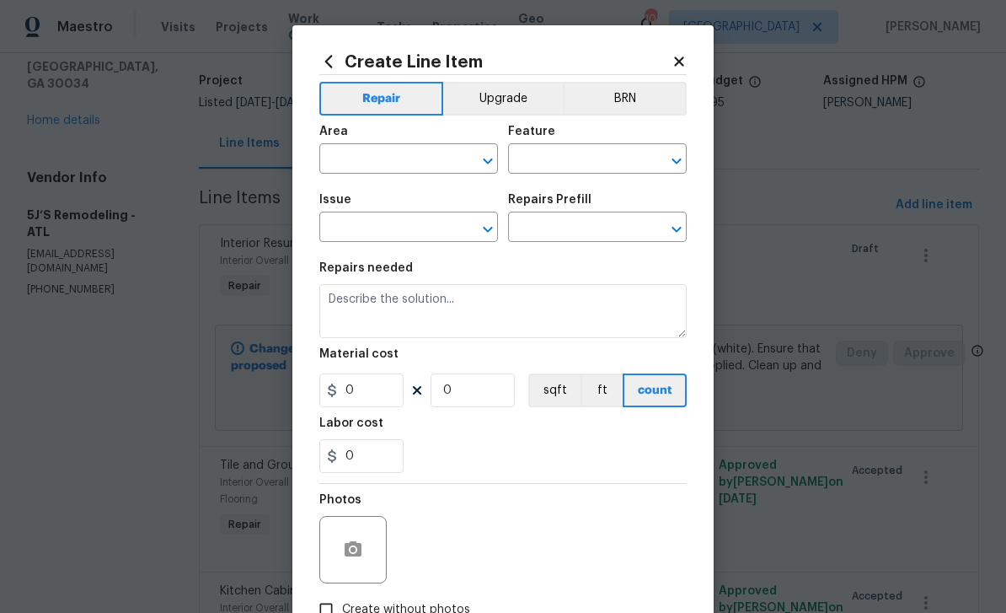
click at [425, 165] on input "text" at bounding box center [384, 160] width 131 height 26
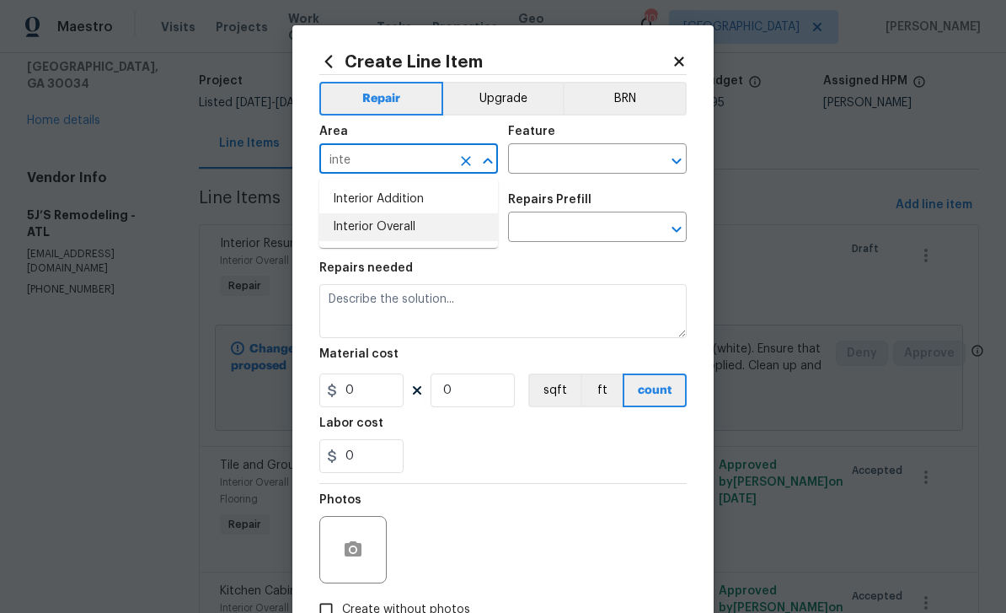
click at [423, 226] on li "Interior Overall" at bounding box center [408, 227] width 179 height 28
type input "Interior Overall"
click at [589, 162] on input "text" at bounding box center [573, 160] width 131 height 26
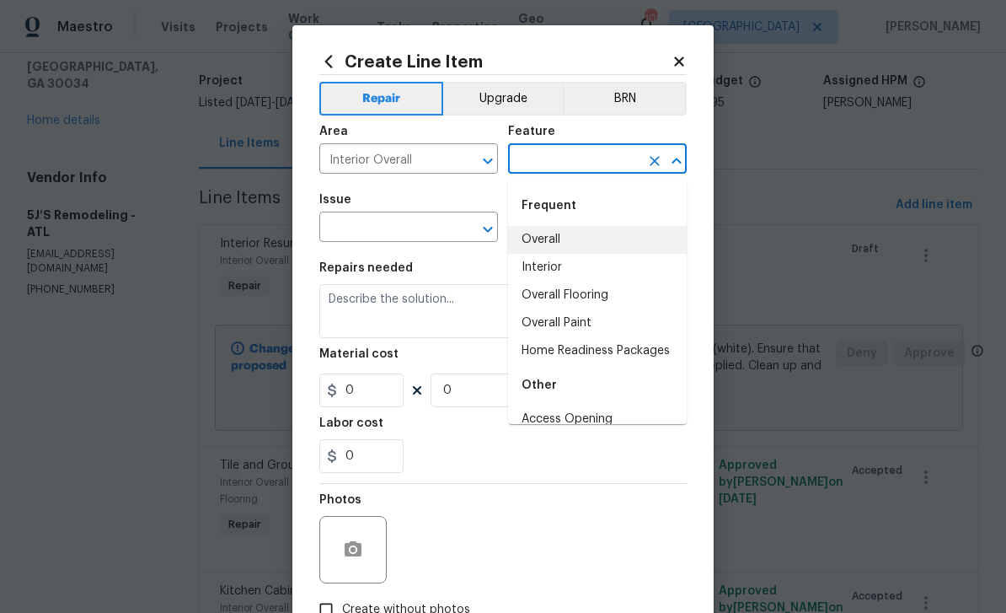
click at [583, 237] on li "Overall" at bounding box center [597, 240] width 179 height 28
type input "Overall"
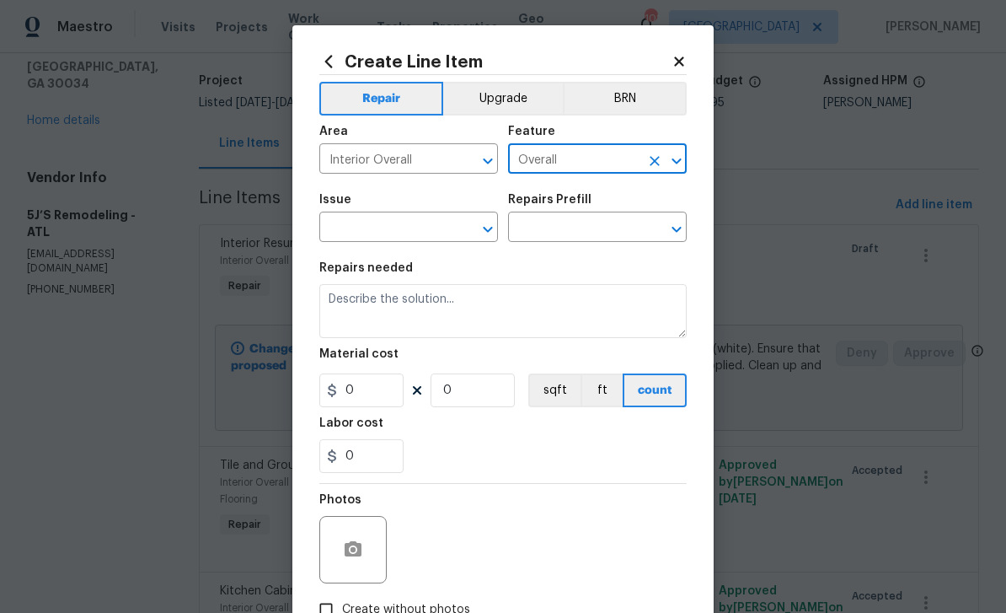
click at [425, 232] on input "text" at bounding box center [384, 229] width 131 height 26
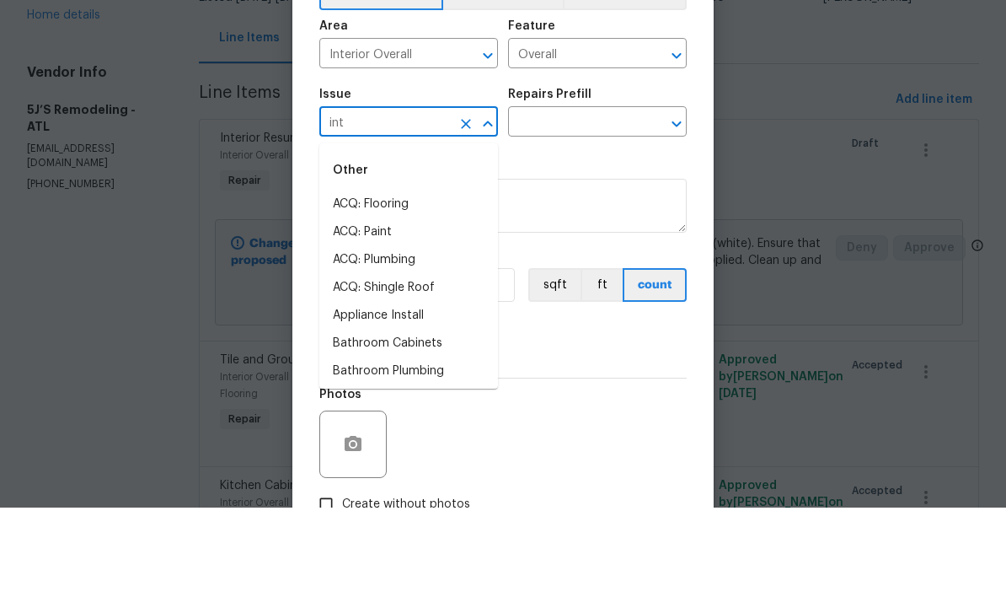
type input "inte"
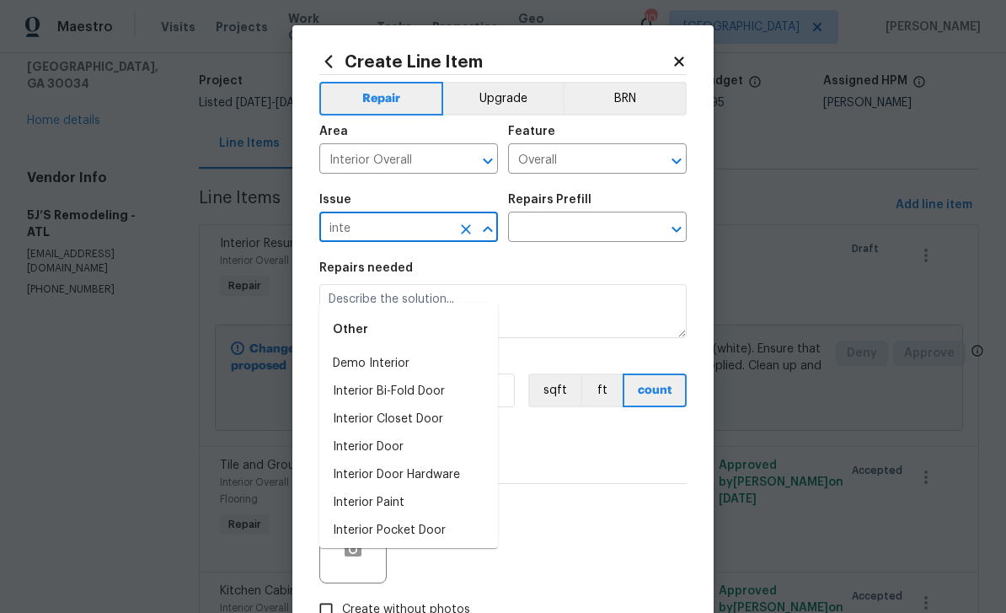
click at [413, 222] on input "inte" at bounding box center [384, 229] width 131 height 26
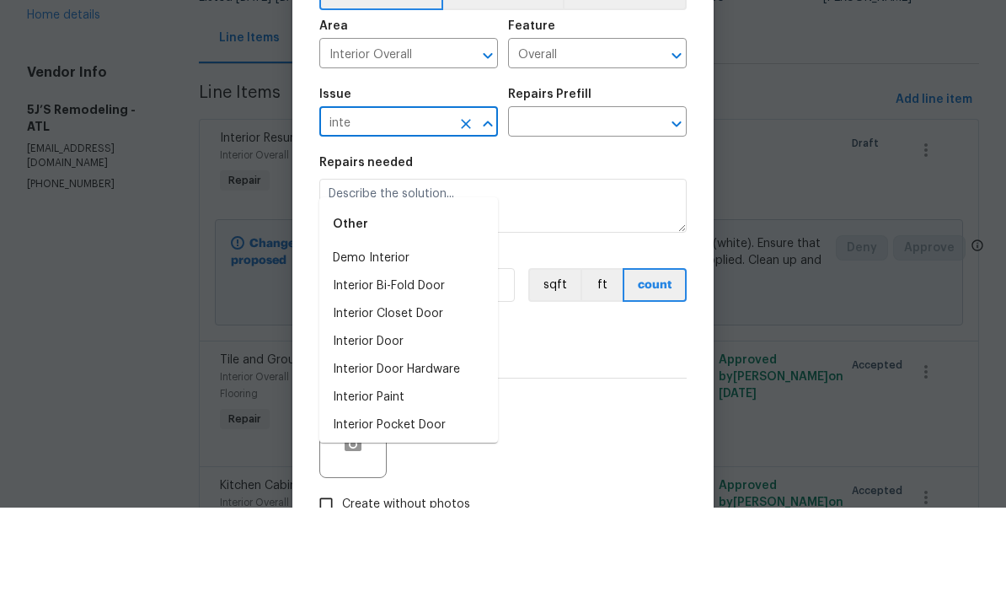
click at [462, 221] on icon "Clear" at bounding box center [466, 229] width 17 height 17
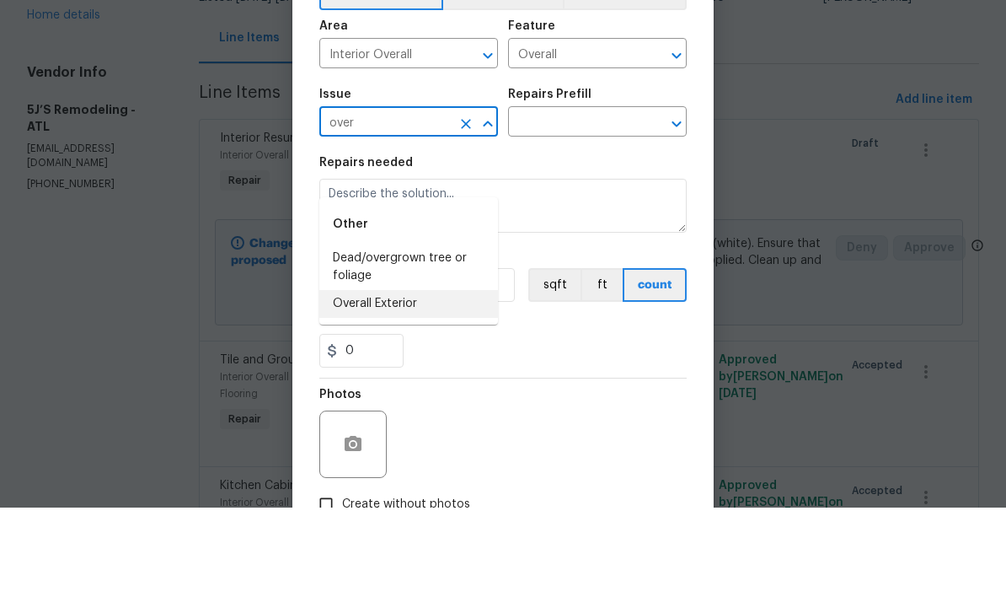
click at [429, 395] on li "Overall Exterior" at bounding box center [408, 409] width 179 height 28
type input "Overall Exterior"
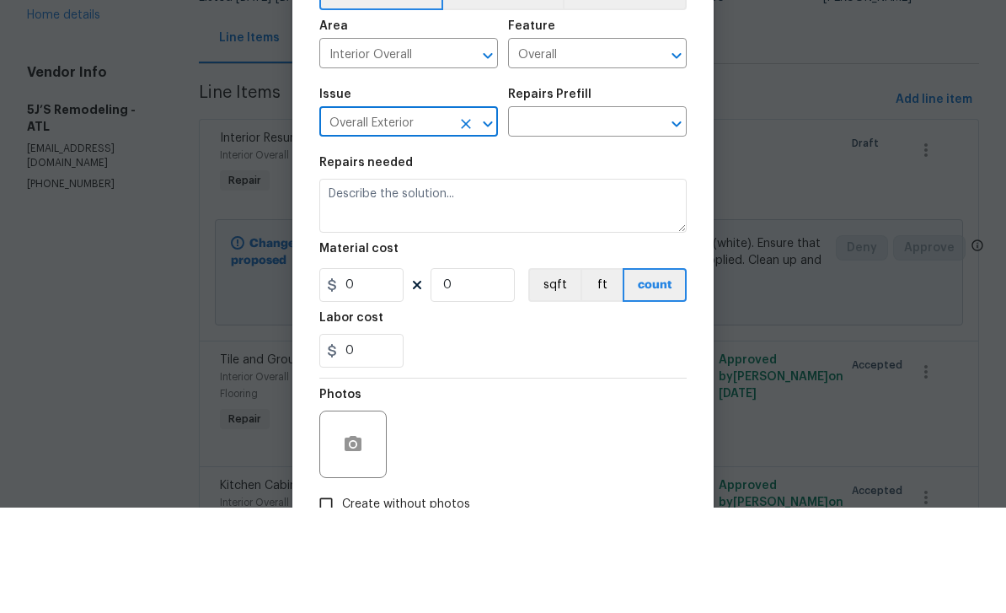
click at [565, 216] on input "text" at bounding box center [573, 229] width 131 height 26
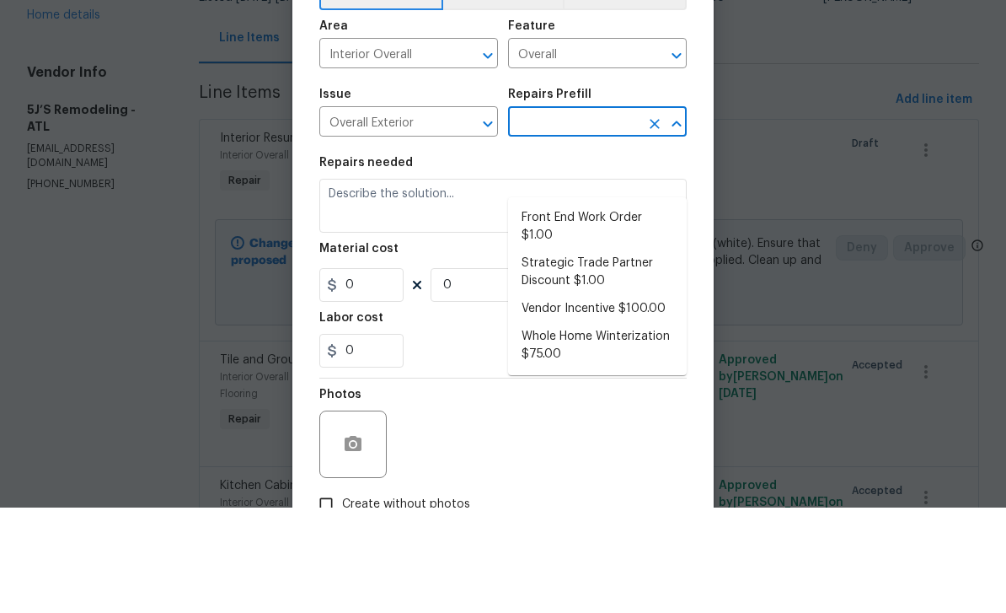
click at [595, 309] on li "Front End Work Order $1.00" at bounding box center [597, 332] width 179 height 46
type input "Front End Work Order $1.00"
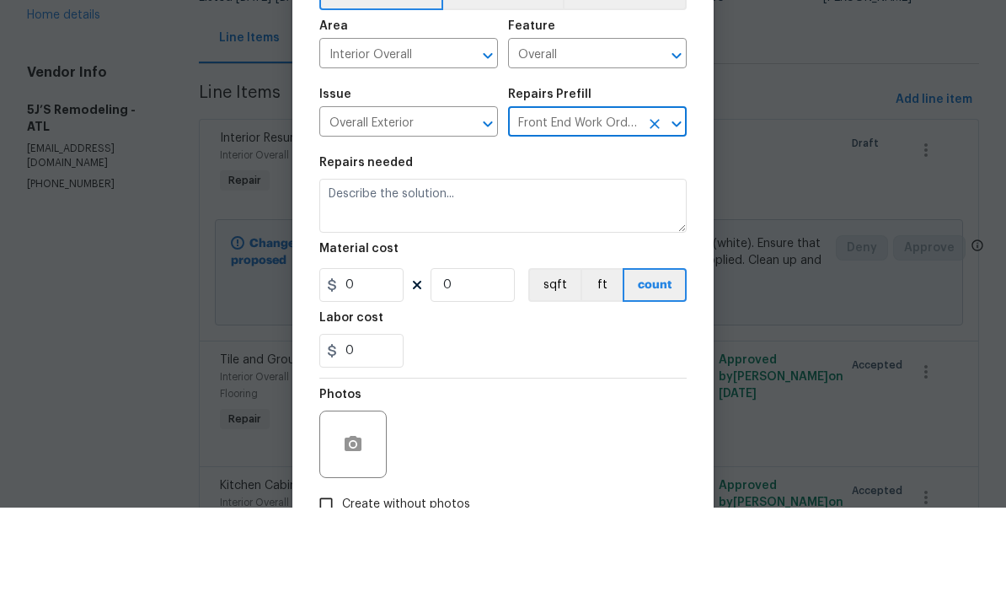
type textarea "Placeholder line item for the creation of front end work orders."
type input "1"
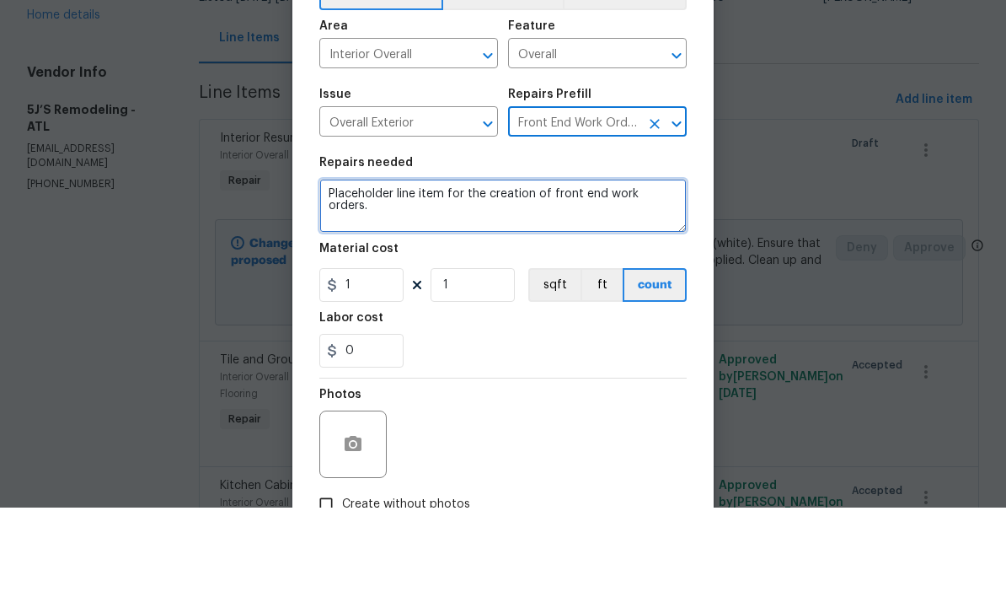
click at [662, 284] on textarea "Placeholder line item for the creation of front end work orders." at bounding box center [502, 311] width 367 height 54
click at [653, 284] on textarea "Placeholder line item for the creation of front end work orders." at bounding box center [502, 311] width 367 height 54
click at [652, 284] on textarea "Placeholder line item for the creation of front end work orders." at bounding box center [502, 311] width 367 height 54
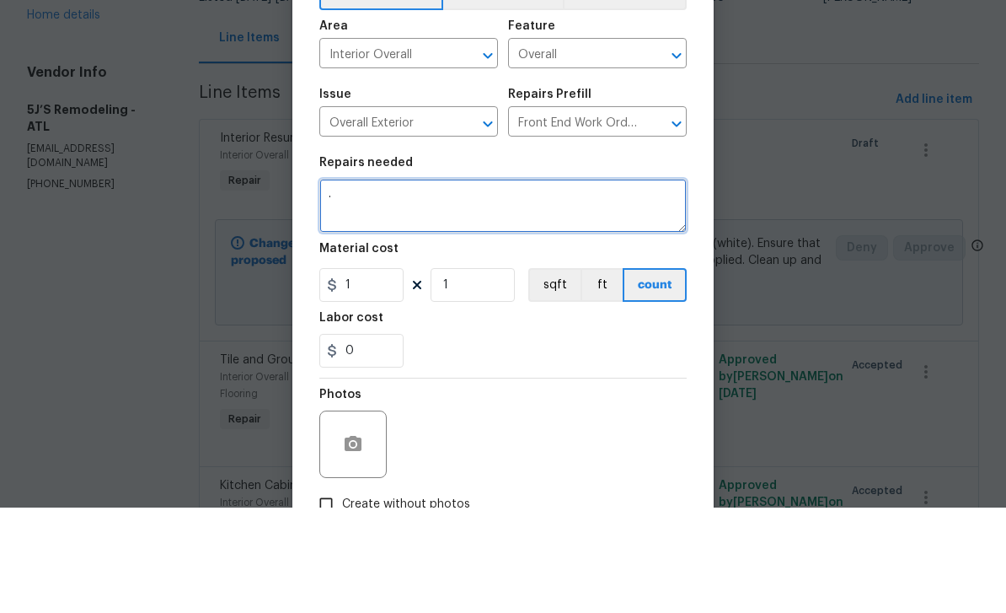
click at [422, 284] on textarea "." at bounding box center [502, 311] width 367 height 54
click at [349, 284] on textarea "." at bounding box center [502, 311] width 367 height 54
click at [351, 284] on textarea "." at bounding box center [502, 311] width 367 height 54
paste textarea "Repair front door casing Replace attic access casing (popcorn damage) $200 Add …"
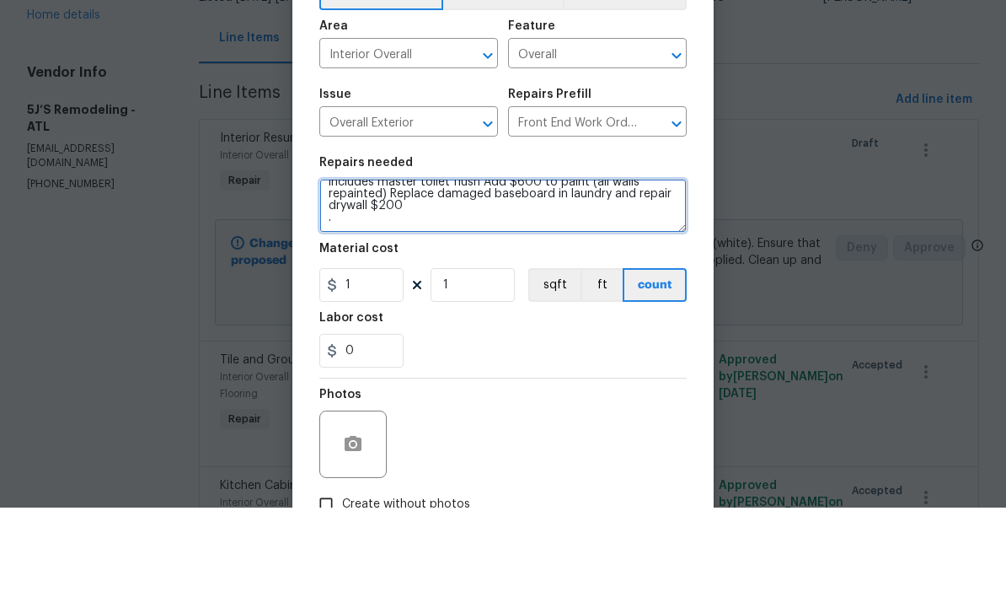
scroll to position [35, 0]
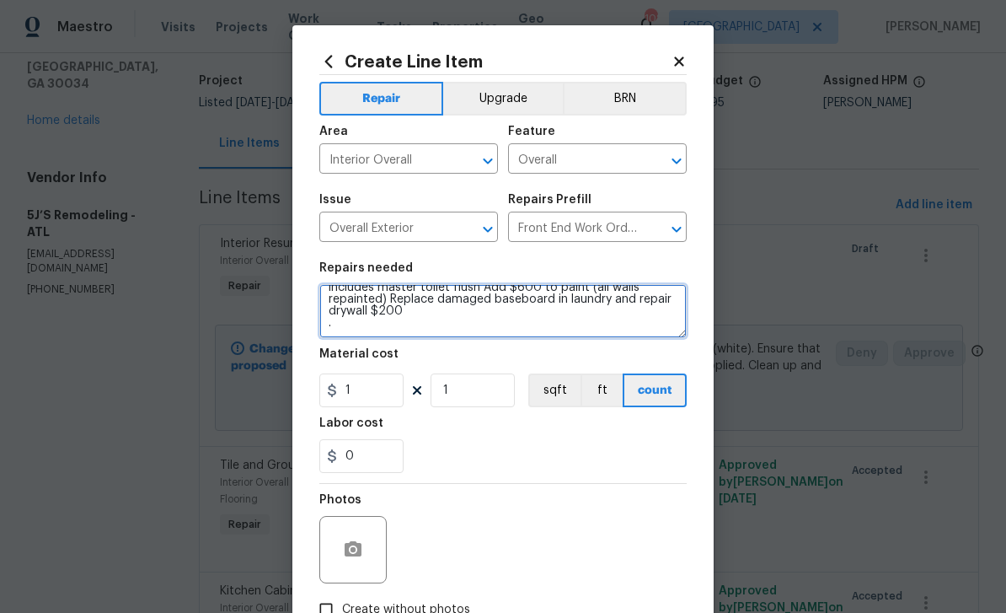
type textarea "Repair front door casing Replace attic access casing (popcorn damage) $200 Add …"
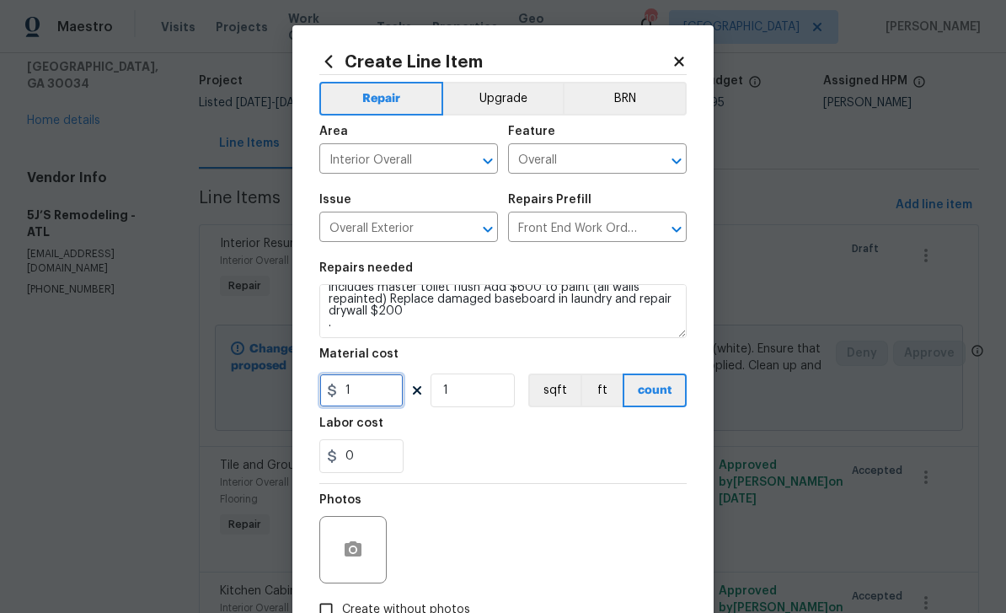
click at [388, 395] on input "1" at bounding box center [361, 390] width 84 height 34
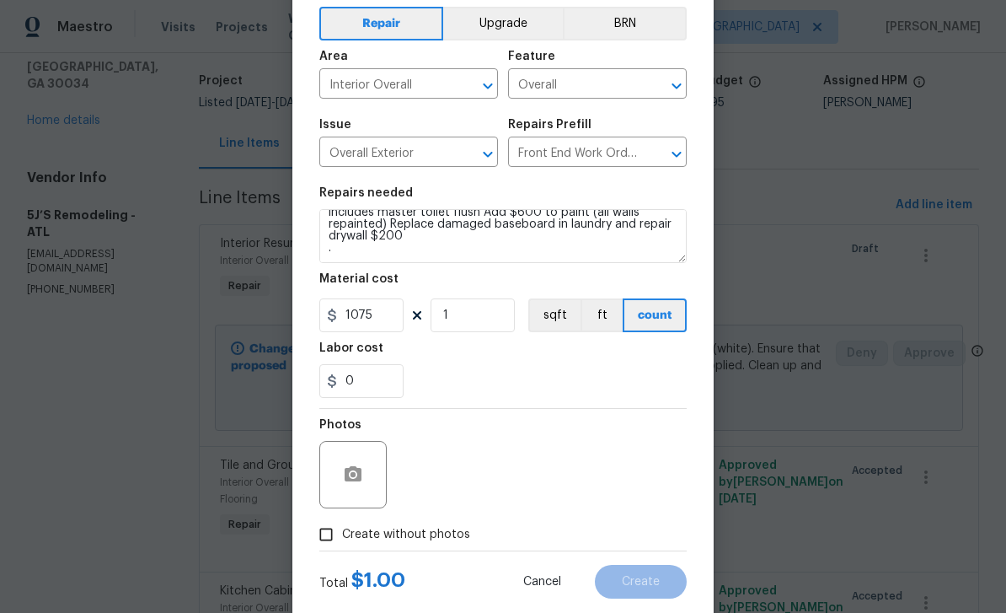
scroll to position [82, 0]
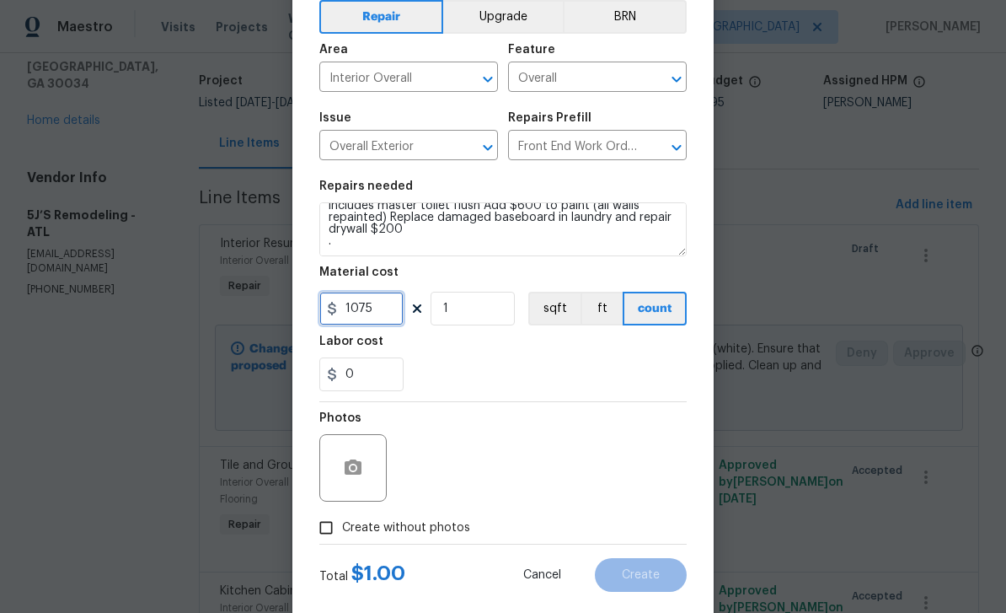
type input "1075"
click at [341, 527] on input "Create without photos" at bounding box center [326, 527] width 32 height 32
checkbox input "true"
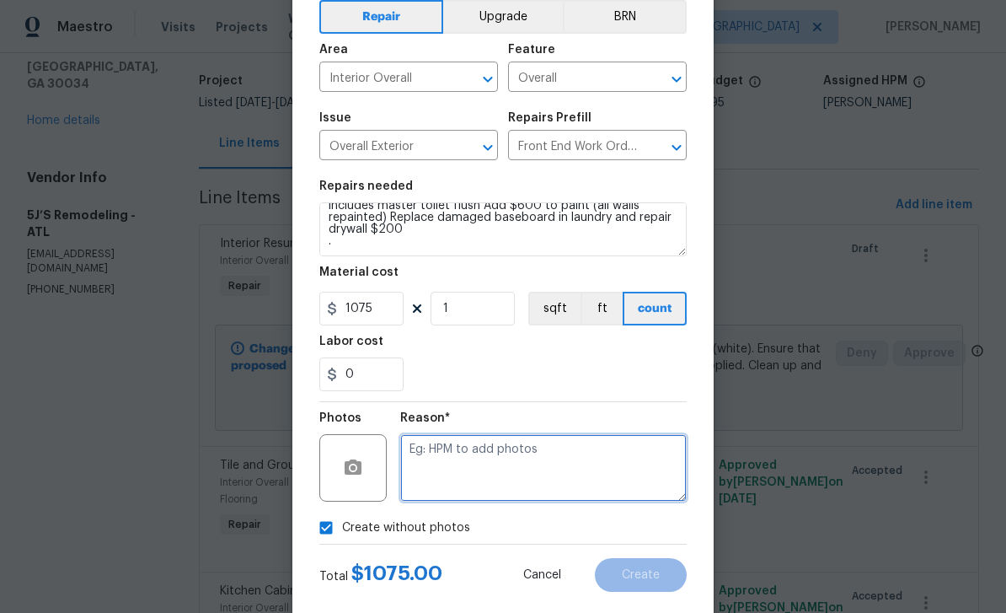
click at [493, 489] on textarea at bounding box center [543, 467] width 286 height 67
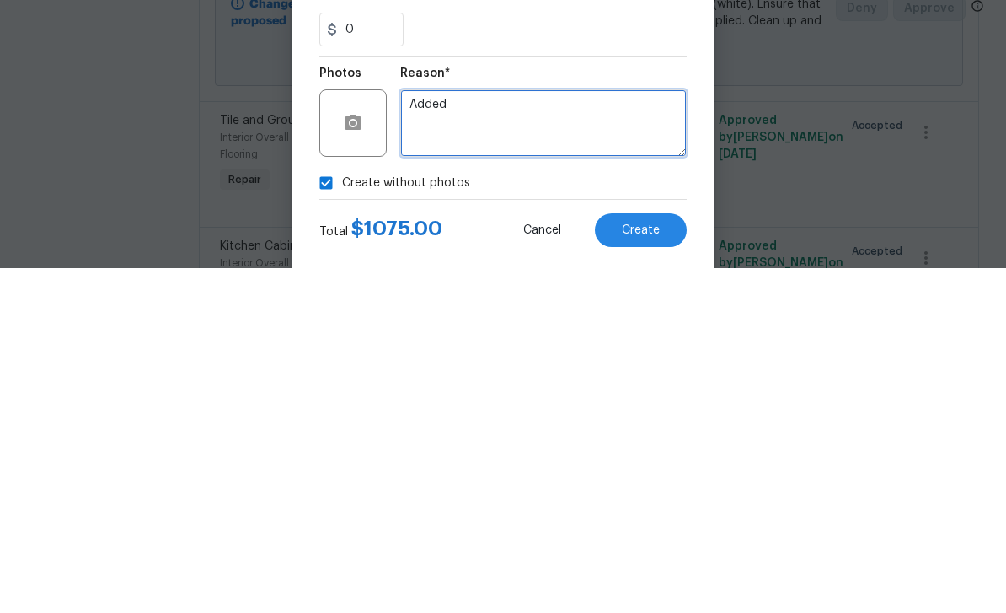
type textarea "Added"
click at [666, 558] on button "Create" at bounding box center [641, 575] width 92 height 34
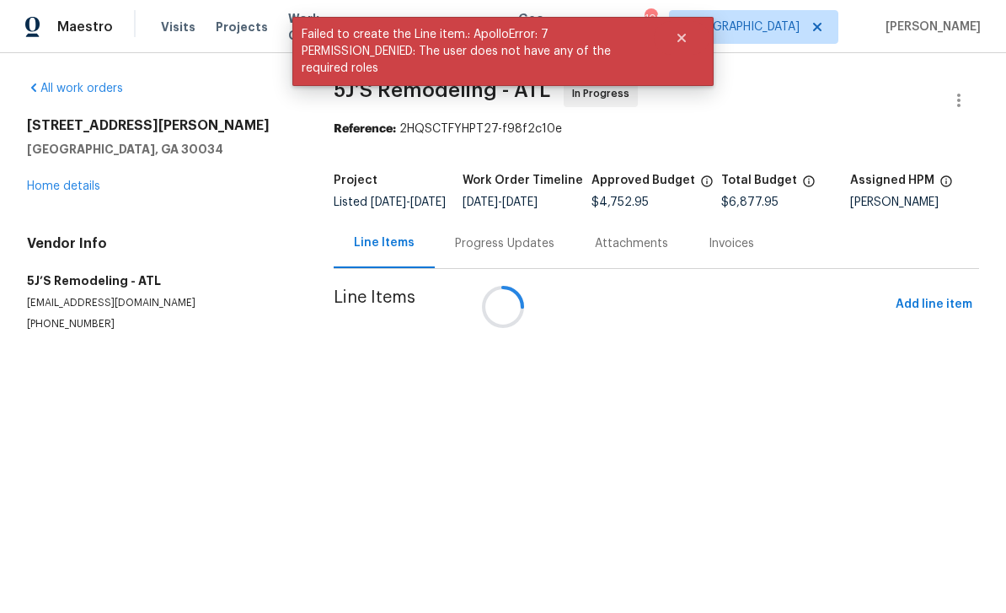
scroll to position [0, 0]
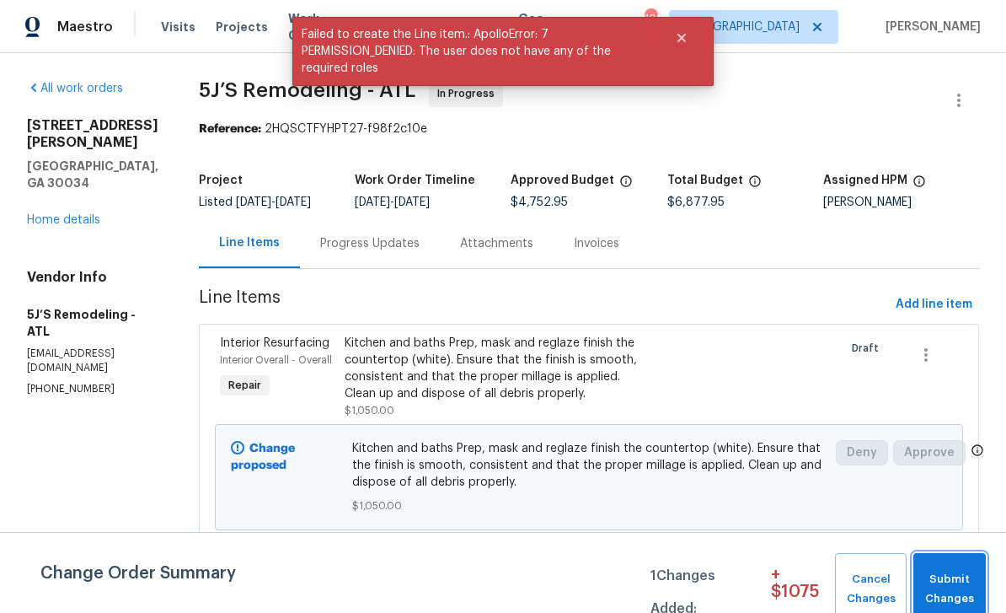
click at [963, 576] on span "Submit Changes" at bounding box center [950, 589] width 56 height 39
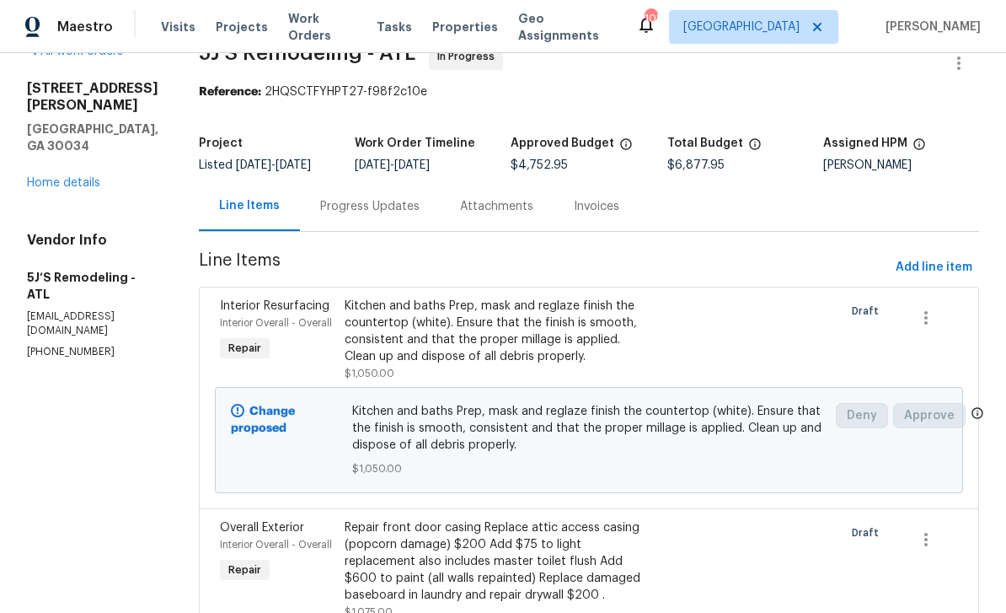
scroll to position [35, 0]
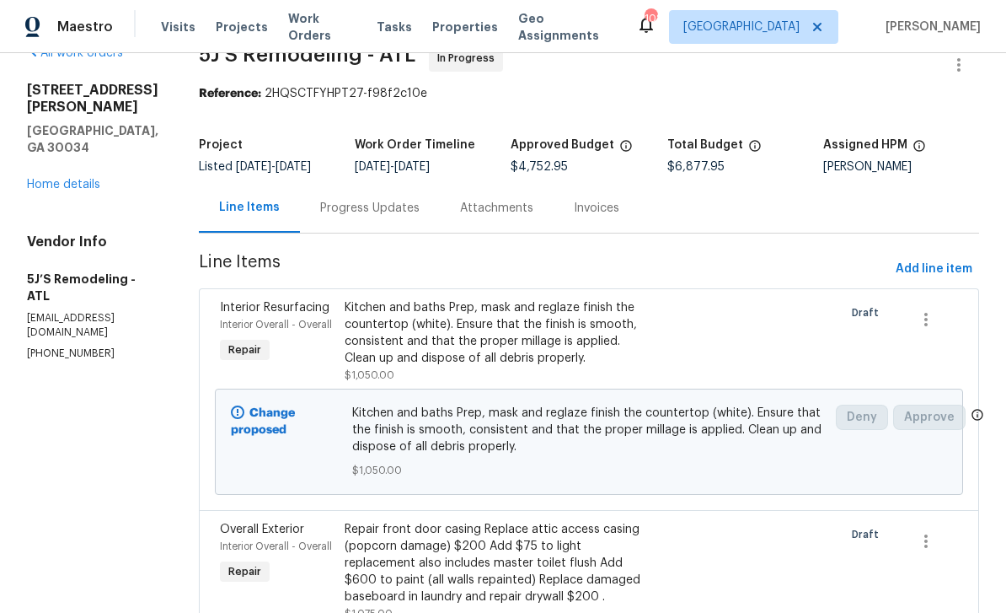
click at [56, 179] on link "Home details" at bounding box center [63, 185] width 73 height 12
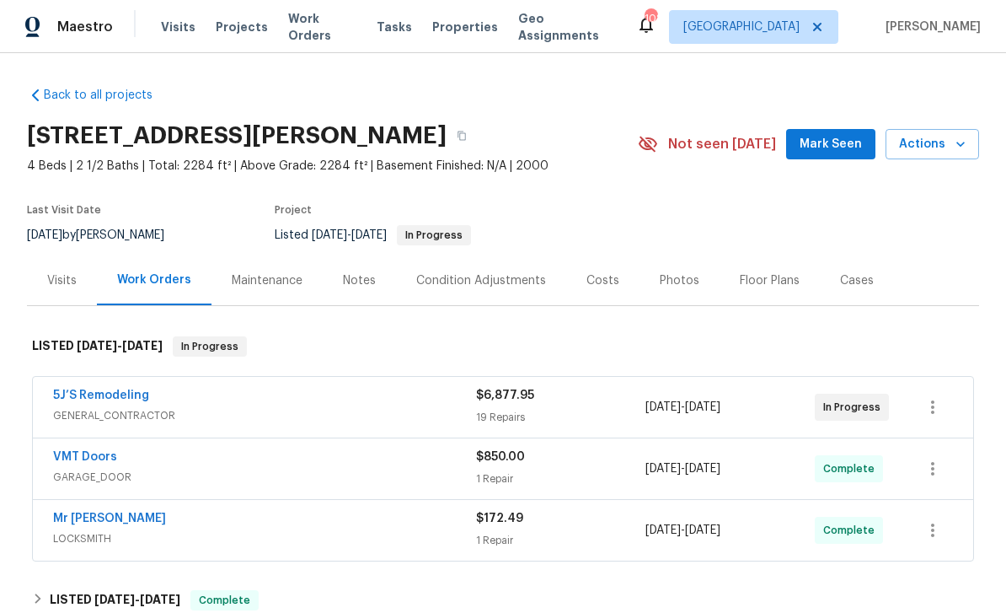
click at [354, 288] on div "Notes" at bounding box center [359, 280] width 33 height 17
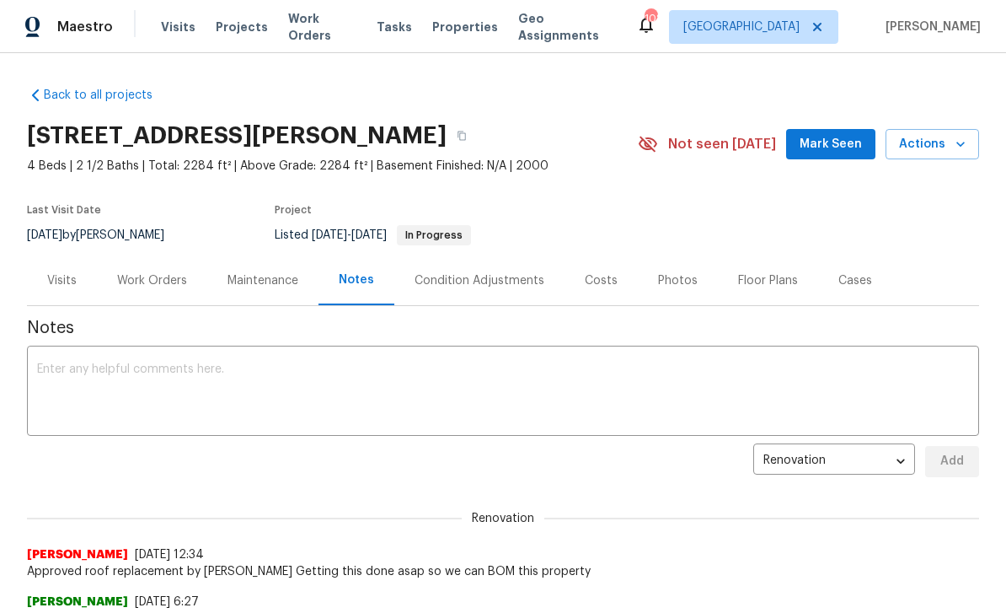
scroll to position [34, 0]
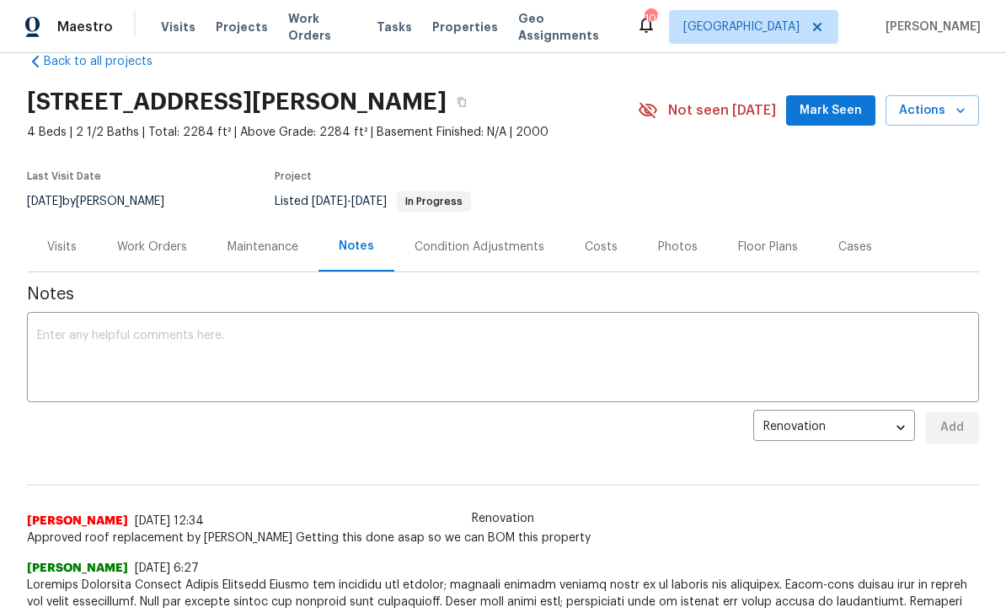
click at [151, 234] on div "Work Orders" at bounding box center [152, 247] width 110 height 50
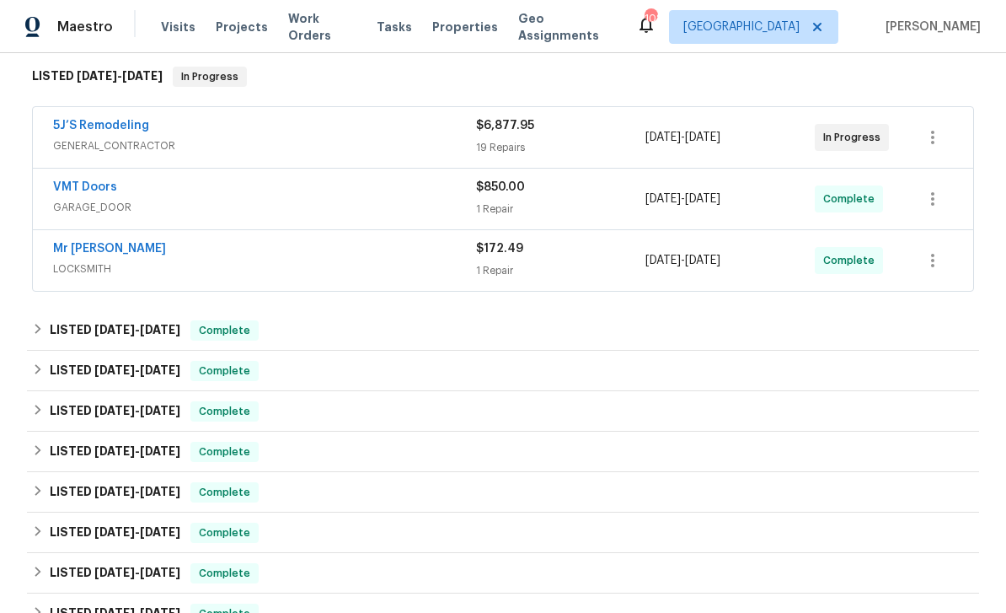
scroll to position [270, 0]
click at [99, 125] on link "5J’S Remodeling" at bounding box center [101, 125] width 96 height 12
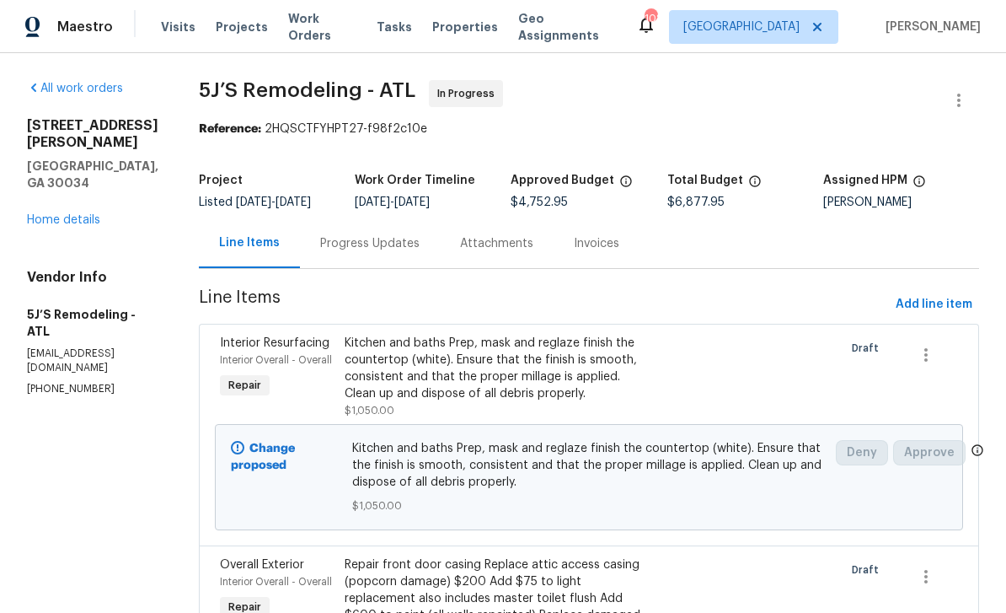
click at [403, 234] on div "Progress Updates" at bounding box center [370, 243] width 140 height 50
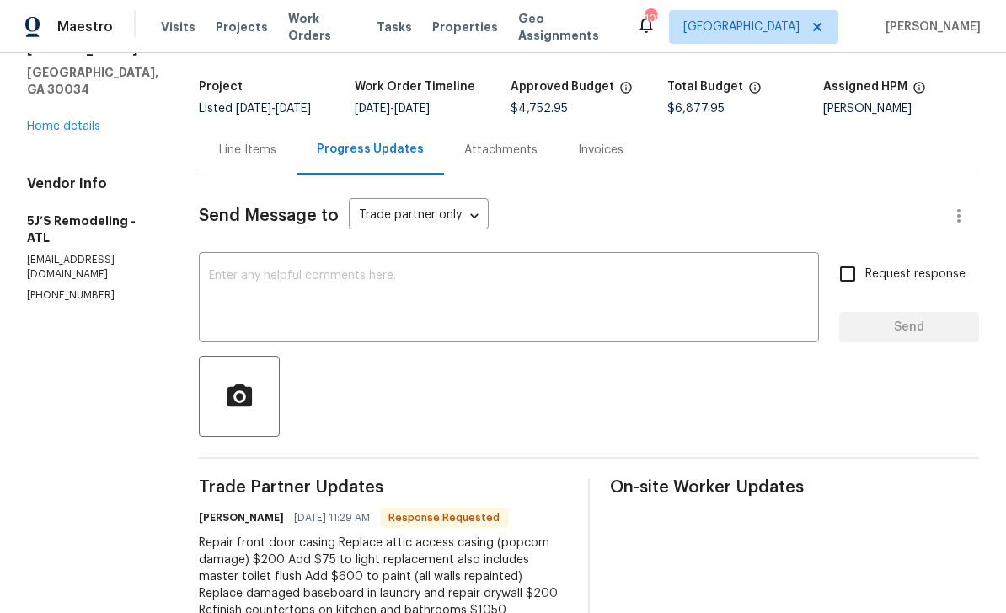
scroll to position [54, 0]
click at [657, 270] on textarea at bounding box center [509, 299] width 600 height 59
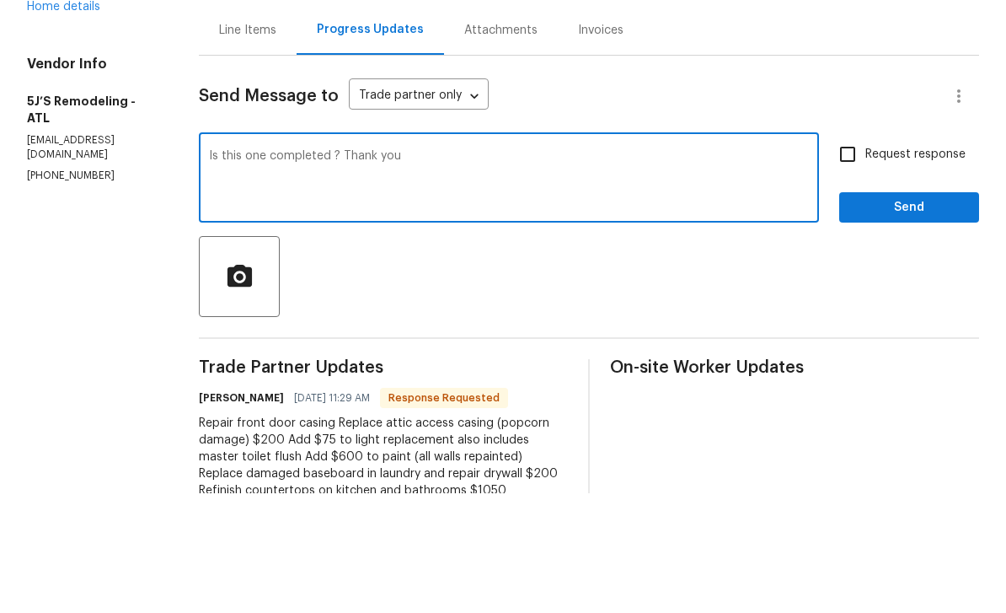
type textarea "Is this one completed ? Thank you"
click at [854, 256] on input "Request response" at bounding box center [847, 273] width 35 height 35
checkbox input "true"
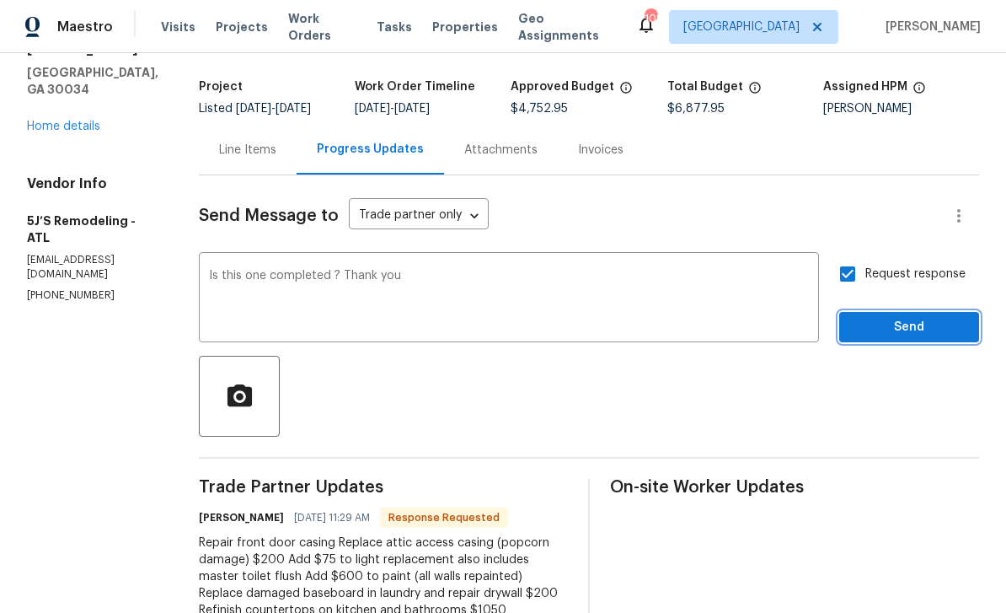
click at [900, 317] on span "Send" at bounding box center [909, 327] width 113 height 21
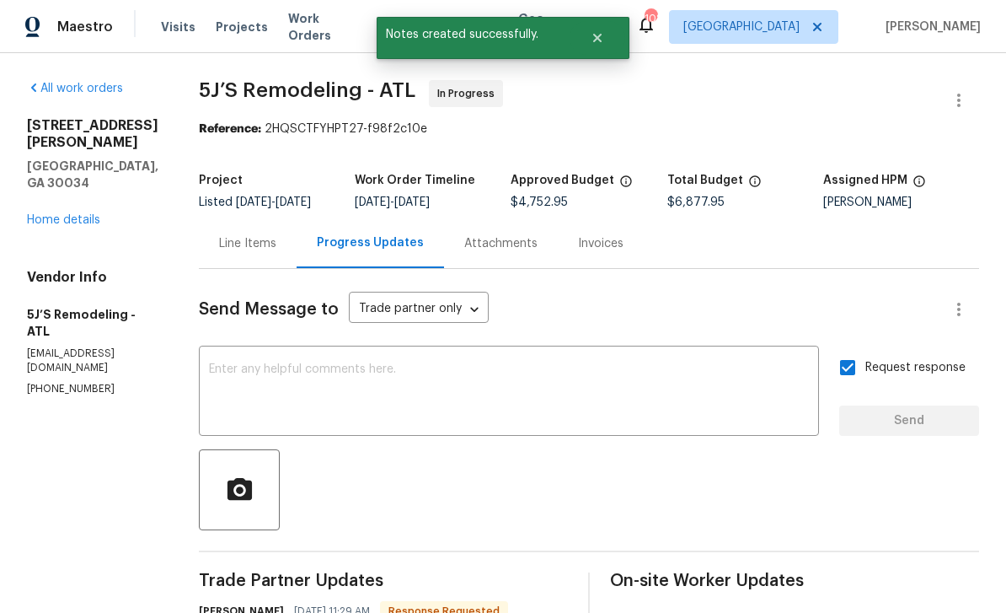
click at [56, 158] on div "[STREET_ADDRESS][PERSON_NAME] Home details" at bounding box center [92, 172] width 131 height 111
click at [60, 214] on link "Home details" at bounding box center [63, 220] width 73 height 12
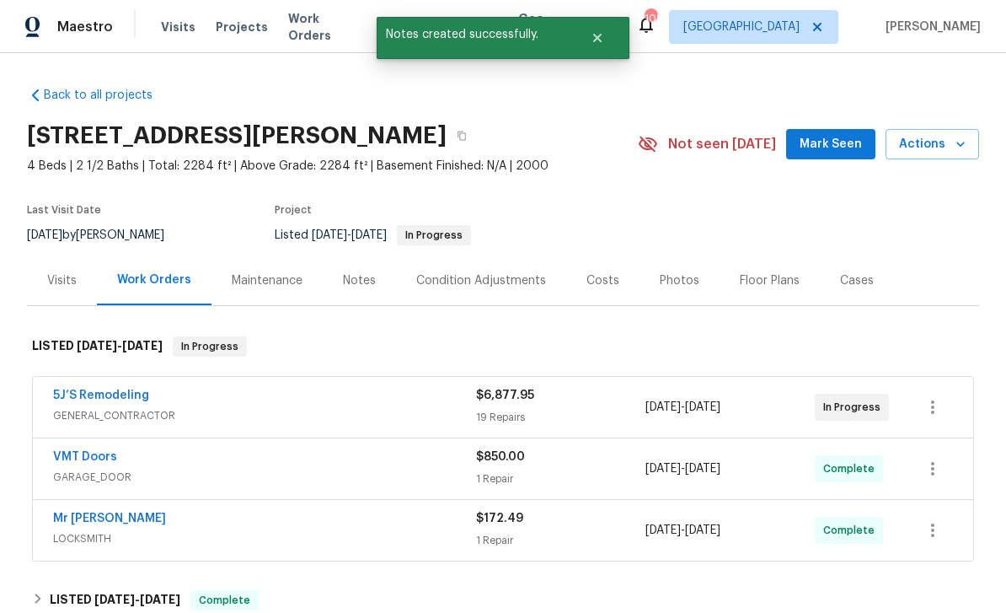
click at [335, 30] on span "Work Orders" at bounding box center [322, 27] width 68 height 34
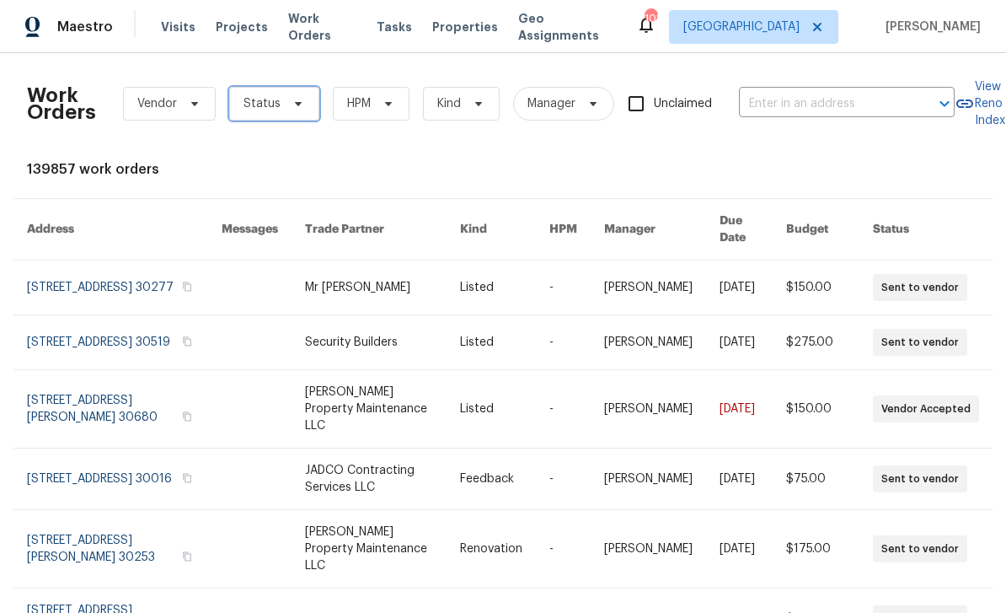
click at [293, 114] on span "Status" at bounding box center [274, 104] width 90 height 34
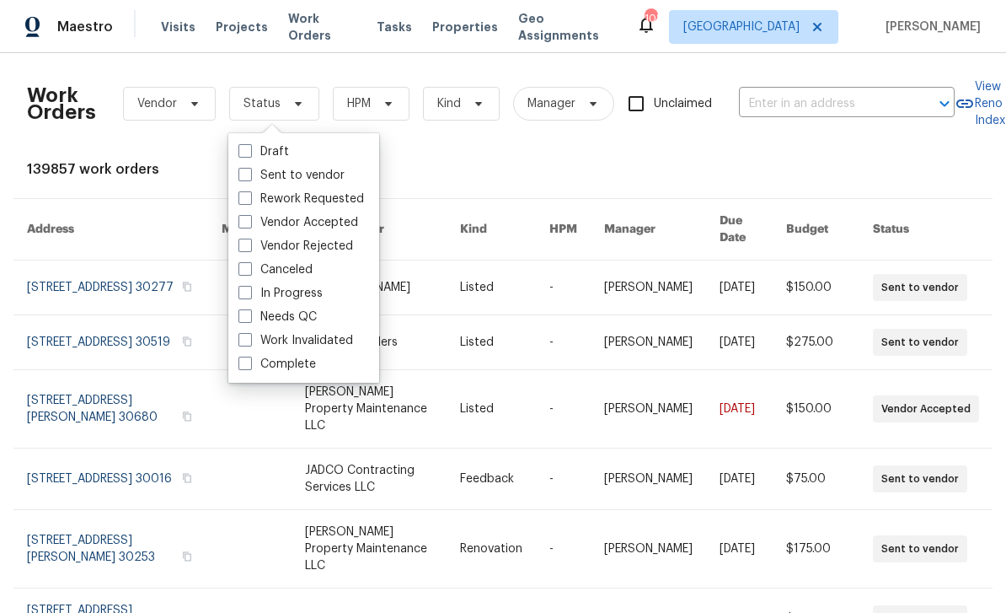
click at [315, 316] on label "Needs QC" at bounding box center [277, 316] width 78 height 17
click at [249, 316] on input "Needs QC" at bounding box center [243, 313] width 11 height 11
checkbox input "true"
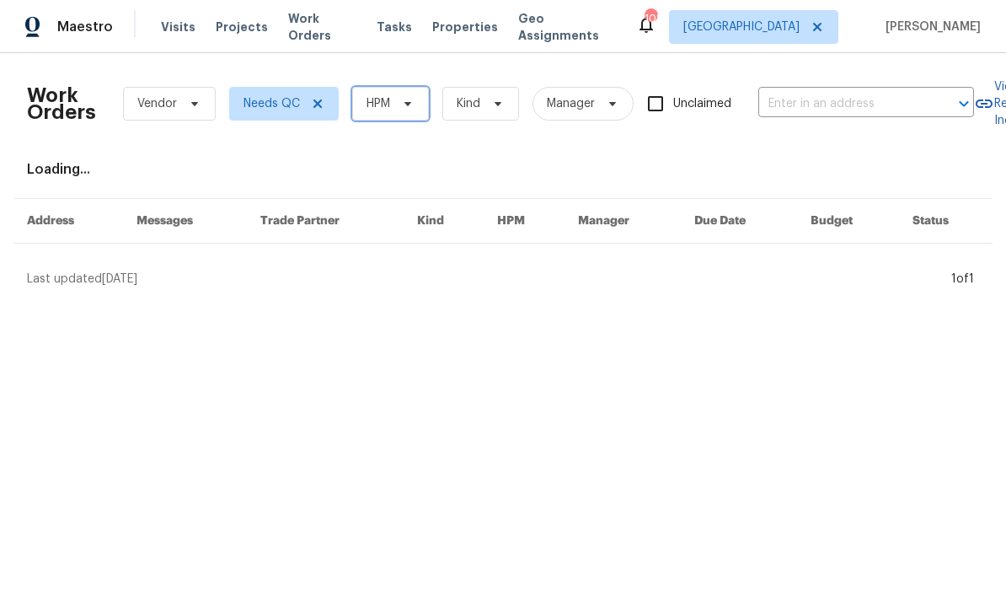
click at [404, 109] on icon at bounding box center [407, 103] width 13 height 13
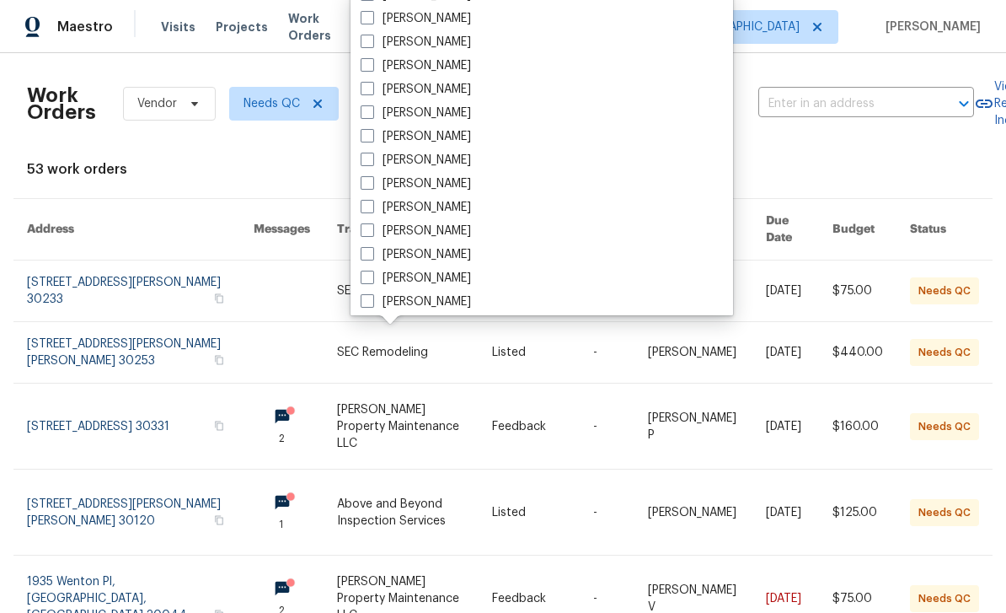
scroll to position [583, 0]
click at [448, 212] on label "[PERSON_NAME]" at bounding box center [416, 205] width 110 height 17
click at [372, 208] on input "[PERSON_NAME]" at bounding box center [366, 202] width 11 height 11
checkbox input "true"
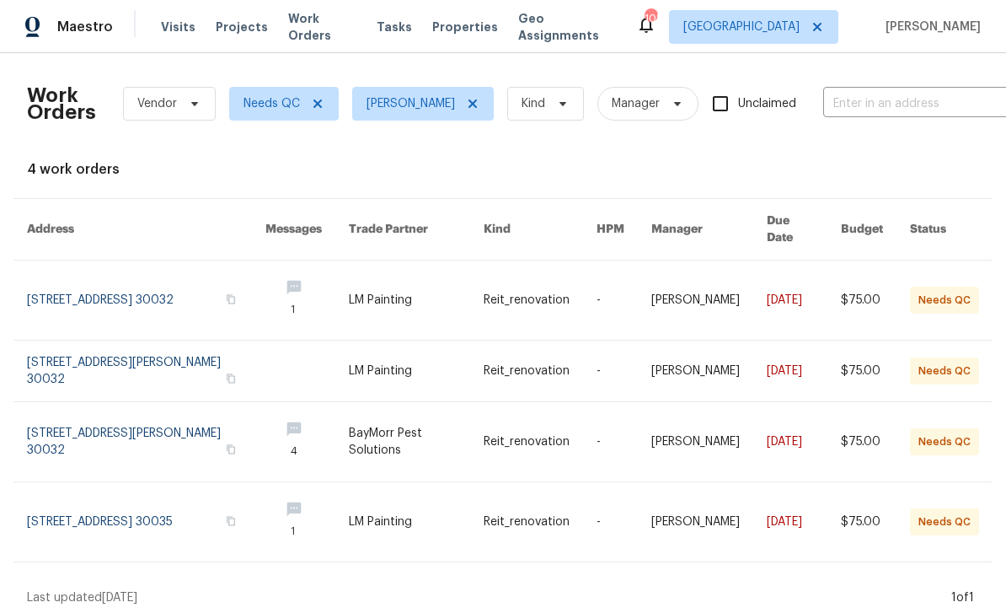
click at [323, 30] on span "Work Orders" at bounding box center [322, 27] width 68 height 34
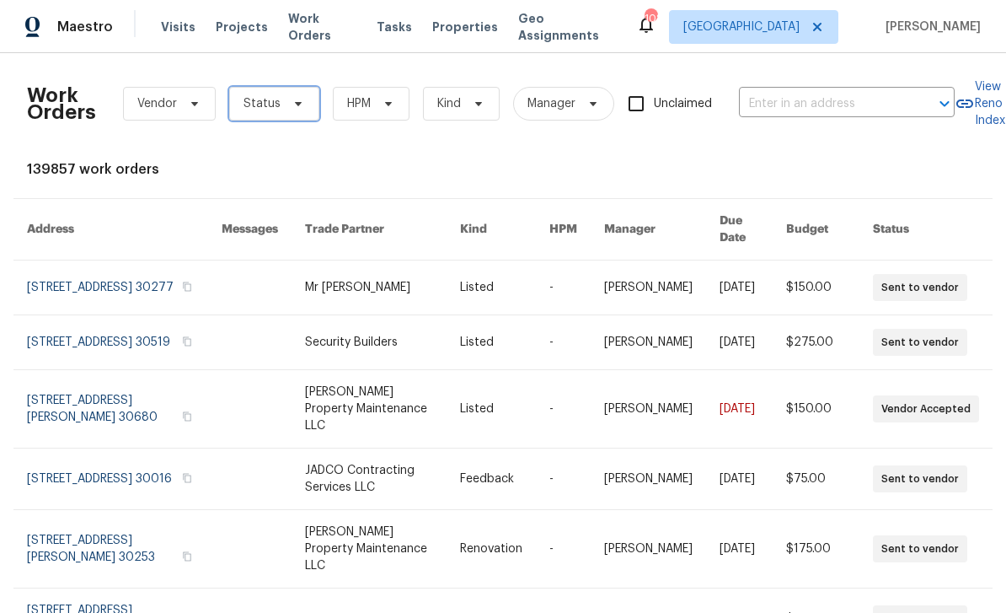
click at [303, 100] on span "Status" at bounding box center [274, 104] width 90 height 34
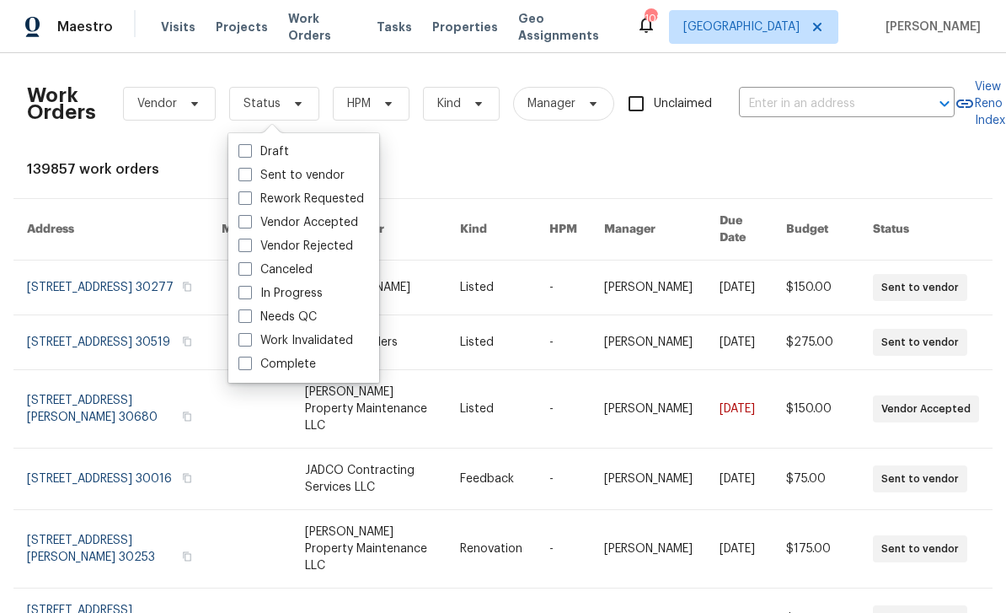
click at [329, 319] on div "Needs QC" at bounding box center [303, 317] width 141 height 24
click at [394, 104] on icon at bounding box center [388, 103] width 13 height 13
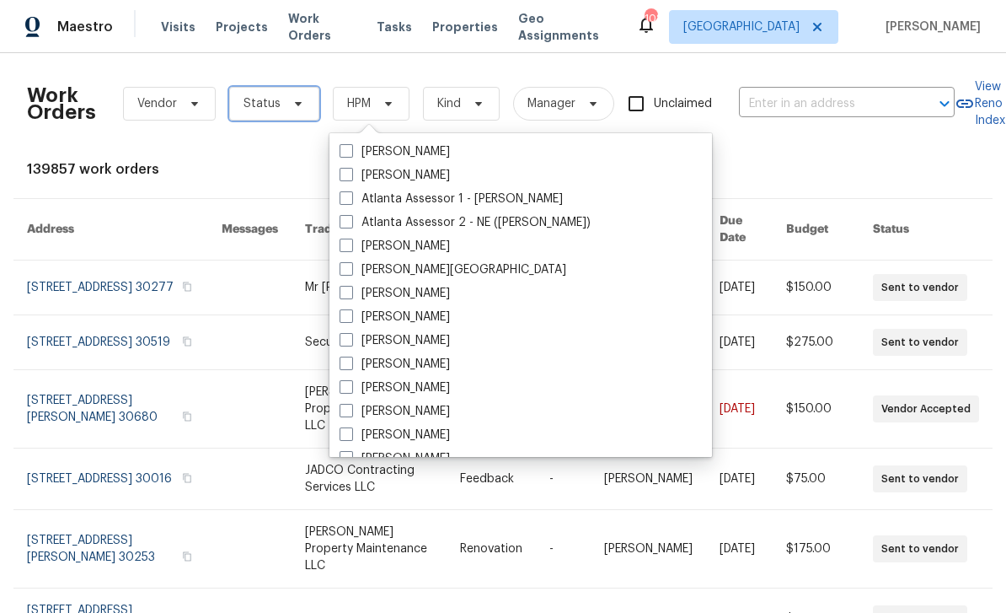
click at [301, 108] on icon at bounding box center [298, 103] width 13 height 13
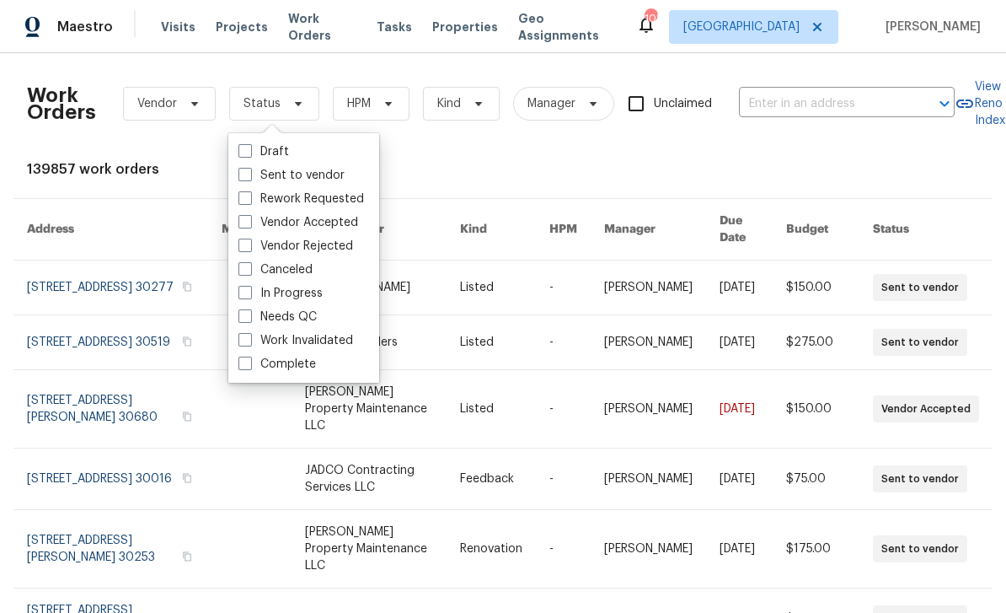
click at [249, 318] on span at bounding box center [244, 315] width 13 height 13
click at [249, 318] on input "Needs QC" at bounding box center [243, 313] width 11 height 11
checkbox input "true"
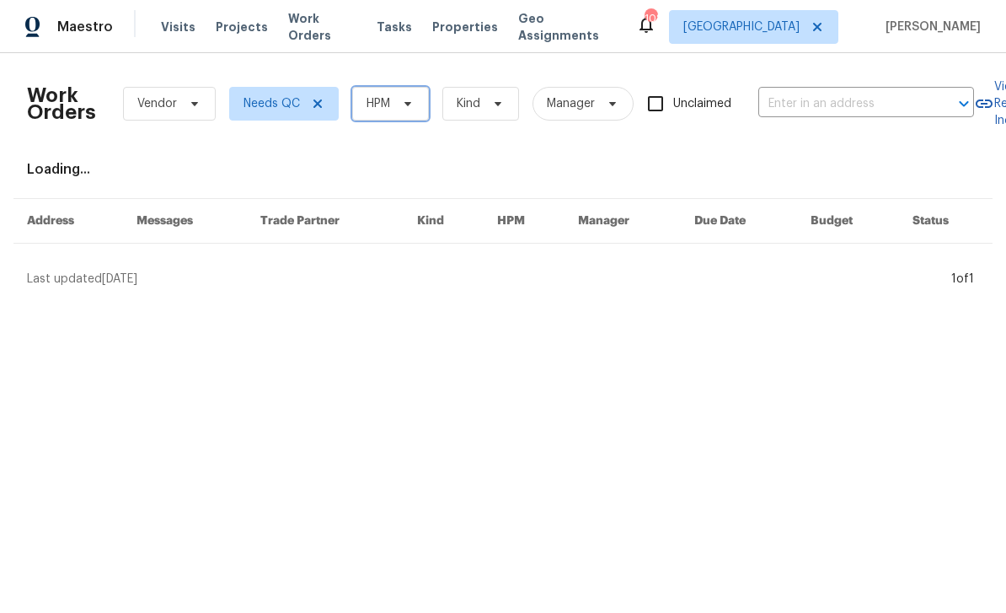
click at [396, 103] on span at bounding box center [405, 103] width 19 height 13
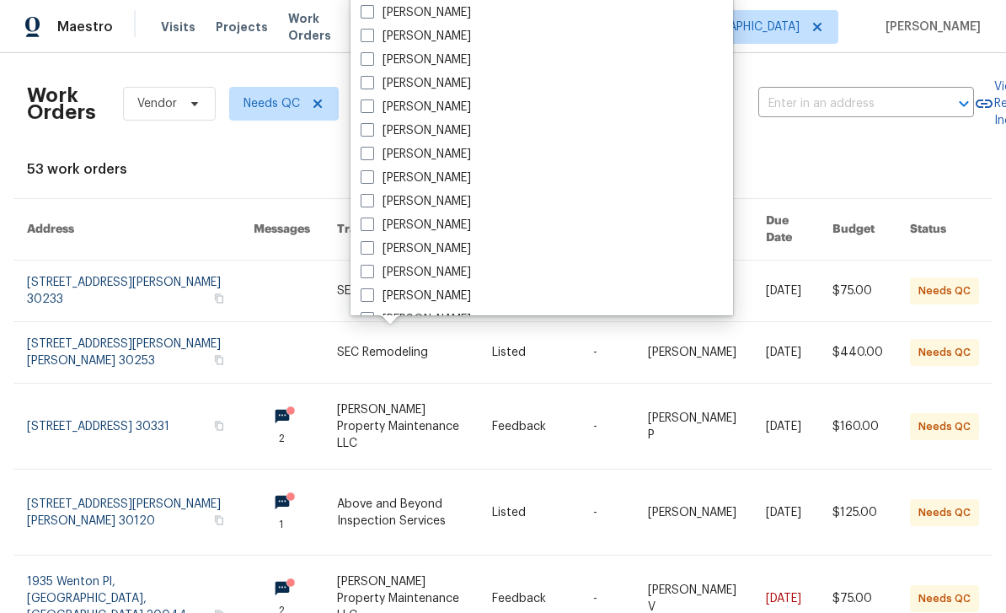
scroll to position [541, 0]
click at [436, 247] on label "[PERSON_NAME]" at bounding box center [416, 247] width 110 height 17
click at [372, 247] on input "[PERSON_NAME]" at bounding box center [366, 244] width 11 height 11
checkbox input "true"
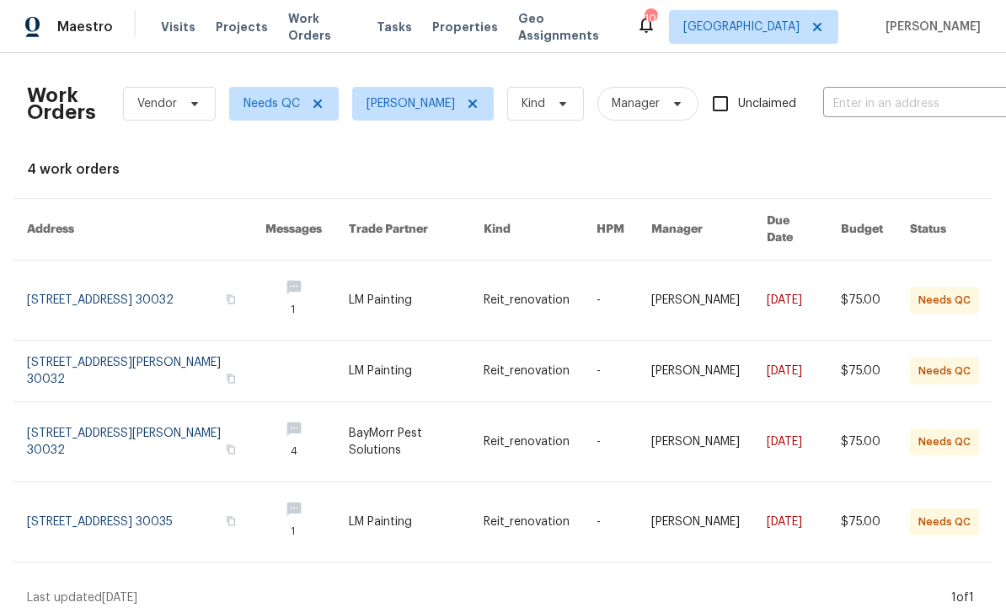
click at [311, 279] on link at bounding box center [306, 299] width 83 height 79
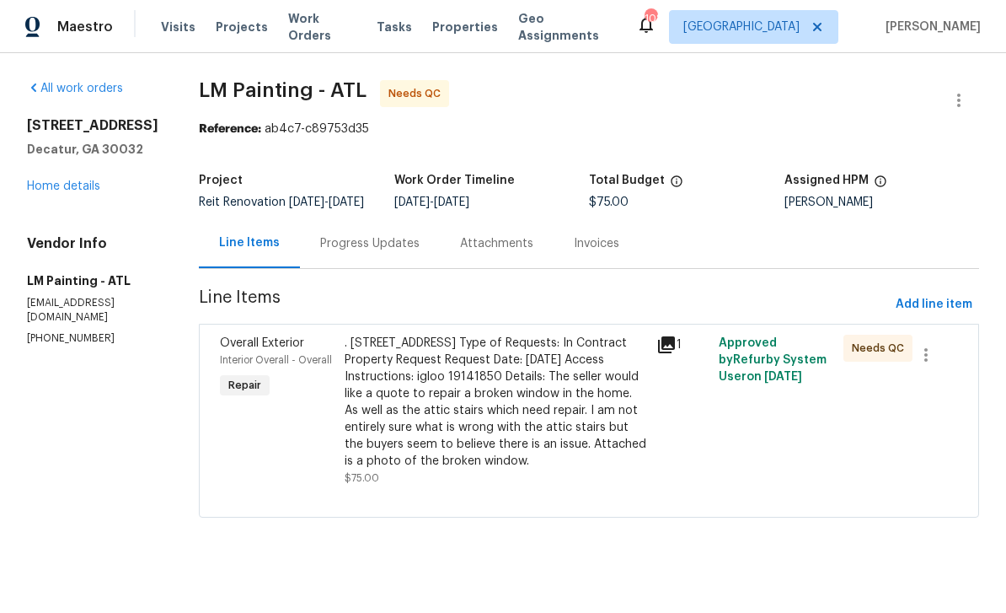
click at [420, 252] on div "Progress Updates" at bounding box center [369, 243] width 99 height 17
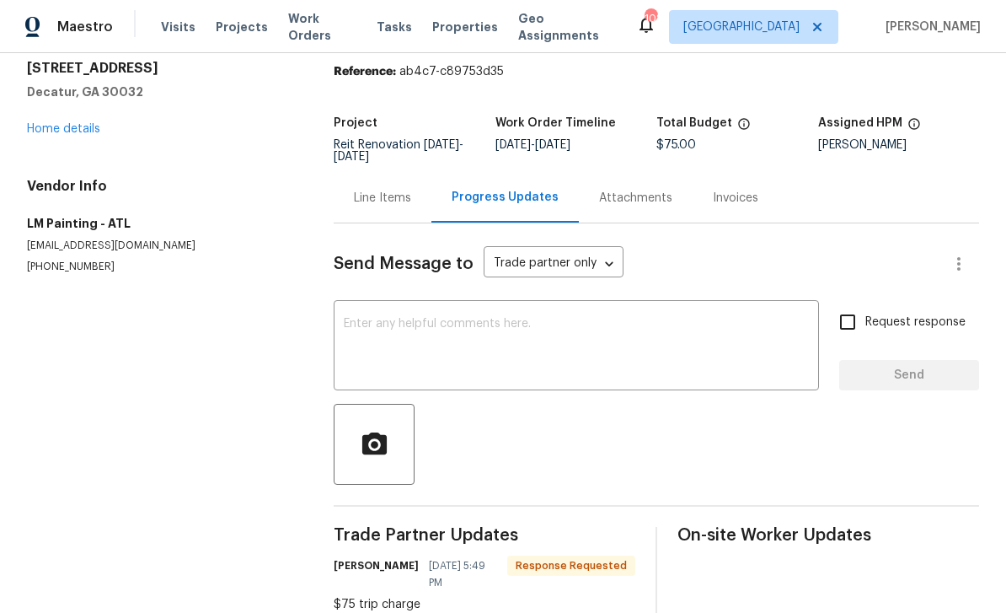
scroll to position [55, 0]
